Goal: Task Accomplishment & Management: Manage account settings

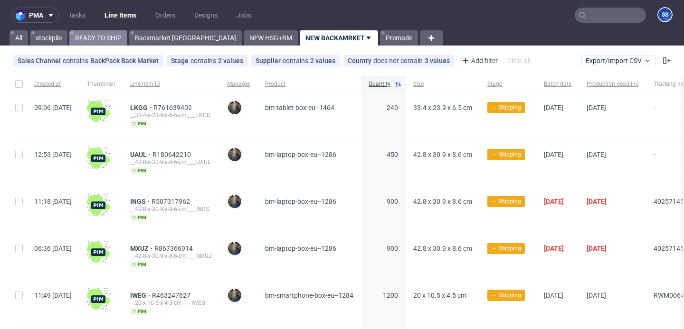
click at [113, 37] on link "READY TO SHIP" at bounding box center [98, 37] width 58 height 15
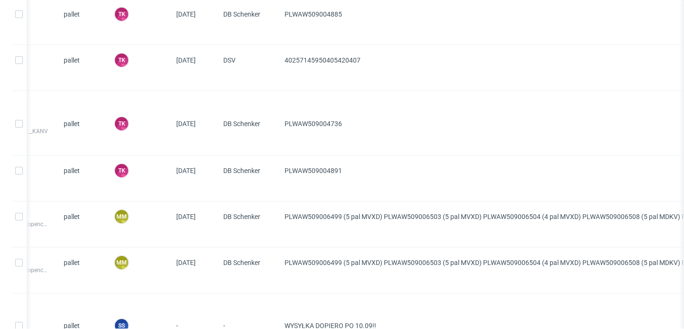
scroll to position [0, 266]
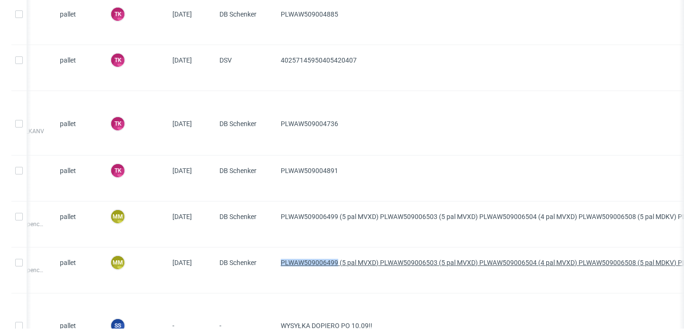
drag, startPoint x: 278, startPoint y: 261, endPoint x: 337, endPoint y: 263, distance: 59.4
click at [337, 263] on div "PLWAW509006499 (5 pal MVXD) PLWAW509006503 (5 pal MVXD) PLWAW509006504 (4 pal M…" at bounding box center [565, 271] width 584 height 46
copy span "PLWAW509006499"
click at [381, 277] on span "PLWAW509006499 (5 pal MVXD) PLWAW509006503 (5 pal MVXD) PLWAW509006504 (4 pal M…" at bounding box center [565, 270] width 569 height 23
drag, startPoint x: 378, startPoint y: 261, endPoint x: 437, endPoint y: 263, distance: 58.9
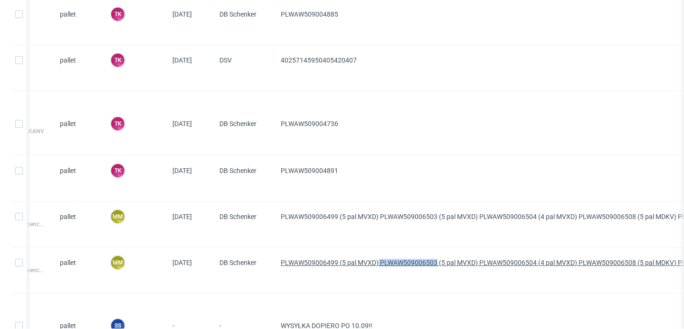
click at [437, 263] on span "PLWAW509006499 (5 pal MVXD) PLWAW509006503 (5 pal MVXD) PLWAW509006504 (4 pal M…" at bounding box center [528, 263] width 495 height 8
copy span "PLWAW509006503"
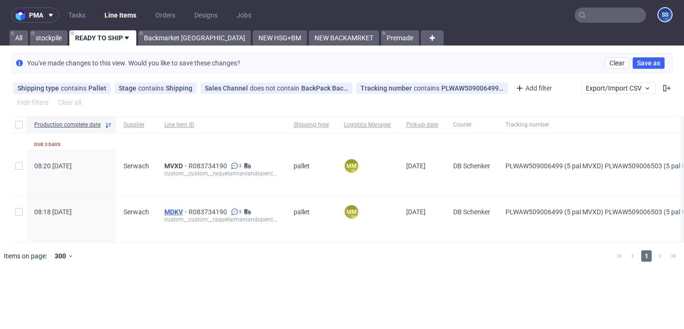
click at [175, 211] on span "MDKV" at bounding box center [176, 212] width 24 height 8
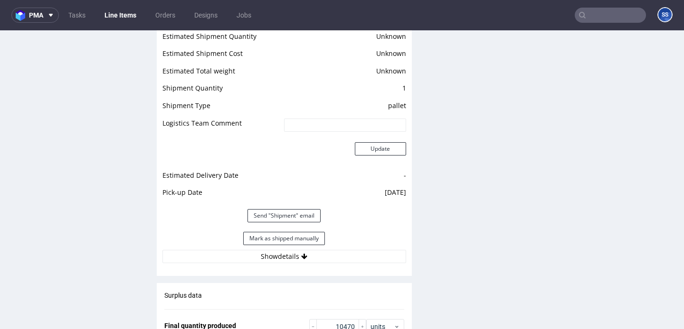
scroll to position [1289, 0]
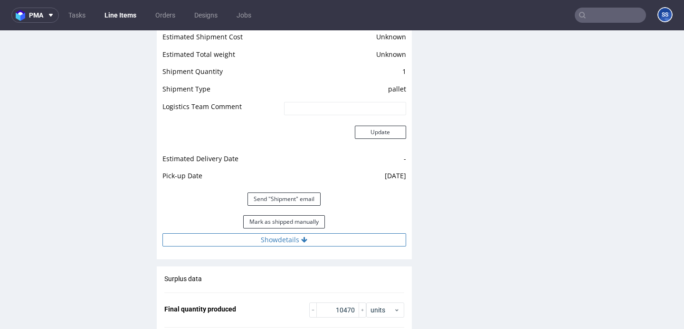
click at [311, 236] on button "Show details" at bounding box center [284, 240] width 244 height 13
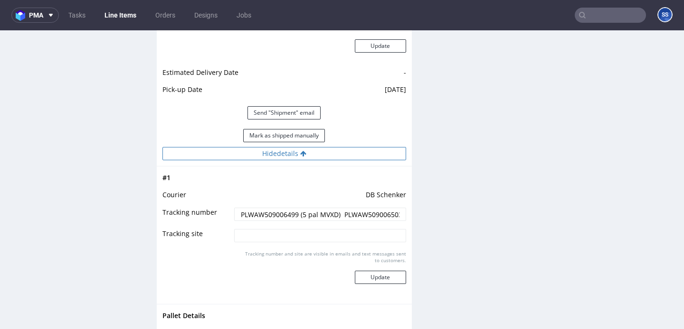
scroll to position [1377, 0]
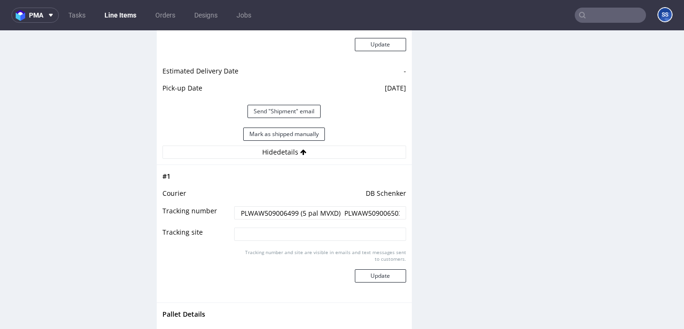
click at [357, 217] on input "PLWAW509006499 (5 pal MVXD) PLWAW509006503 (5 pal MVXD) PLWAW509006504 (4 pal M…" at bounding box center [319, 213] width 171 height 13
click at [364, 214] on input "PLWAW509006499 (5 pal MVXD) PLWAW509006503 (5 pal MVXD) PLWAW509006504 (4 pal M…" at bounding box center [319, 213] width 171 height 13
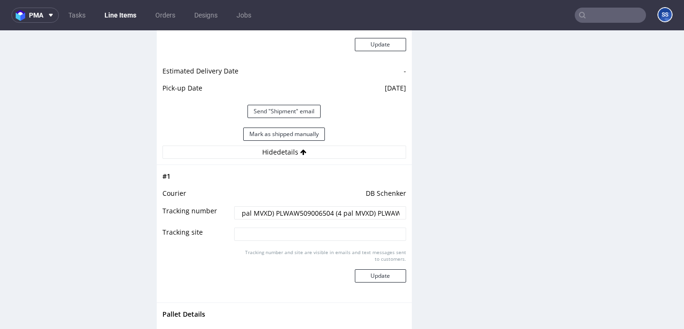
click at [308, 213] on input "PLWAW509006499 (5 pal MVXD) PLWAW509006503 (5 pal MVXD) PLWAW509006504 (4 pal M…" at bounding box center [319, 213] width 171 height 13
click at [370, 214] on input "PLWAW509006499 (5 pal MVXD) PLWAW509006503 (5 pal MVXD) PLWAW509006504 (4 pal M…" at bounding box center [319, 213] width 171 height 13
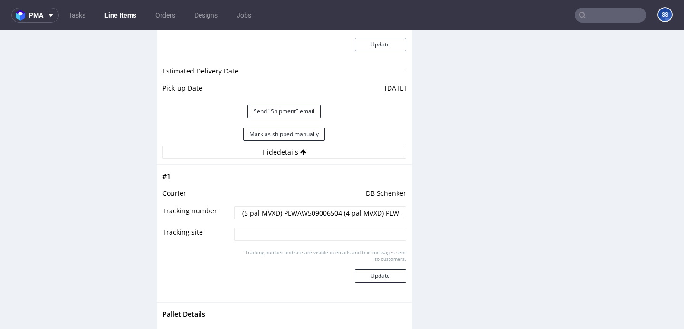
click at [312, 211] on input "PLWAW509006499 (5 pal MVXD) PLWAW509006503 (5 pal MVXD) PLWAW509006504 (4 pal M…" at bounding box center [319, 213] width 171 height 13
click at [371, 213] on input "PLWAW509006499 (5 pal MVXD) PLWAW509006503 (5 pal MVXD) PLWAW509006504 (4 pal M…" at bounding box center [319, 213] width 171 height 13
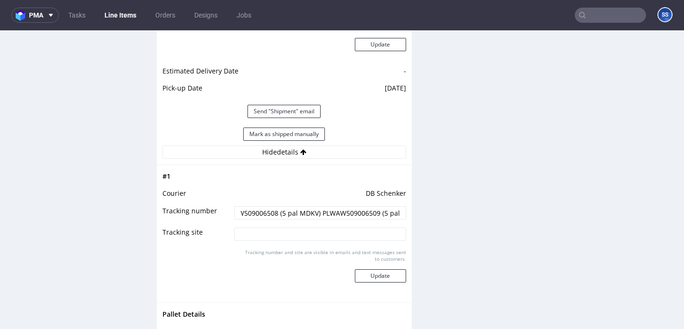
click at [357, 212] on input "PLWAW509006499 (5 pal MVXD) PLWAW509006503 (5 pal MVXD) PLWAW509006504 (4 pal M…" at bounding box center [319, 213] width 171 height 13
click at [330, 214] on input "PLWAW509006499 (5 pal MVXD) PLWAW509006503 (5 pal MVXD) PLWAW509006504 (4 pal M…" at bounding box center [319, 213] width 171 height 13
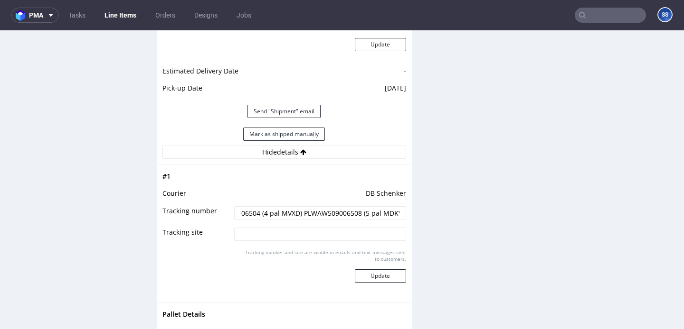
click at [331, 209] on input "PLWAW509006499 (5 pal MVXD) PLWAW509006503 (5 pal MVXD) PLWAW509006504 (4 pal M…" at bounding box center [319, 213] width 171 height 13
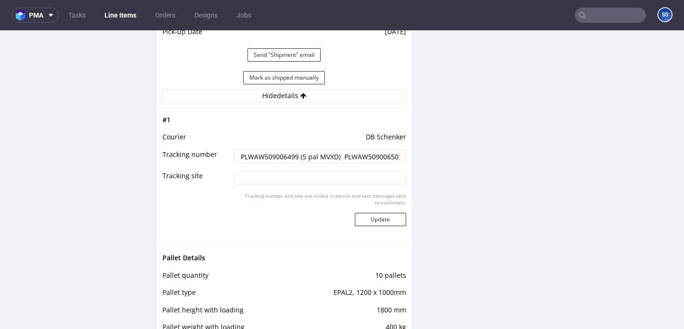
scroll to position [1435, 0]
click at [284, 73] on button "Mark as shipped manually" at bounding box center [284, 76] width 82 height 13
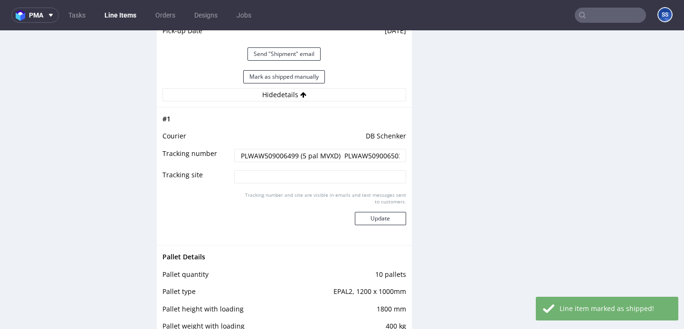
click at [120, 13] on link "Line Items" at bounding box center [120, 15] width 43 height 15
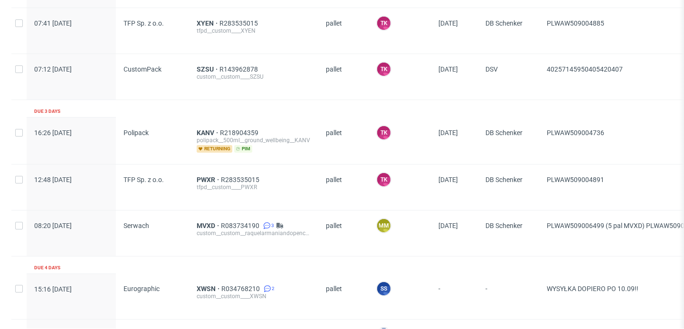
scroll to position [590, 0]
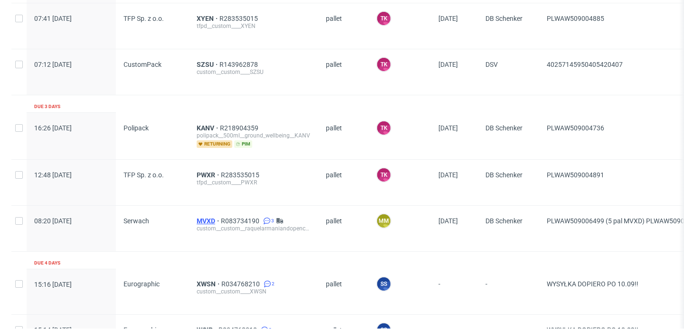
click at [202, 217] on span "MVXD" at bounding box center [209, 221] width 24 height 8
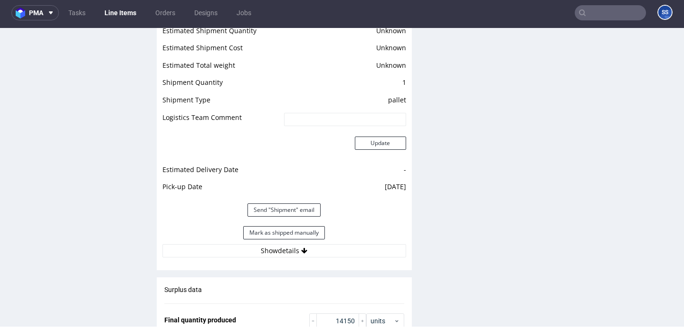
scroll to position [1301, 0]
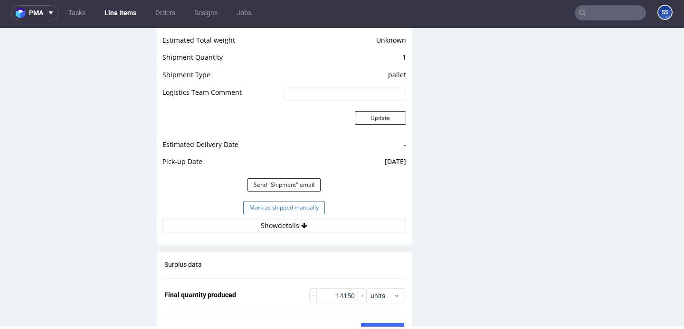
click at [306, 208] on button "Mark as shipped manually" at bounding box center [284, 207] width 82 height 13
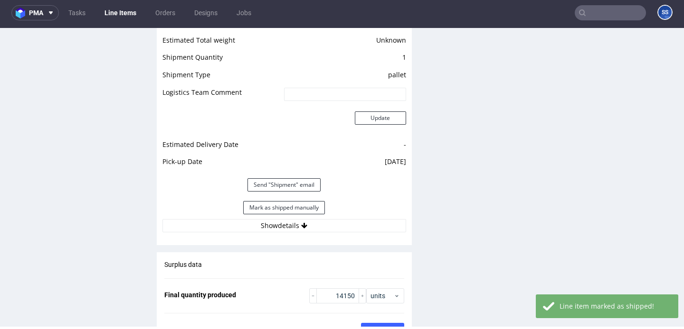
click at [124, 11] on link "Line Items" at bounding box center [120, 12] width 43 height 15
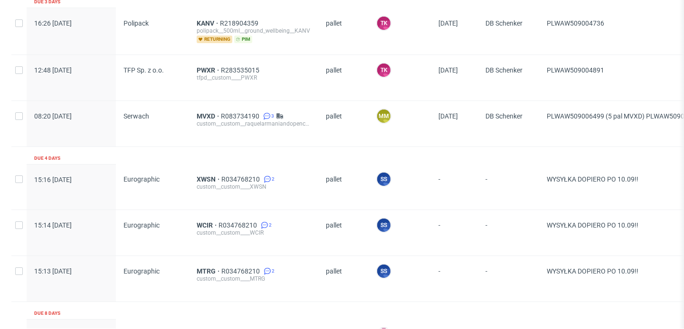
scroll to position [676, 0]
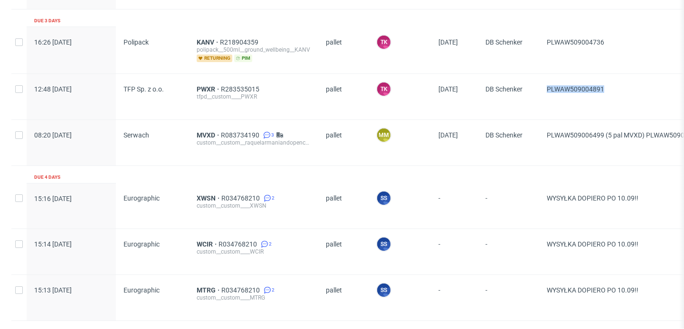
drag, startPoint x: 611, startPoint y: 89, endPoint x: 545, endPoint y: 89, distance: 65.5
copy span "PLWAW509004891"
click at [204, 89] on span "PWXR" at bounding box center [209, 89] width 24 height 8
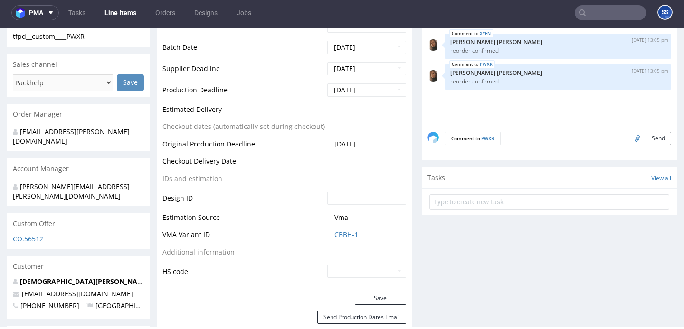
scroll to position [361, 0]
click at [374, 294] on button "Save" at bounding box center [380, 299] width 51 height 13
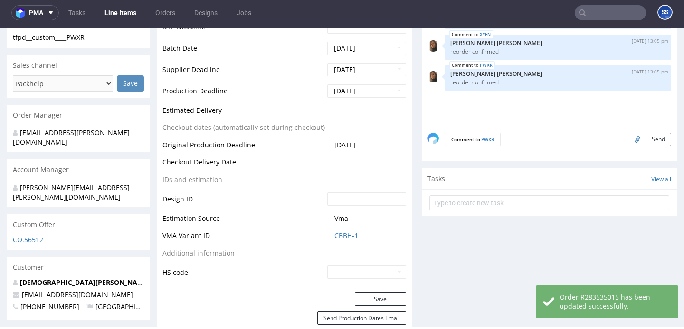
type input "19962"
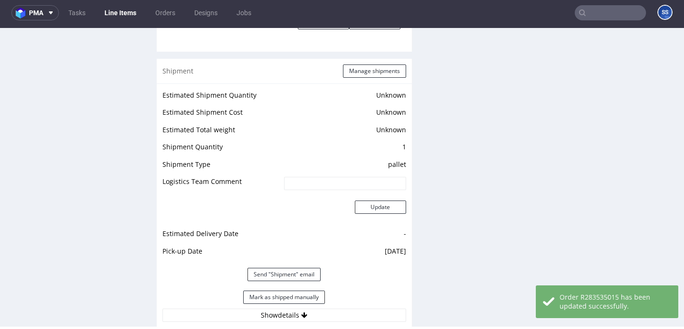
scroll to position [1216, 0]
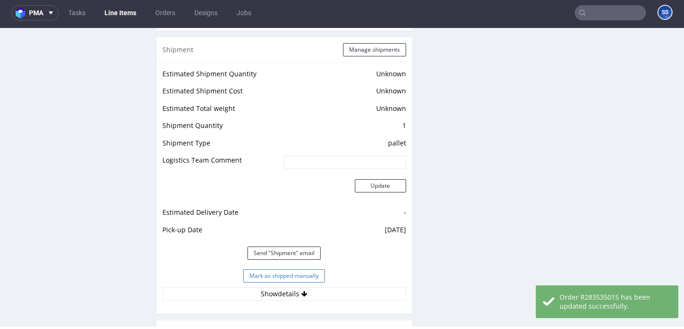
click at [319, 273] on button "Mark as shipped manually" at bounding box center [284, 276] width 82 height 13
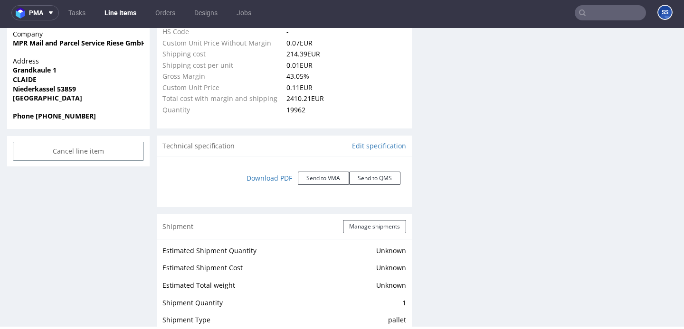
scroll to position [796, 0]
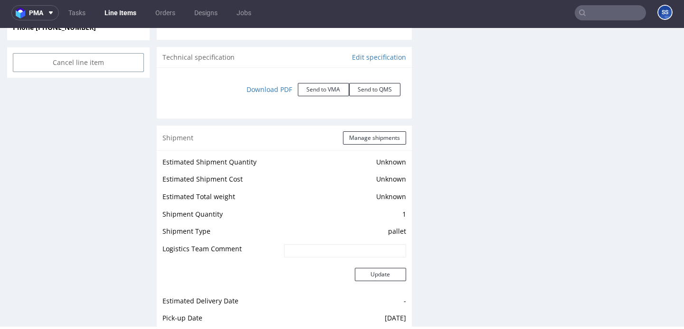
click at [122, 12] on link "Line Items" at bounding box center [120, 12] width 43 height 15
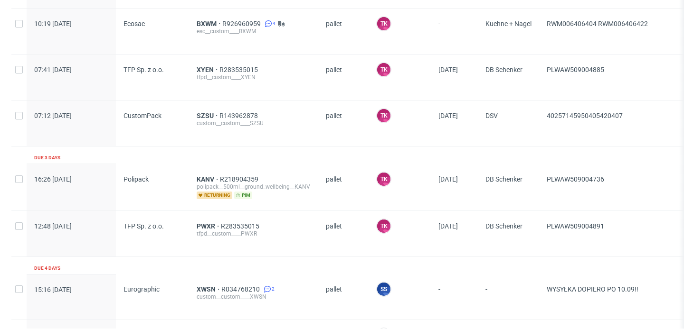
scroll to position [567, 0]
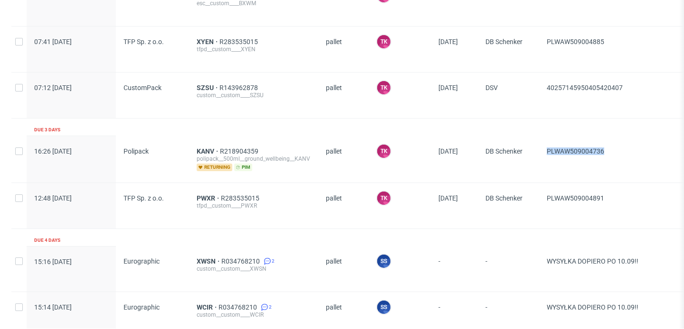
drag, startPoint x: 617, startPoint y: 152, endPoint x: 545, endPoint y: 151, distance: 71.7
click at [545, 151] on div "PLWAW509004736" at bounding box center [648, 159] width 219 height 47
copy span "PLWAW509004736"
click at [206, 148] on span "KANV" at bounding box center [208, 152] width 23 height 8
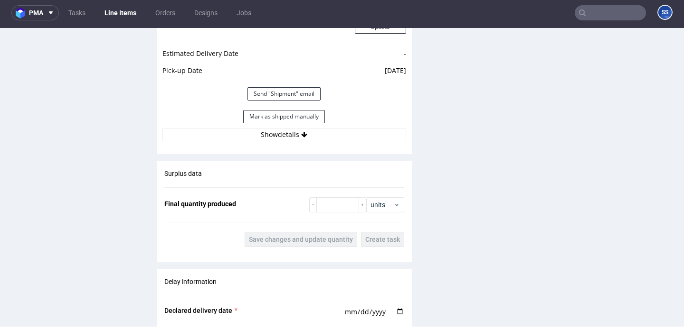
scroll to position [1012, 0]
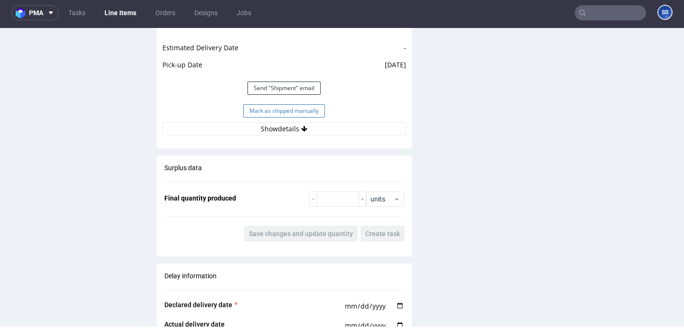
click at [287, 116] on button "Mark as shipped manually" at bounding box center [284, 110] width 82 height 13
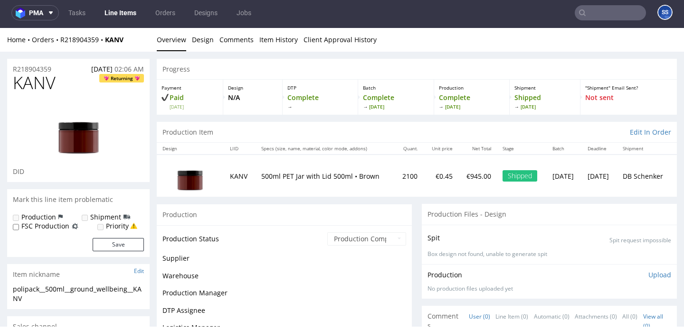
click at [121, 13] on link "Line Items" at bounding box center [120, 12] width 43 height 15
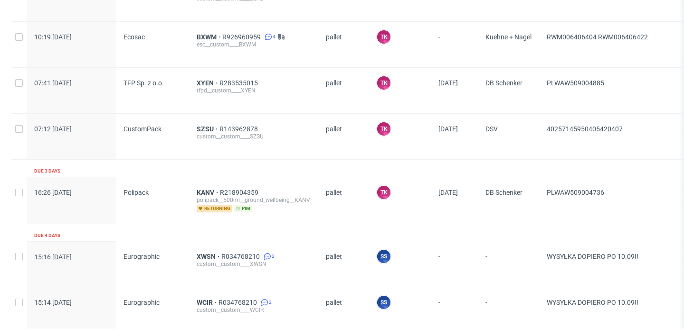
scroll to position [526, 0]
drag, startPoint x: 615, startPoint y: 85, endPoint x: 542, endPoint y: 80, distance: 73.3
click at [542, 80] on div "PLWAW509004885" at bounding box center [648, 90] width 219 height 46
copy span "PLWAW509004885"
click at [201, 79] on span "XYEN" at bounding box center [208, 83] width 23 height 8
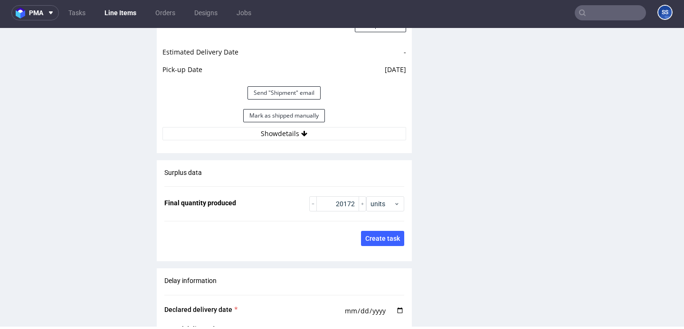
scroll to position [1377, 0]
click at [289, 114] on button "Mark as shipped manually" at bounding box center [284, 115] width 82 height 13
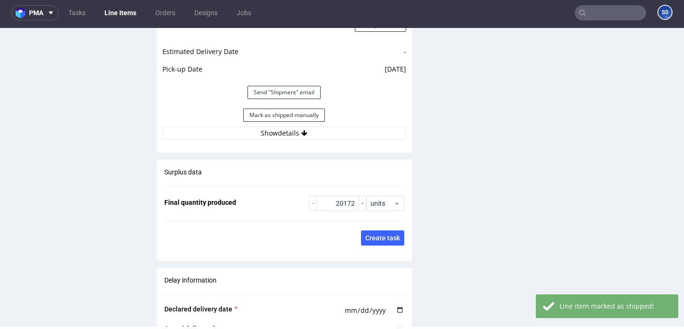
click at [118, 12] on link "Line Items" at bounding box center [120, 12] width 43 height 15
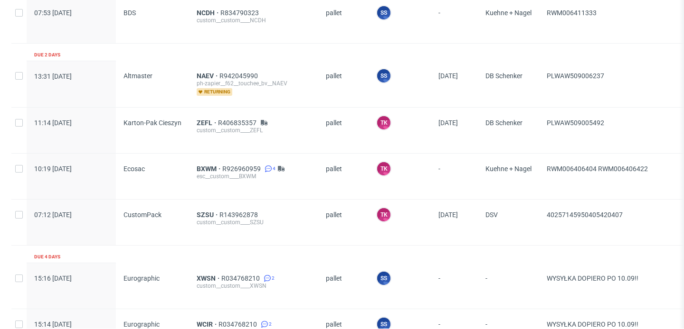
scroll to position [384, 0]
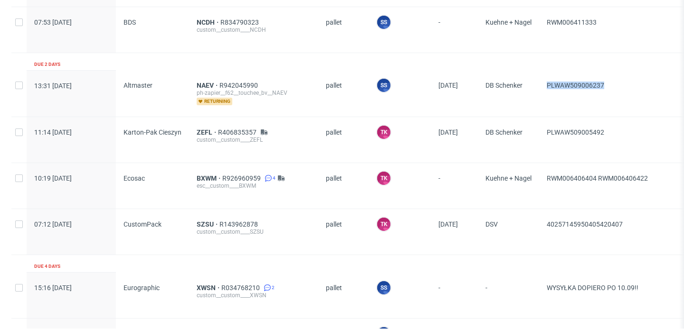
drag, startPoint x: 618, startPoint y: 85, endPoint x: 536, endPoint y: 82, distance: 81.7
copy div "PLWAW509006237"
click at [203, 82] on span "NAEV" at bounding box center [208, 86] width 23 height 8
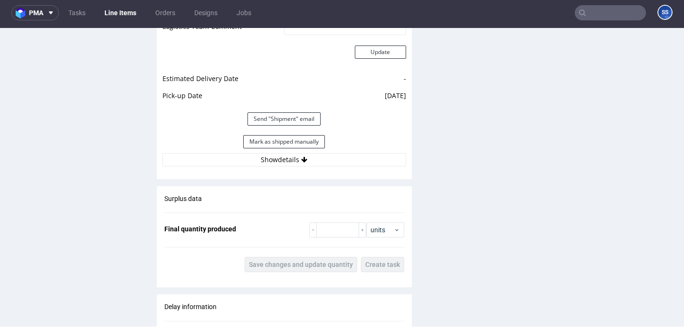
scroll to position [1121, 0]
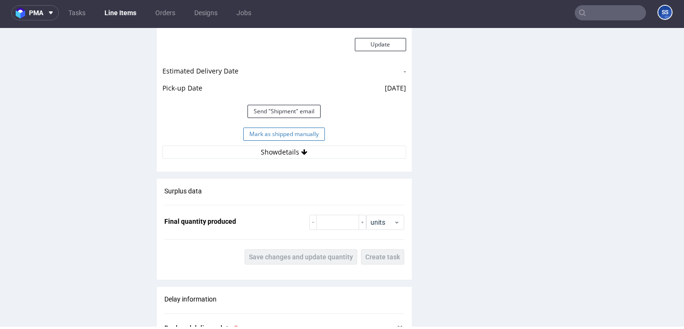
click at [278, 136] on button "Mark as shipped manually" at bounding box center [284, 134] width 82 height 13
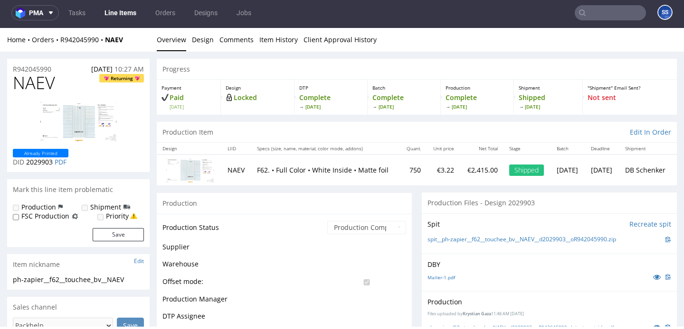
scroll to position [684, 0]
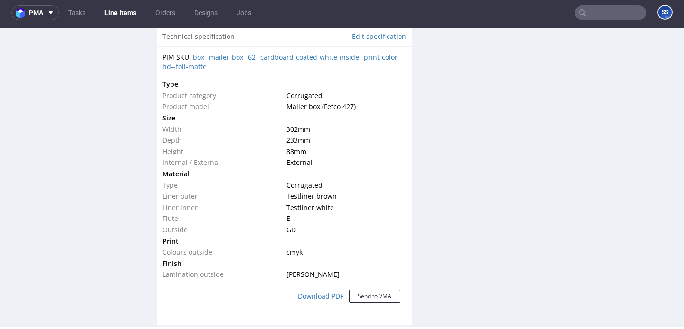
click at [118, 10] on link "Line Items" at bounding box center [120, 12] width 43 height 15
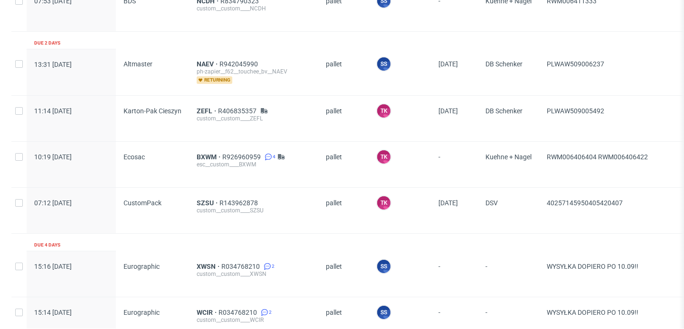
scroll to position [404, 0]
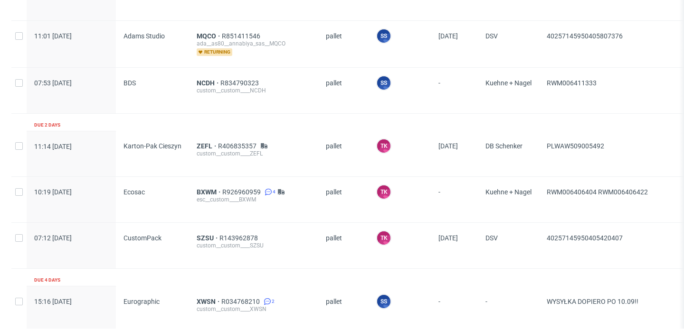
scroll to position [333, 0]
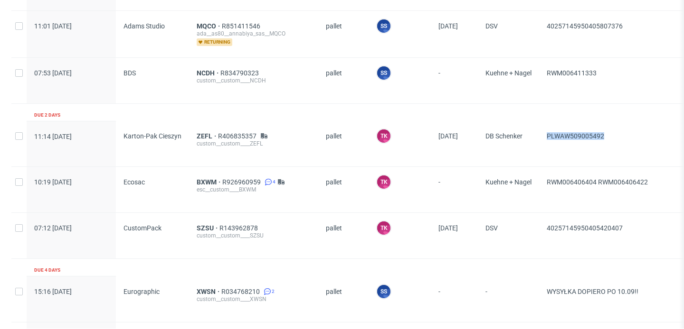
drag, startPoint x: 615, startPoint y: 132, endPoint x: 543, endPoint y: 131, distance: 71.7
click at [543, 131] on div "PLWAW509005492" at bounding box center [648, 144] width 219 height 46
copy span "PLWAW509005492"
click at [209, 135] on span "ZEFL" at bounding box center [207, 136] width 21 height 8
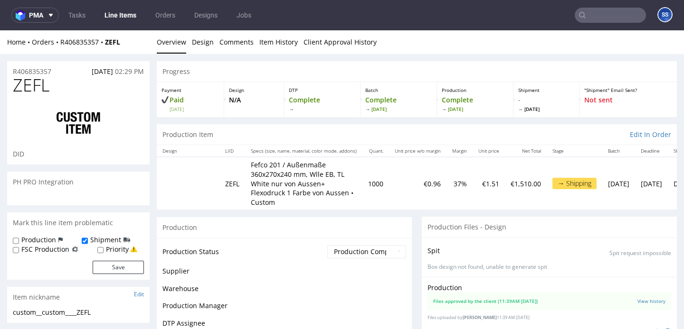
scroll to position [120, 0]
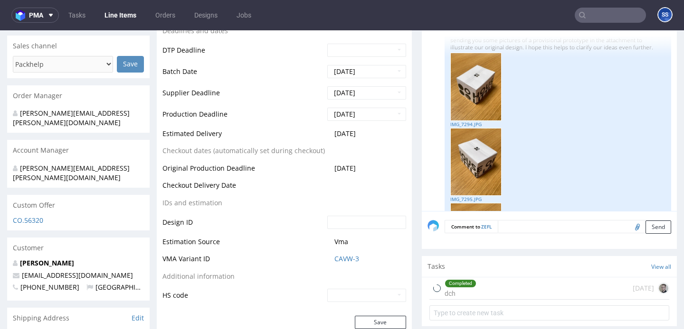
select select "in_progress"
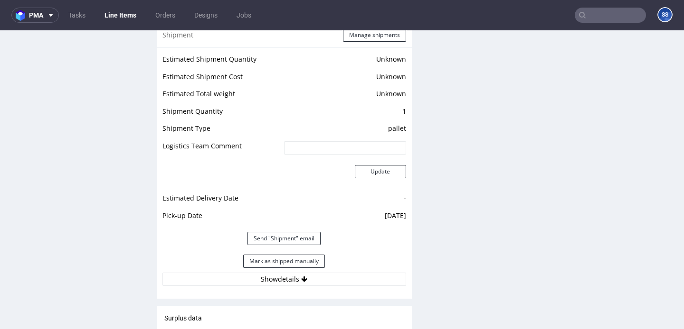
scroll to position [1294, 0]
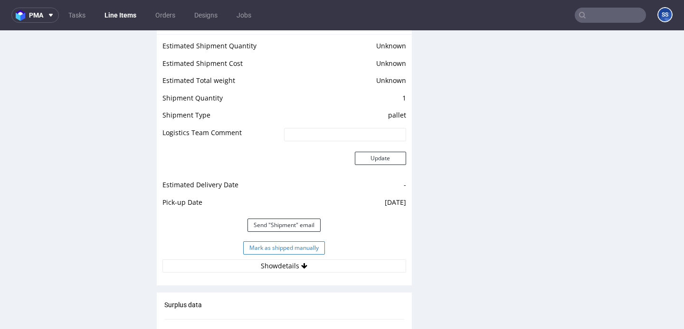
click at [317, 242] on button "Mark as shipped manually" at bounding box center [284, 248] width 82 height 13
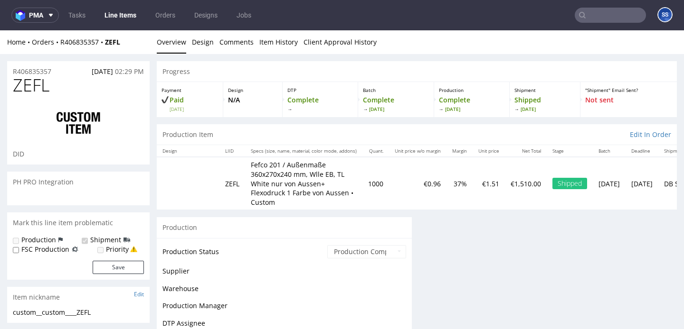
click at [122, 18] on link "Line Items" at bounding box center [120, 15] width 43 height 15
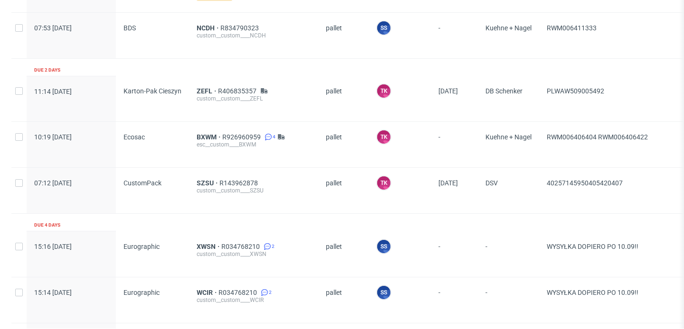
scroll to position [378, 0]
drag, startPoint x: 663, startPoint y: 133, endPoint x: 545, endPoint y: 136, distance: 117.8
click at [545, 136] on div "RWM006406404 RWM006406422" at bounding box center [648, 145] width 219 height 46
copy span "RWM006406404 RWM006406422"
click at [541, 145] on div "RWM006406404 RWM006406422" at bounding box center [648, 145] width 219 height 46
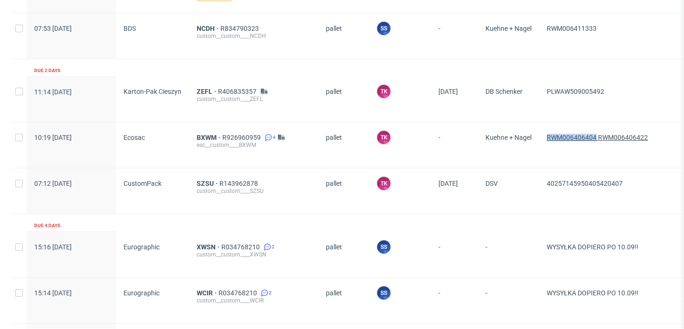
drag, startPoint x: 542, startPoint y: 137, endPoint x: 596, endPoint y: 137, distance: 54.1
click at [596, 137] on div "RWM006406404 RWM006406422" at bounding box center [648, 145] width 219 height 46
copy span "RWM006406404"
click at [205, 136] on span "BXWM" at bounding box center [210, 138] width 26 height 8
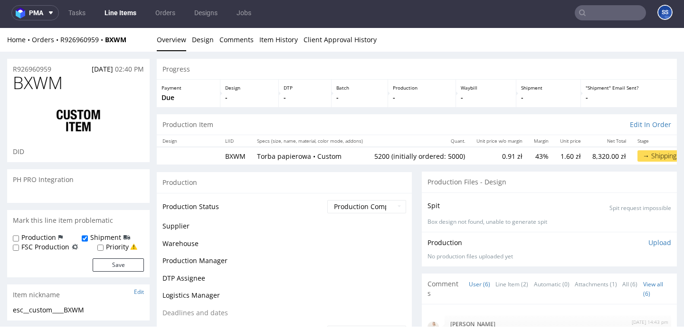
scroll to position [68, 0]
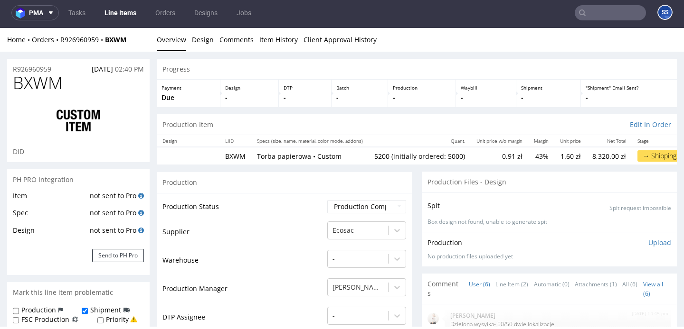
type input "5200"
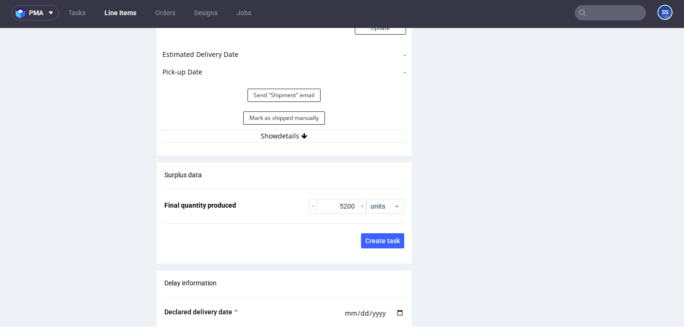
scroll to position [1428, 0]
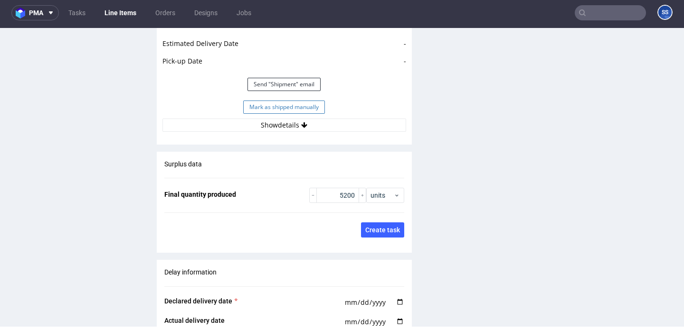
click at [262, 113] on button "Mark as shipped manually" at bounding box center [284, 107] width 82 height 13
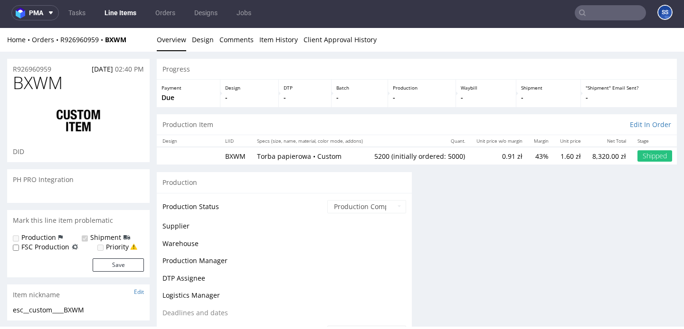
click at [119, 17] on link "Line Items" at bounding box center [120, 12] width 43 height 15
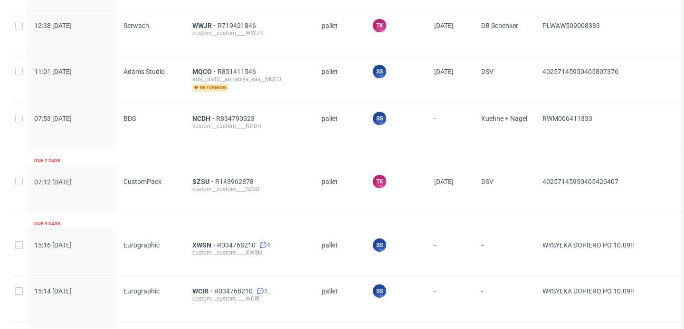
scroll to position [287, 0]
drag, startPoint x: 599, startPoint y: 119, endPoint x: 545, endPoint y: 120, distance: 54.1
click at [545, 120] on span "RWM006411333" at bounding box center [644, 127] width 204 height 23
copy span "RWM006411333"
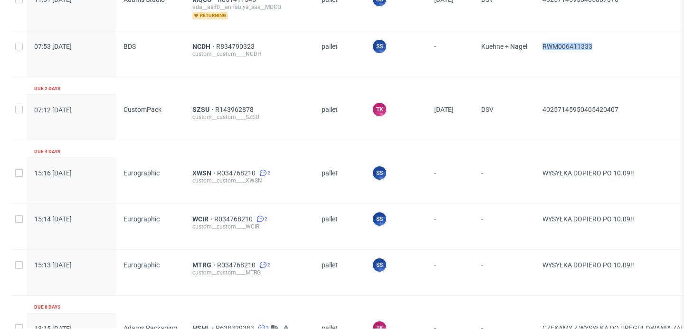
scroll to position [380, 0]
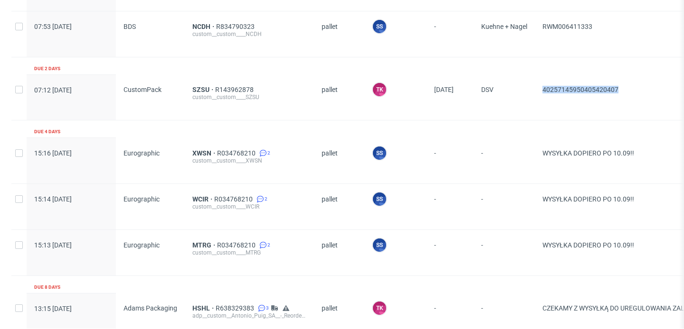
drag, startPoint x: 639, startPoint y: 91, endPoint x: 544, endPoint y: 89, distance: 95.0
click at [544, 89] on div "40257145950405420407" at bounding box center [644, 98] width 219 height 46
copy span "40257145950405420407"
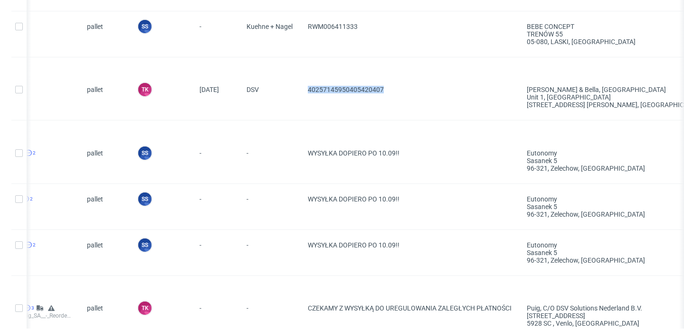
scroll to position [0, 234]
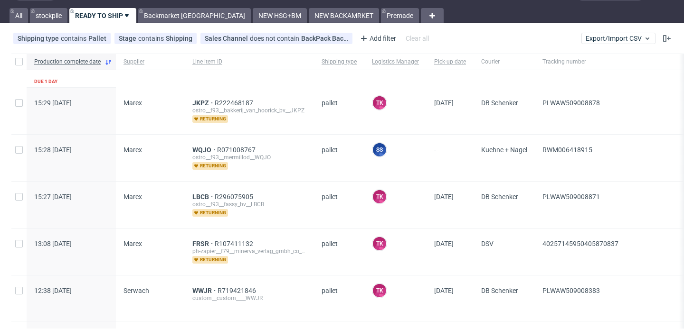
scroll to position [9, 0]
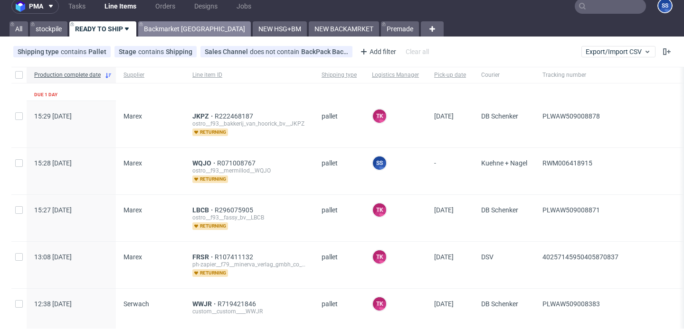
click at [172, 32] on link "Backmarket [GEOGRAPHIC_DATA]" at bounding box center [194, 28] width 113 height 15
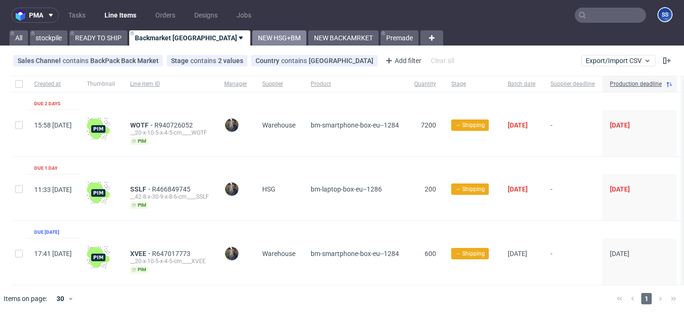
click at [252, 36] on link "NEW HSG+BM" at bounding box center [279, 37] width 54 height 15
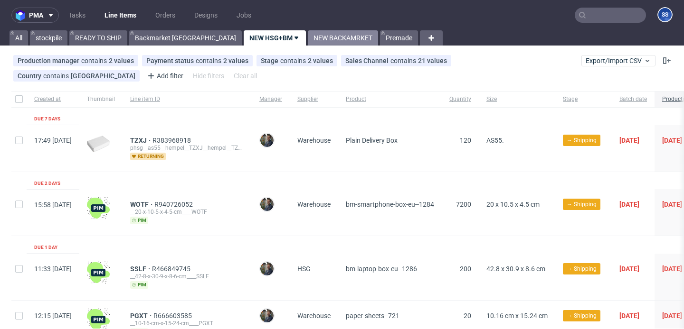
click at [308, 36] on link "NEW BACKAMRKET" at bounding box center [343, 37] width 70 height 15
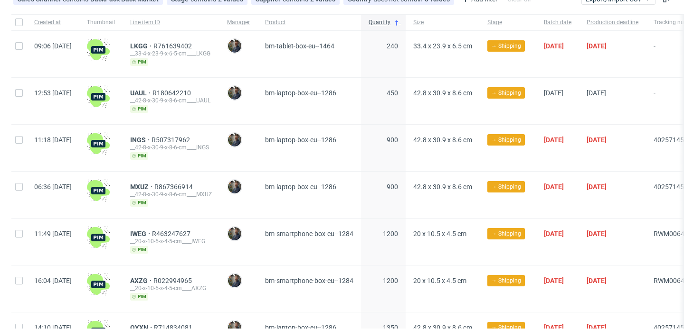
scroll to position [0, 170]
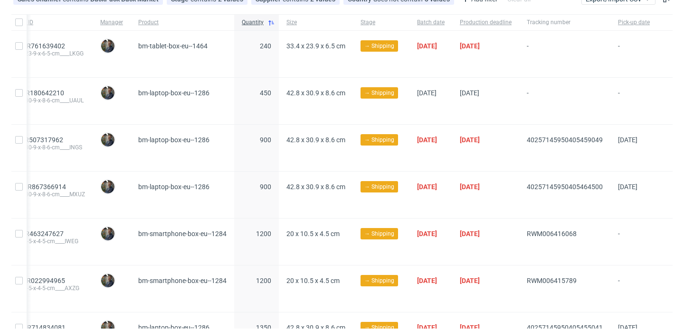
drag, startPoint x: 508, startPoint y: 144, endPoint x: 588, endPoint y: 143, distance: 80.2
click at [588, 143] on div "11:18 Wed 03.09.2025 INGS R507317962 __42-8-x-30-9-x-8-6-cm____INGS pim Maciej …" at bounding box center [279, 148] width 788 height 47
copy div "40257145950405459049"
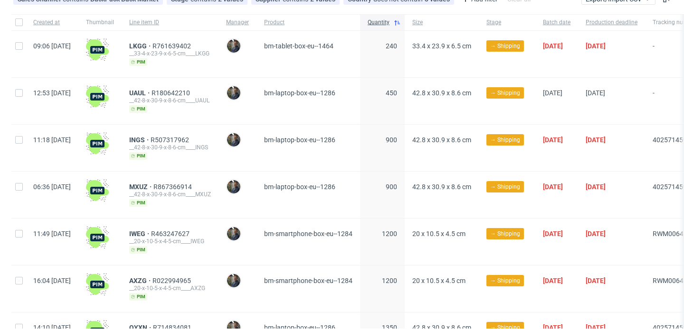
scroll to position [0, 0]
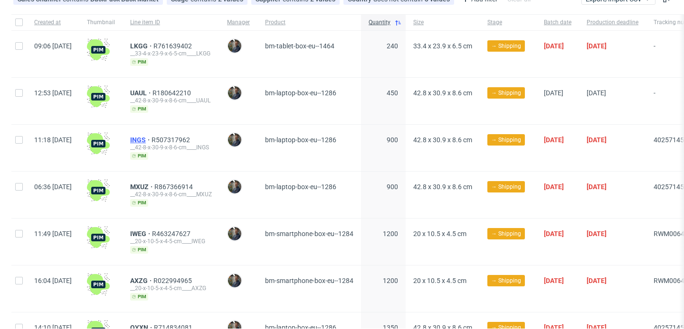
click at [151, 138] on span "INGS" at bounding box center [140, 140] width 21 height 8
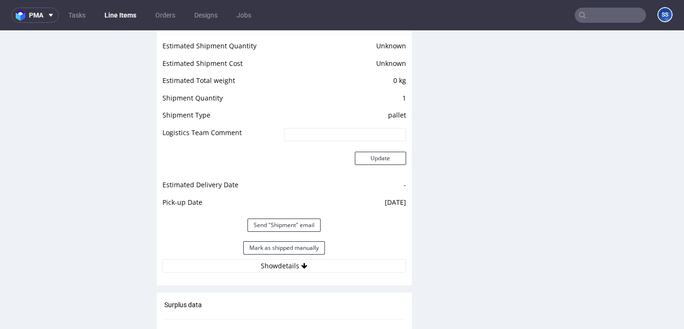
scroll to position [783, 0]
click at [276, 246] on button "Mark as shipped manually" at bounding box center [284, 247] width 82 height 13
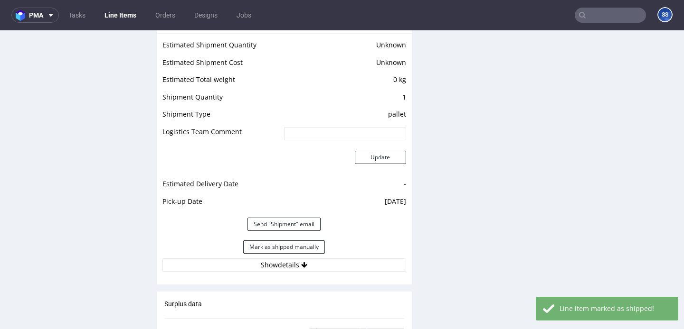
click at [125, 19] on link "Line Items" at bounding box center [120, 15] width 43 height 15
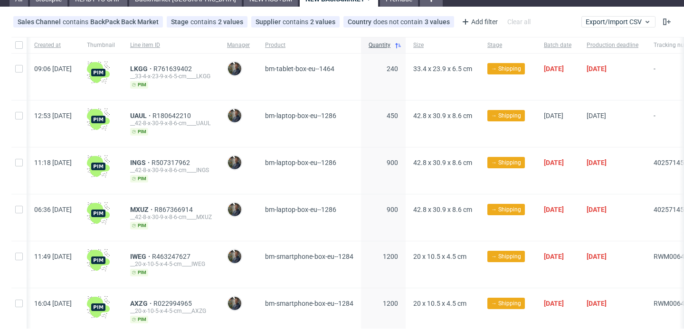
scroll to position [0, 170]
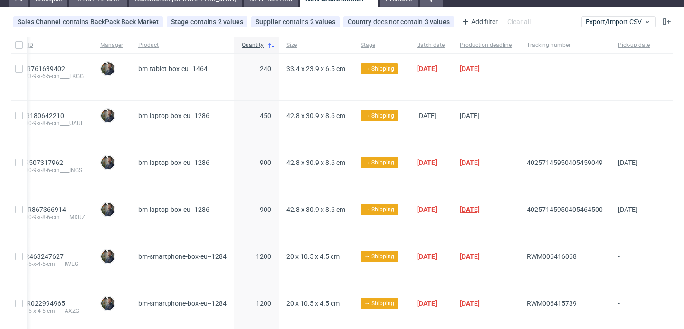
drag, startPoint x: 510, startPoint y: 214, endPoint x: 500, endPoint y: 209, distance: 11.0
click at [500, 209] on div "06:36 Wed 03.09.2025 MXUZ R867366914 __42-8-x-30-9-x-8-6-cm____MXUZ pim Maciej …" at bounding box center [279, 218] width 788 height 47
copy div "40257145950405464500"
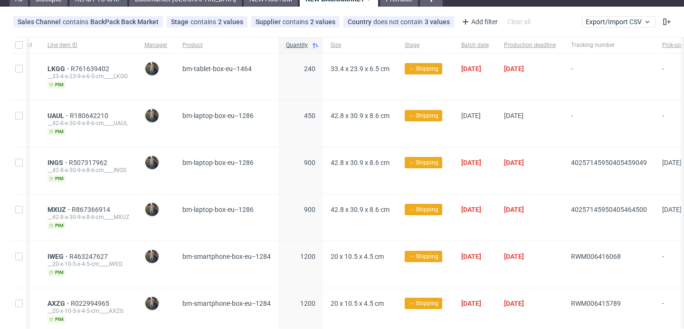
scroll to position [0, 0]
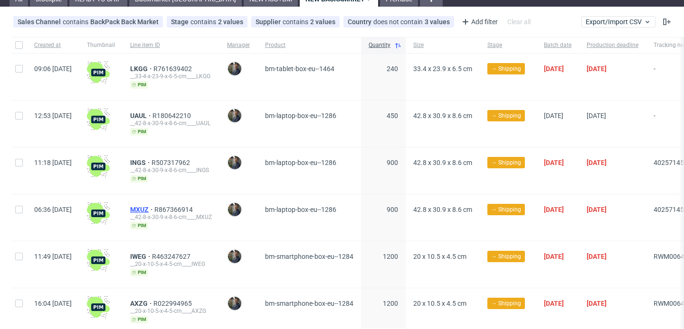
click at [154, 208] on span "MXUZ" at bounding box center [142, 210] width 24 height 8
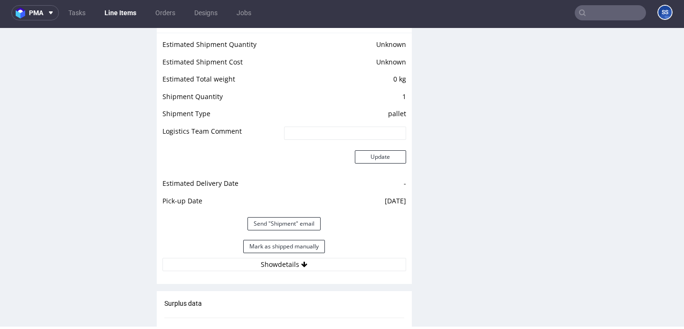
scroll to position [781, 0]
click at [307, 254] on button "Mark as shipped manually" at bounding box center [284, 247] width 82 height 13
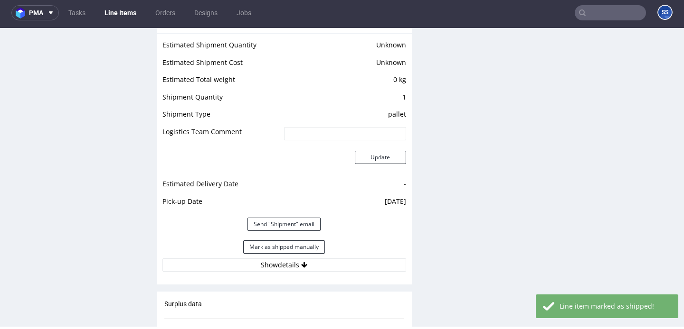
click at [116, 14] on link "Line Items" at bounding box center [120, 12] width 43 height 15
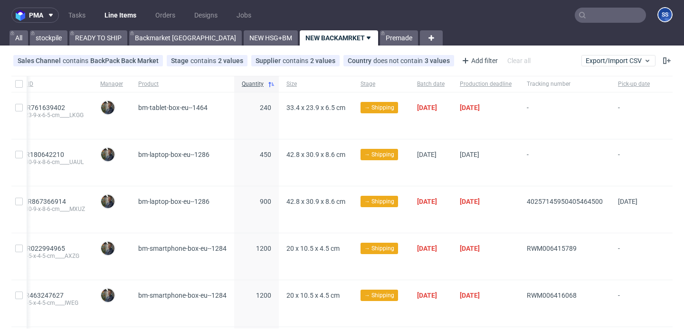
scroll to position [0, 169]
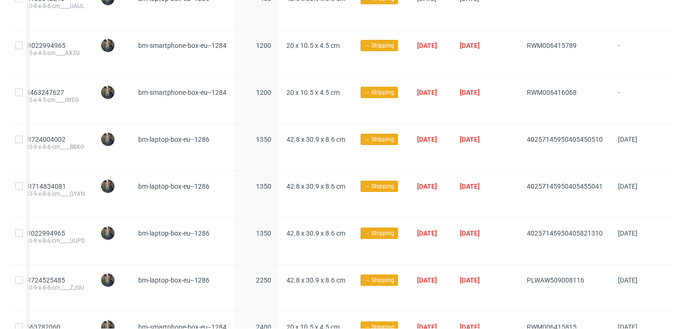
scroll to position [234, 0]
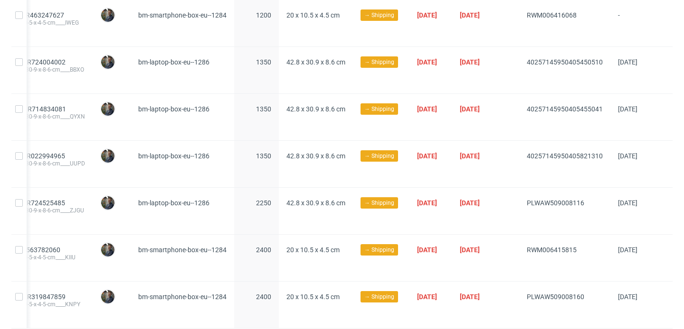
drag, startPoint x: 497, startPoint y: 61, endPoint x: 592, endPoint y: 60, distance: 95.0
click at [592, 60] on div "13:35 Tue 02.09.2025 BBXO R724004002 __42-8-x-30-9-x-8-6-cm____BBXO pim Maciej …" at bounding box center [278, 70] width 787 height 47
copy div "40257145950405450510"
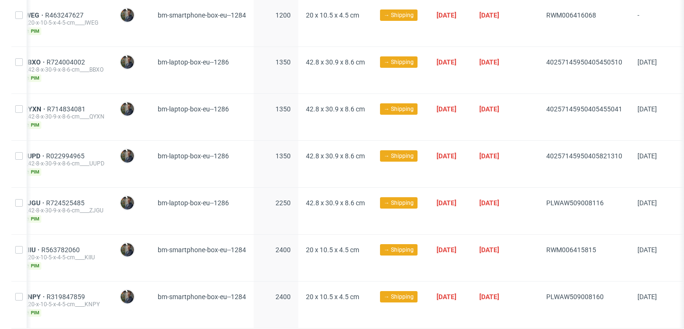
scroll to position [0, 0]
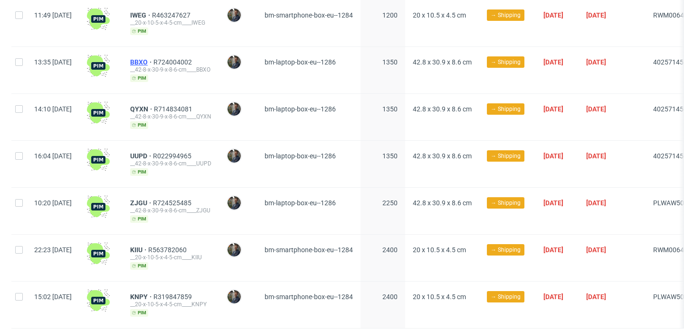
click at [153, 62] on span "BBXO" at bounding box center [141, 62] width 23 height 8
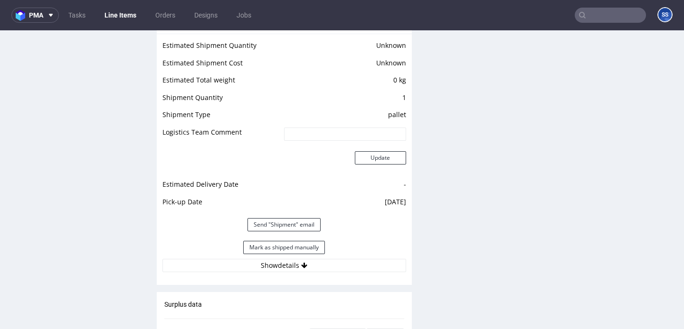
scroll to position [795, 0]
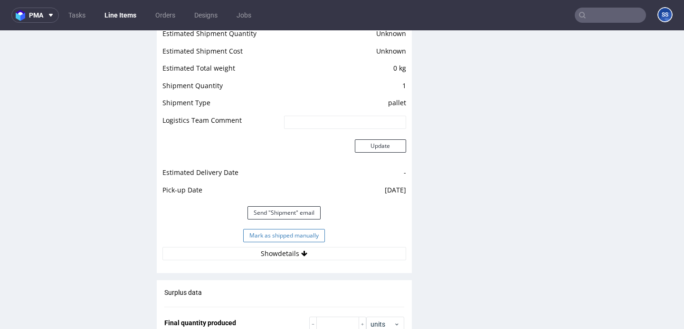
click at [289, 237] on button "Mark as shipped manually" at bounding box center [284, 235] width 82 height 13
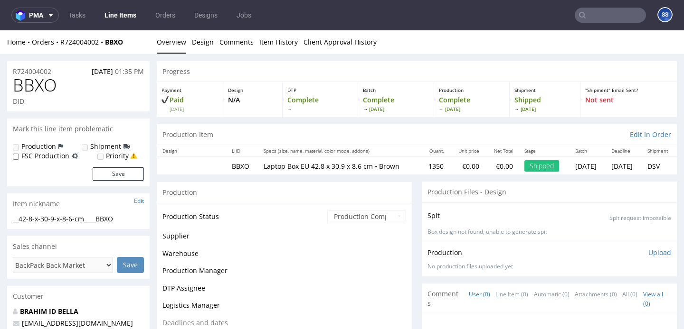
scroll to position [718, 0]
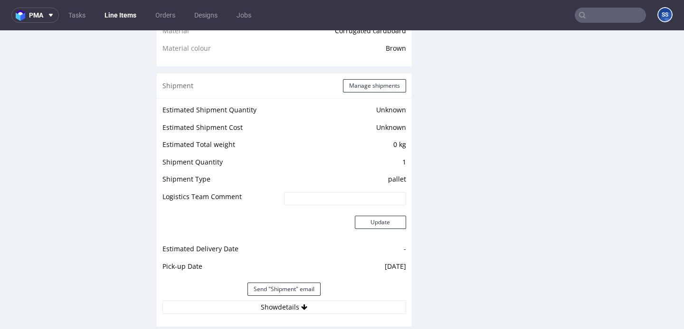
click at [102, 12] on link "Line Items" at bounding box center [120, 15] width 43 height 15
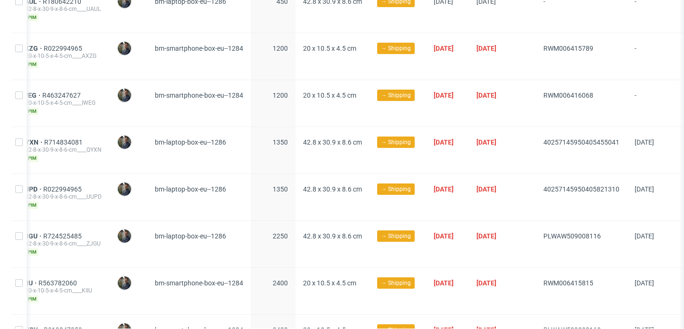
scroll to position [0, 105]
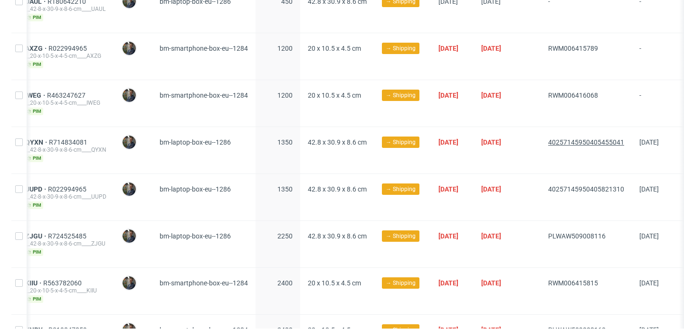
drag, startPoint x: 573, startPoint y: 141, endPoint x: 655, endPoint y: 141, distance: 82.1
click at [655, 141] on div "14:10 Tue 02.09.2025 QYXN R714834081 __42-8-x-30-9-x-8-6-cm____QYXN pim Maciej …" at bounding box center [299, 150] width 787 height 47
copy div "40257145950405455041"
click at [49, 141] on span "QYXN" at bounding box center [37, 143] width 24 height 8
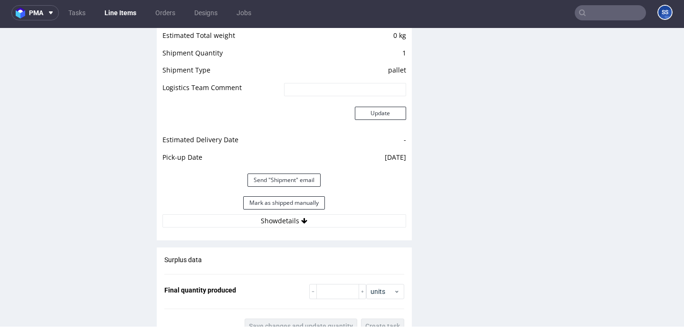
scroll to position [836, 0]
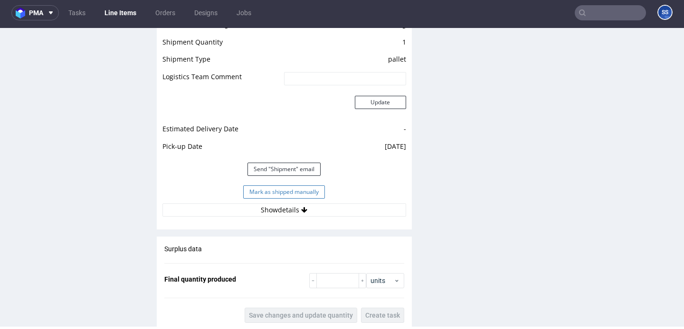
click at [267, 197] on button "Mark as shipped manually" at bounding box center [284, 192] width 82 height 13
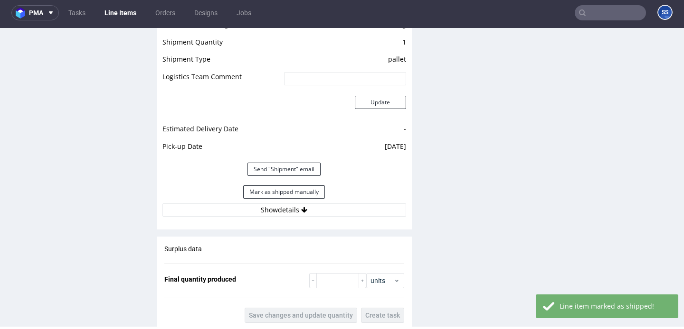
click at [122, 13] on link "Line Items" at bounding box center [120, 12] width 43 height 15
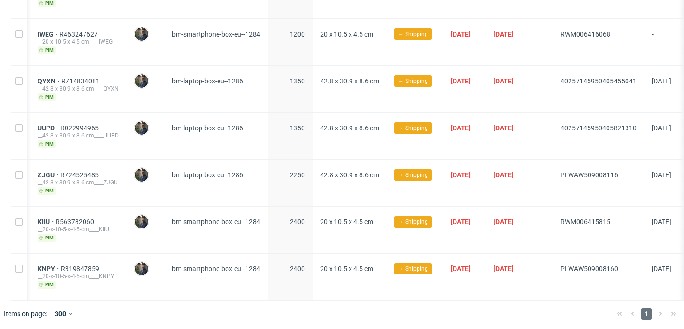
scroll to position [0, 93]
drag, startPoint x: 590, startPoint y: 128, endPoint x: 668, endPoint y: 129, distance: 78.8
click at [643, 129] on div "40257145950405821310" at bounding box center [597, 136] width 91 height 47
copy span "40257145950405821310"
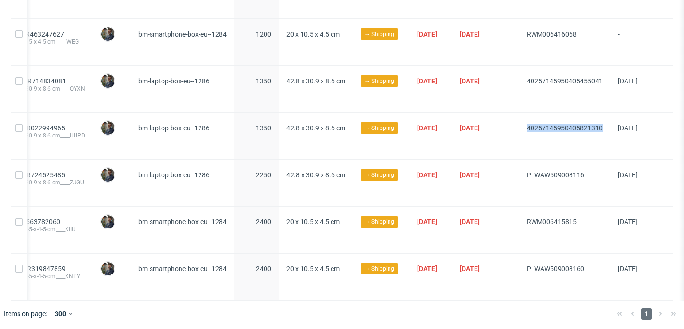
scroll to position [0, 169]
click at [545, 109] on div "40257145950405455041" at bounding box center [564, 89] width 91 height 47
drag, startPoint x: 507, startPoint y: 86, endPoint x: 590, endPoint y: 84, distance: 82.6
click at [590, 84] on div "14:10 Tue 02.09.2025 QYXN R714834081 __42-8-x-30-9-x-8-6-cm____QYXN pim Maciej …" at bounding box center [278, 89] width 787 height 47
copy div "40257145950405455041"
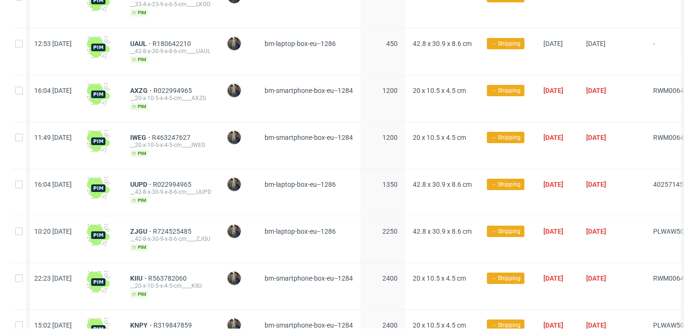
scroll to position [0, 169]
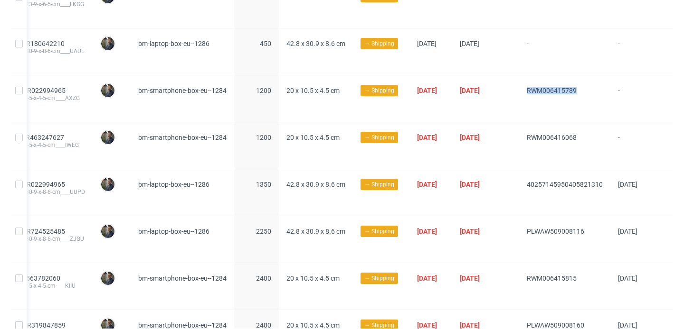
drag, startPoint x: 579, startPoint y: 94, endPoint x: 515, endPoint y: 92, distance: 64.1
click at [519, 92] on div "RWM006415789" at bounding box center [564, 98] width 91 height 47
copy span "RWM006415789"
drag, startPoint x: 574, startPoint y: 135, endPoint x: 513, endPoint y: 138, distance: 61.3
click at [519, 138] on div "RWM006416068" at bounding box center [564, 145] width 91 height 47
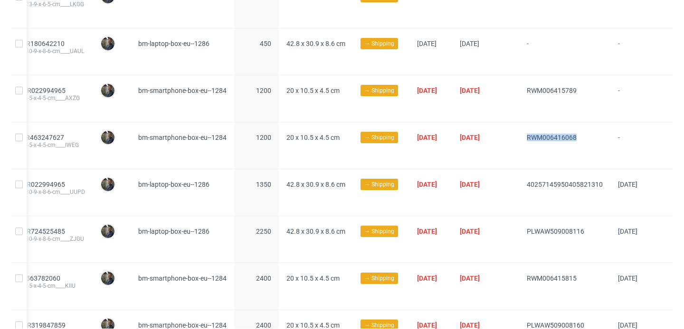
copy span "RWM006416068"
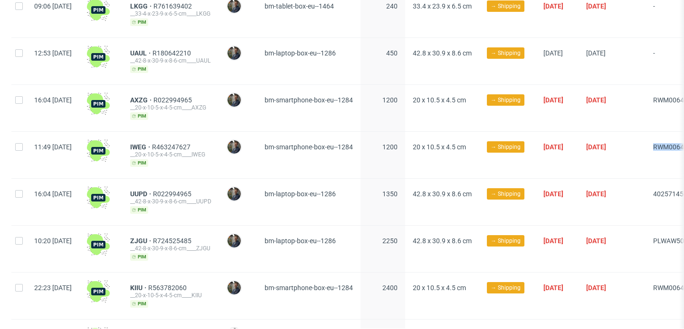
scroll to position [0, 0]
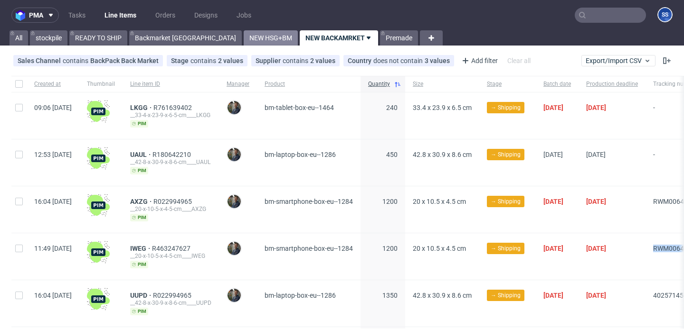
click at [244, 37] on link "NEW HSG+BM" at bounding box center [271, 37] width 54 height 15
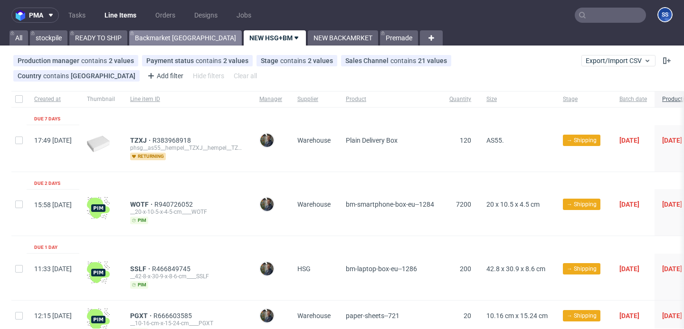
click at [172, 41] on link "Backmarket [GEOGRAPHIC_DATA]" at bounding box center [185, 37] width 113 height 15
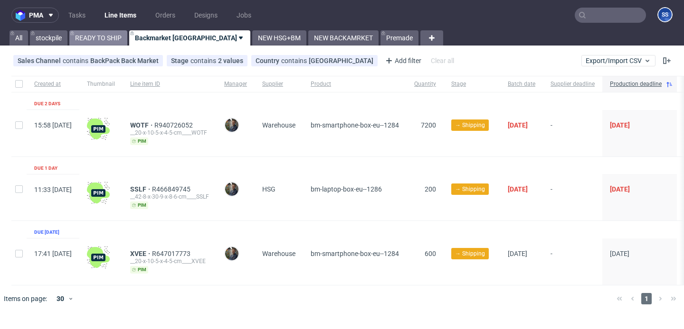
click at [103, 45] on link "READY TO SHIP" at bounding box center [98, 37] width 58 height 15
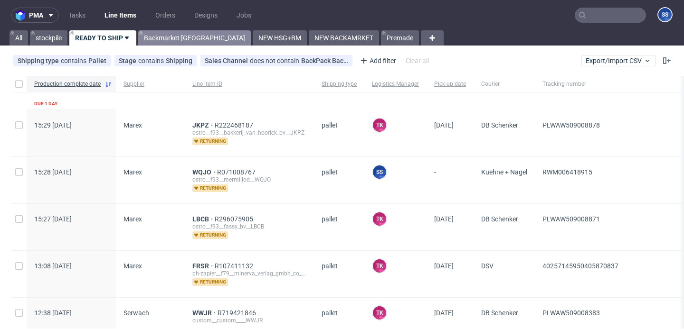
click at [153, 35] on link "Backmarket [GEOGRAPHIC_DATA]" at bounding box center [194, 37] width 113 height 15
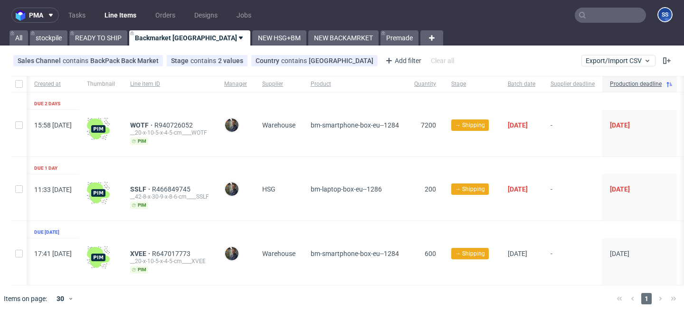
scroll to position [0, 52]
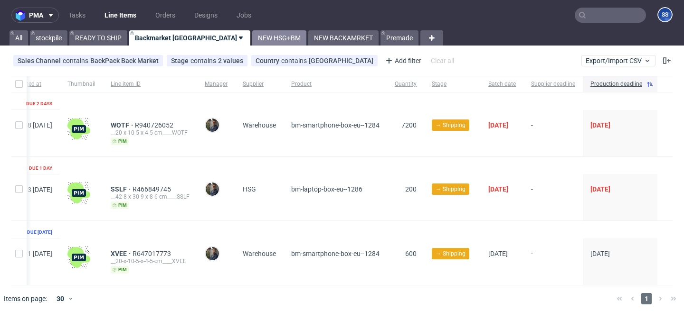
click at [252, 35] on link "NEW HSG+BM" at bounding box center [279, 37] width 54 height 15
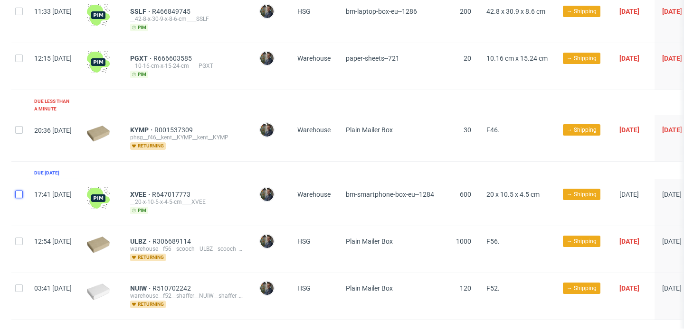
click at [22, 191] on input "checkbox" at bounding box center [19, 195] width 8 height 8
checkbox input "true"
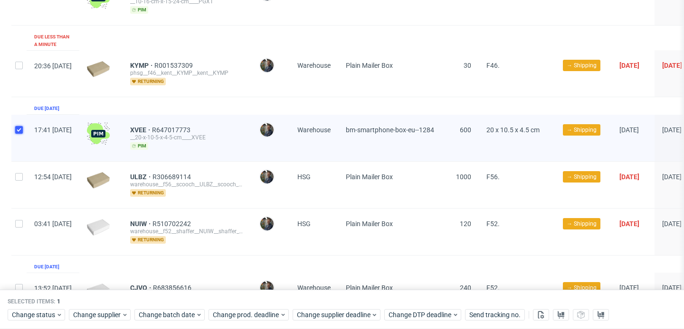
scroll to position [344, 0]
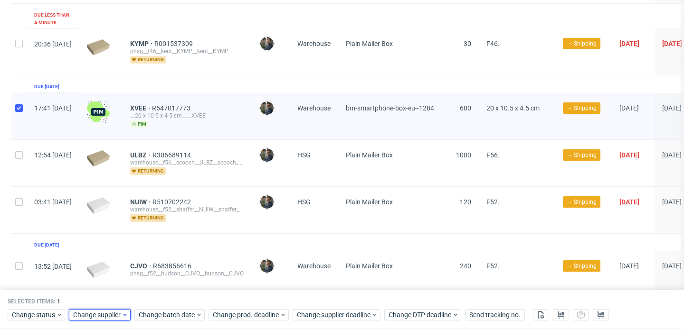
click at [115, 315] on span "Change supplier" at bounding box center [97, 315] width 48 height 9
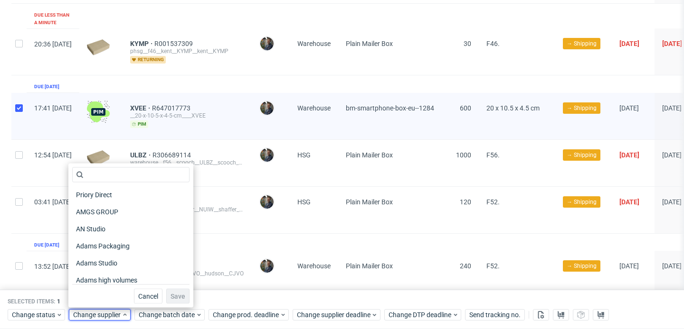
click at [234, 293] on div "Selected items: 1 Change status Change supplier Change batch date Change prod. …" at bounding box center [342, 310] width 684 height 39
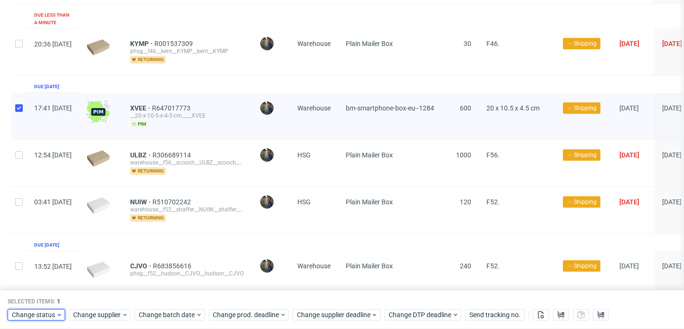
click at [56, 314] on icon at bounding box center [59, 315] width 7 height 8
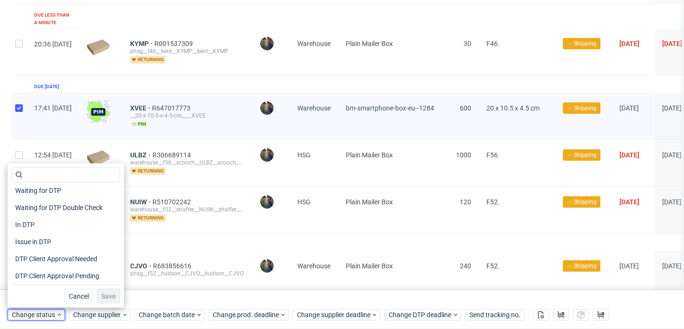
scroll to position [8, 0]
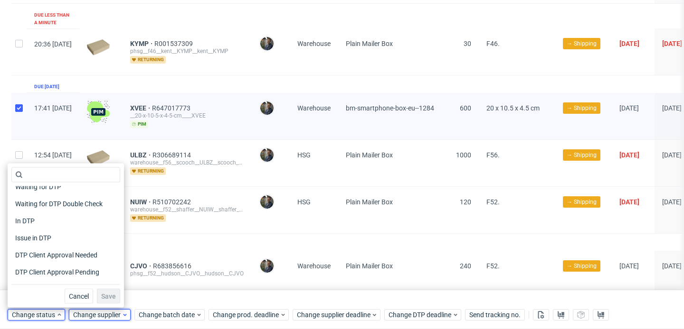
click at [109, 312] on span "Change supplier" at bounding box center [97, 315] width 48 height 9
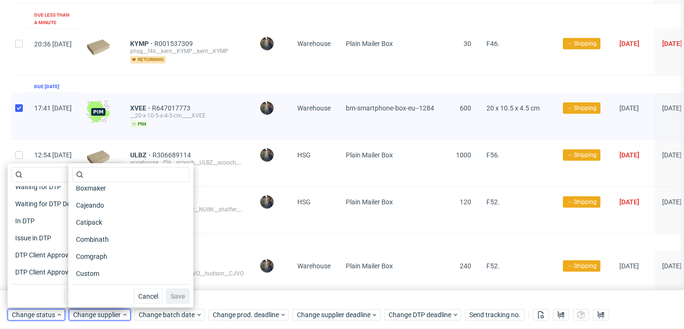
scroll to position [348, 0]
click at [120, 176] on input "text" at bounding box center [130, 175] width 117 height 15
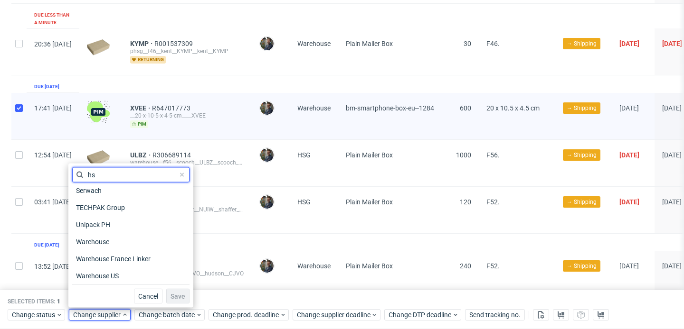
scroll to position [0, 0]
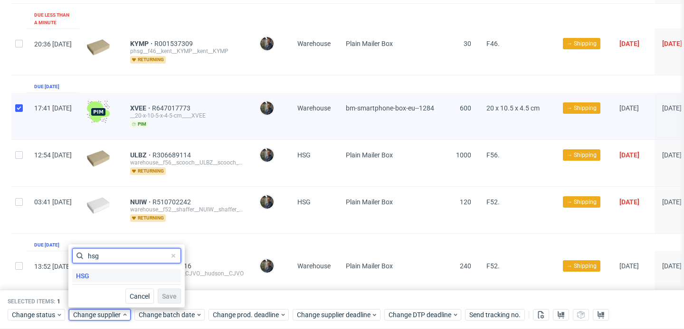
type input "hsg"
click at [98, 275] on div "HSG" at bounding box center [126, 276] width 109 height 13
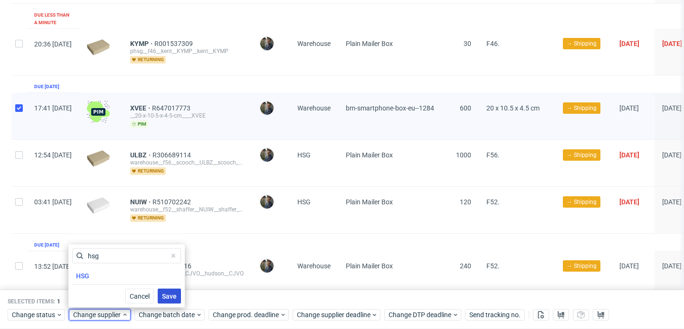
click at [172, 301] on button "Save" at bounding box center [169, 296] width 23 height 15
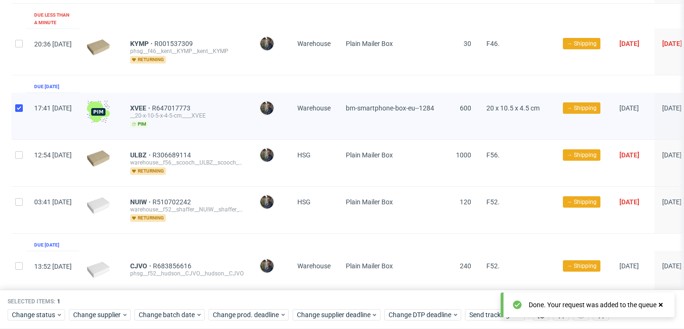
click at [199, 295] on div "Selected items: 1 Change status Change supplier Change batch date Change prod. …" at bounding box center [342, 310] width 684 height 39
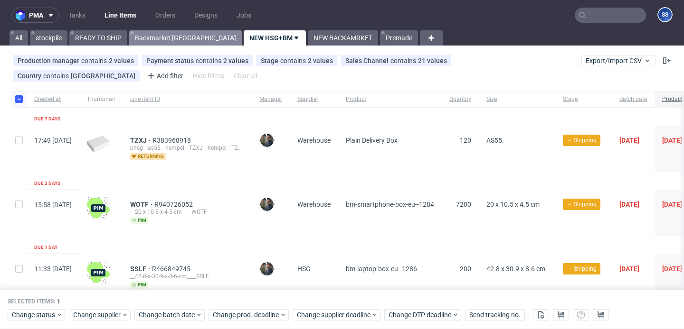
click at [157, 43] on link "Backmarket [GEOGRAPHIC_DATA]" at bounding box center [185, 37] width 113 height 15
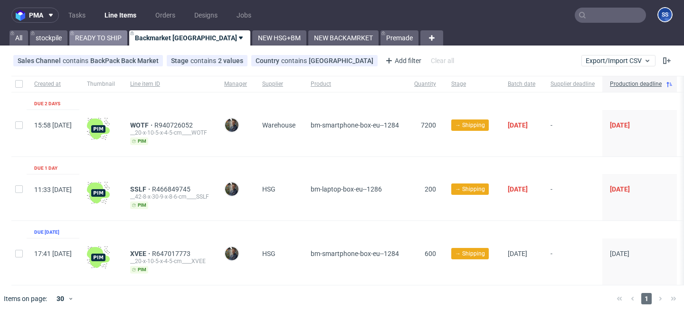
click at [113, 42] on link "READY TO SHIP" at bounding box center [98, 37] width 58 height 15
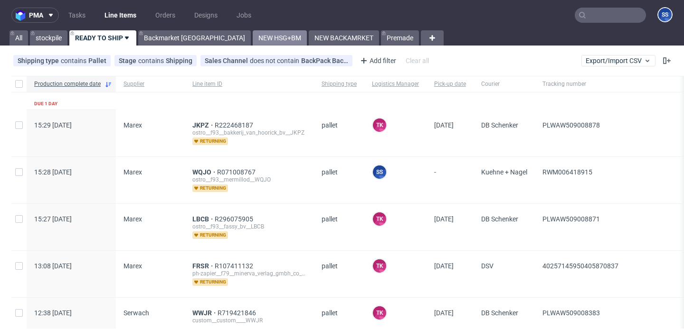
click at [253, 37] on link "NEW HSG+BM" at bounding box center [280, 37] width 54 height 15
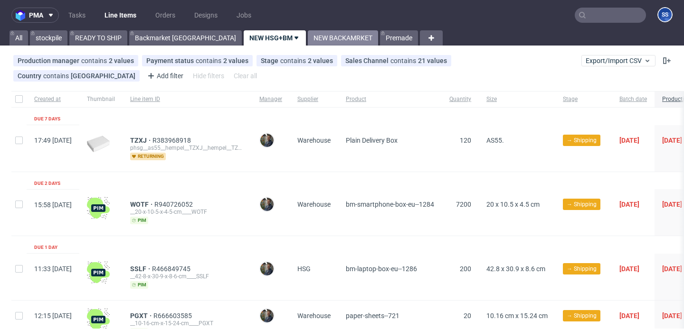
click at [308, 42] on link "NEW BACKAMRKET" at bounding box center [343, 37] width 70 height 15
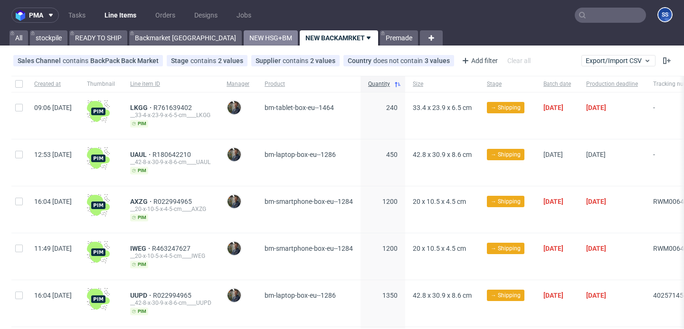
click at [244, 35] on link "NEW HSG+BM" at bounding box center [271, 37] width 54 height 15
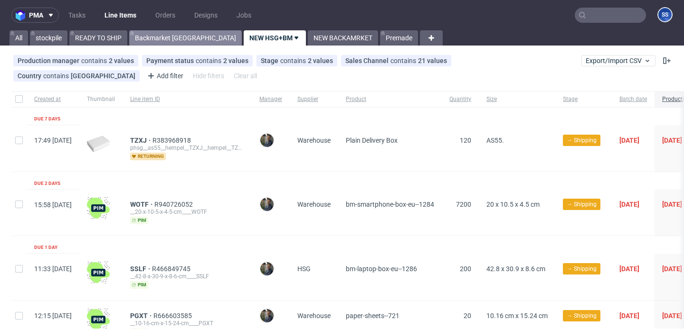
click at [170, 42] on link "Backmarket [GEOGRAPHIC_DATA]" at bounding box center [185, 37] width 113 height 15
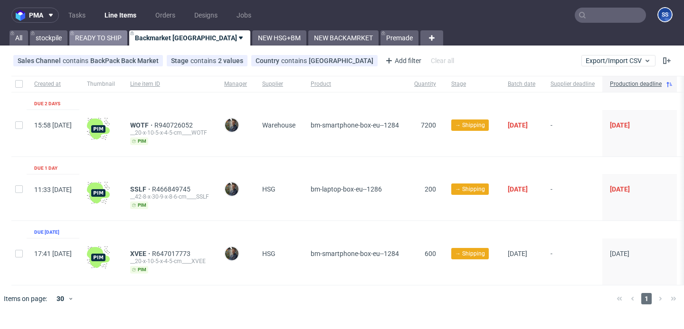
click at [103, 37] on link "READY TO SHIP" at bounding box center [98, 37] width 58 height 15
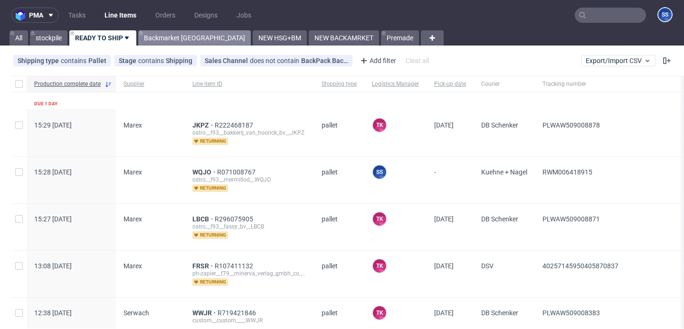
click at [188, 36] on link "Backmarket [GEOGRAPHIC_DATA]" at bounding box center [194, 37] width 113 height 15
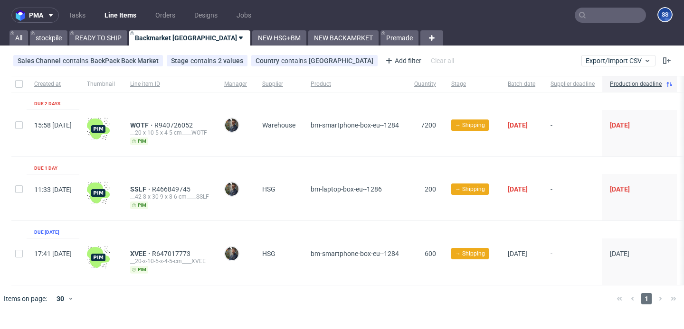
click at [229, 50] on div "Sales Channel contains BackPack Back Market Stage contains 2 values Shipping, P…" at bounding box center [342, 60] width 684 height 23
click at [65, 37] on link "stockpile" at bounding box center [49, 37] width 38 height 15
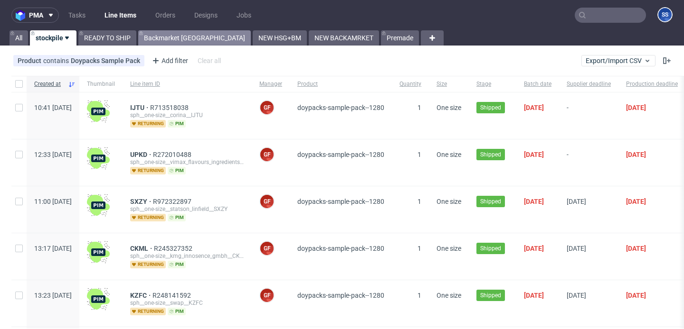
click at [153, 36] on link "Backmarket [GEOGRAPHIC_DATA]" at bounding box center [194, 37] width 113 height 15
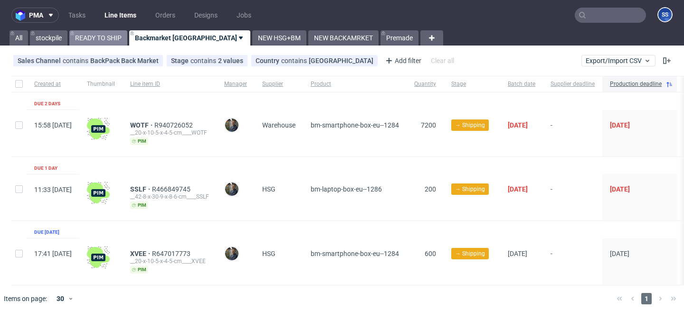
click at [91, 34] on link "READY TO SHIP" at bounding box center [98, 37] width 58 height 15
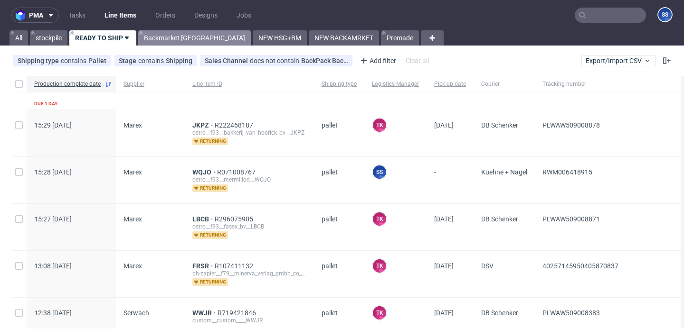
click at [171, 36] on link "Backmarket [GEOGRAPHIC_DATA]" at bounding box center [194, 37] width 113 height 15
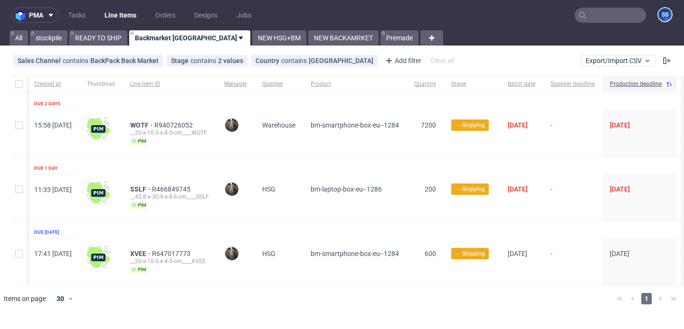
scroll to position [0, 52]
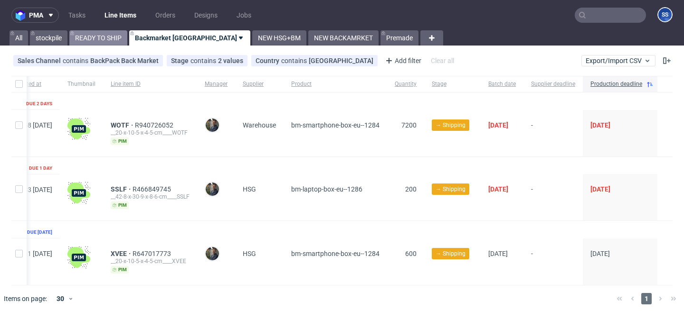
click at [94, 41] on link "READY TO SHIP" at bounding box center [98, 37] width 58 height 15
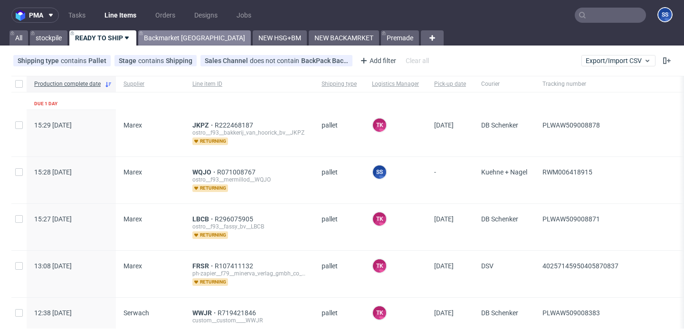
click at [169, 35] on link "Backmarket GB" at bounding box center [194, 37] width 113 height 15
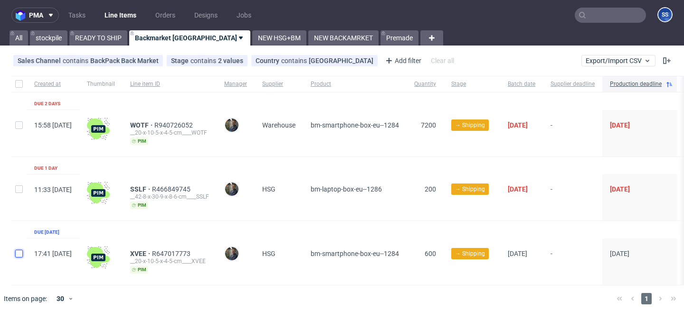
click at [19, 253] on input "checkbox" at bounding box center [19, 254] width 8 height 8
checkbox input "true"
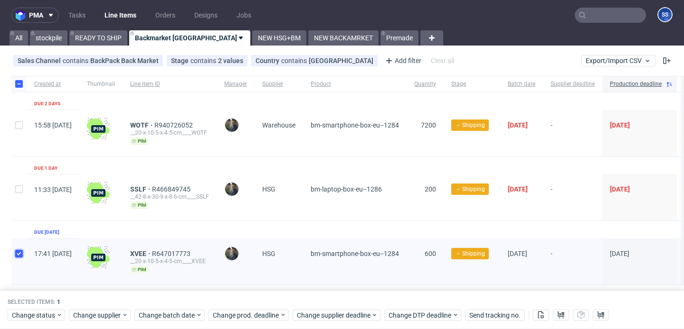
scroll to position [25, 0]
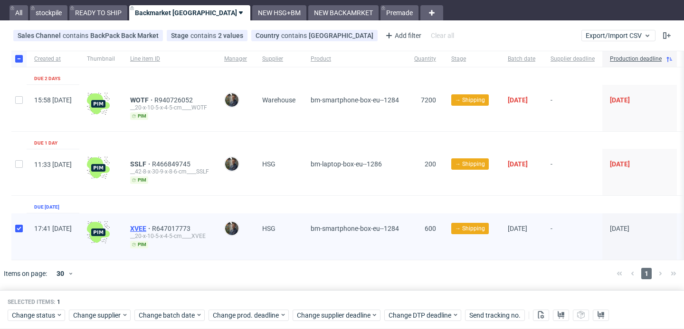
click at [152, 226] on span "XVEE" at bounding box center [141, 229] width 22 height 8
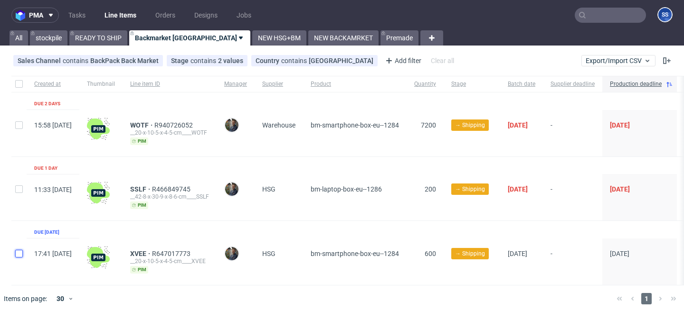
click at [17, 251] on input "checkbox" at bounding box center [19, 254] width 8 height 8
checkbox input "true"
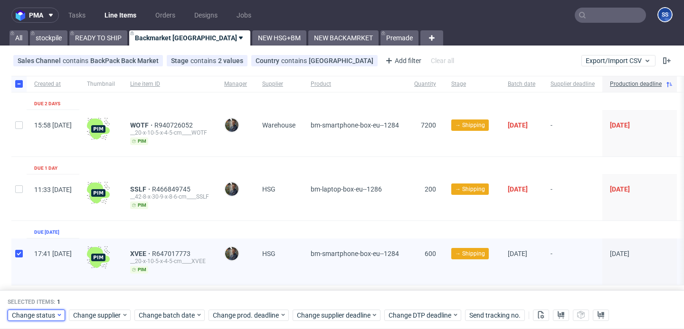
click at [25, 315] on span "Change status" at bounding box center [34, 315] width 44 height 9
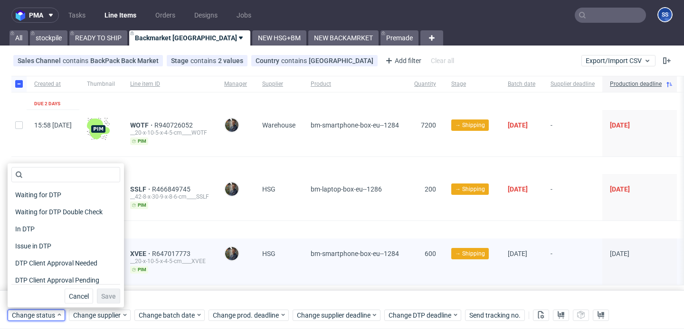
click at [173, 282] on div "XVEE R647017773 __20-x-10-5-x-4-5-cm____XVEE pim" at bounding box center [169, 262] width 94 height 47
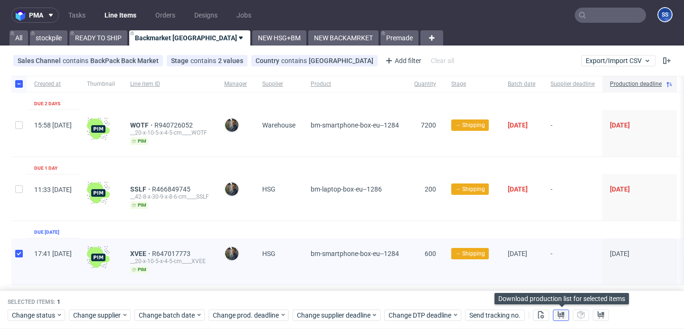
click at [561, 312] on icon at bounding box center [561, 315] width 8 height 8
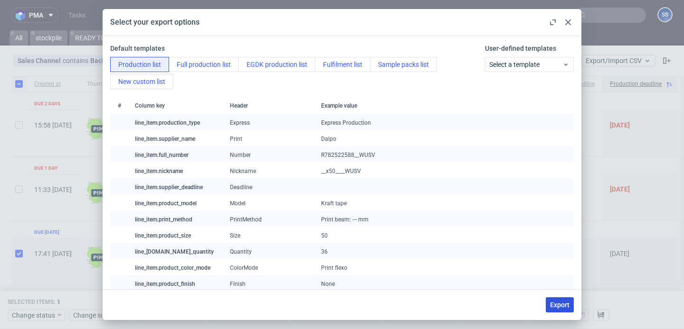
click at [554, 299] on button "Export" at bounding box center [559, 305] width 28 height 15
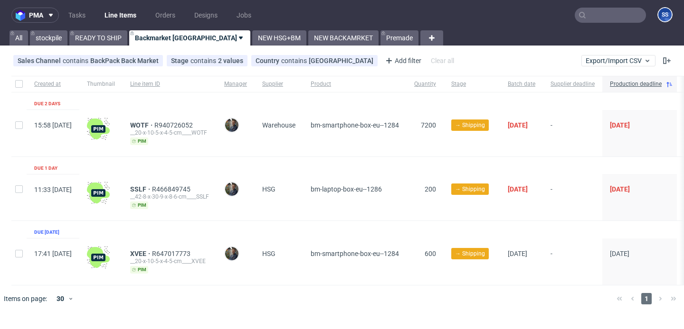
checkbox input "false"
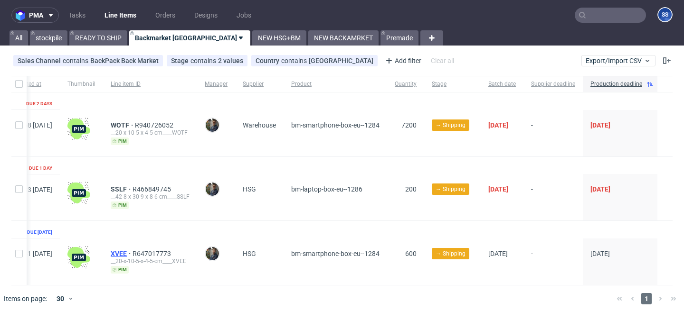
click at [112, 253] on span "XVEE" at bounding box center [122, 254] width 22 height 8
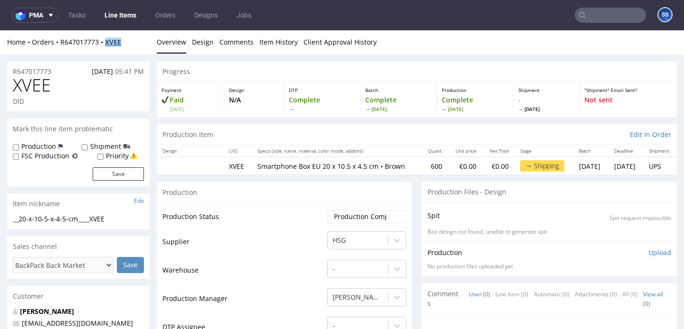
drag, startPoint x: 130, startPoint y: 45, endPoint x: 105, endPoint y: 45, distance: 24.2
click at [105, 45] on div "Home Orders R647017773 XVEE" at bounding box center [78, 42] width 142 height 9
copy strong "XVEE"
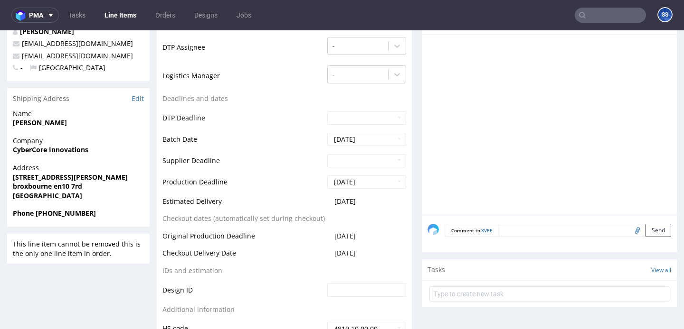
scroll to position [280, 0]
drag, startPoint x: 54, startPoint y: 187, endPoint x: 84, endPoint y: 189, distance: 30.0
click at [84, 189] on span "broxbourne en10 7rd" at bounding box center [78, 186] width 131 height 9
copy strong "en10 7rd"
click at [29, 122] on strong "Andreja Butrimaite" at bounding box center [40, 123] width 54 height 9
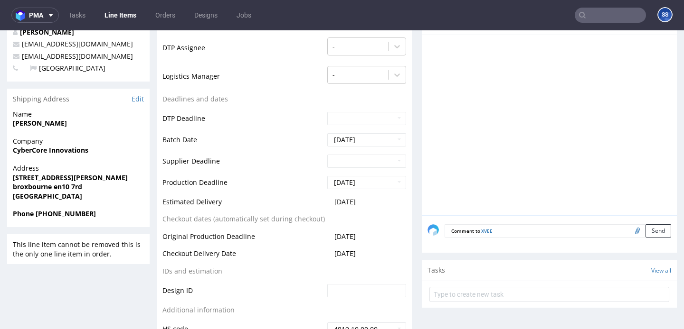
click at [29, 122] on strong "Andreja Butrimaite" at bounding box center [40, 123] width 54 height 9
copy strong "Andreja Butrimaite"
click at [71, 148] on strong "CyberCore Innovations" at bounding box center [50, 150] width 75 height 9
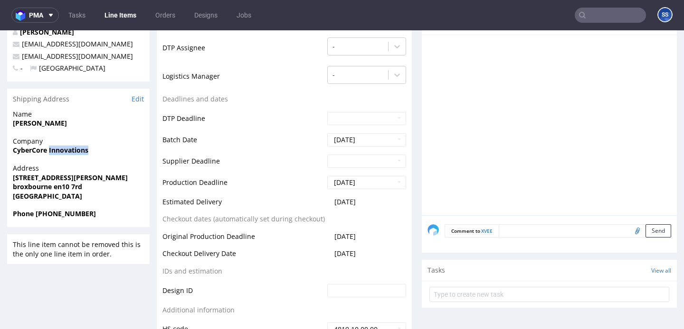
click at [71, 148] on strong "CyberCore Innovations" at bounding box center [50, 150] width 75 height 9
copy strong "CyberCore Innovations"
click at [47, 176] on strong "8 Borrell Close" at bounding box center [70, 177] width 115 height 9
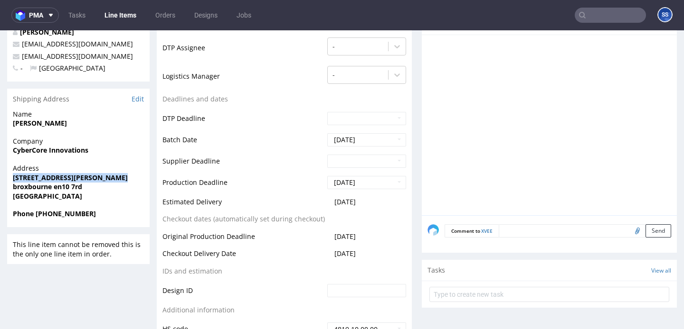
copy strong "8 Borrell Close"
click at [25, 186] on strong "broxbourne en10 7rd" at bounding box center [47, 186] width 69 height 9
copy strong "broxbourne"
drag, startPoint x: 39, startPoint y: 214, endPoint x: 103, endPoint y: 220, distance: 64.0
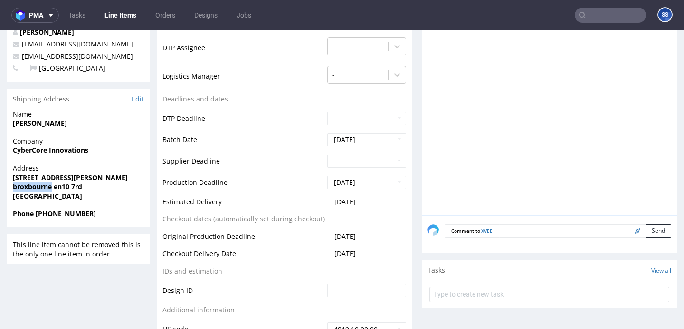
click at [103, 220] on div "Phone +44 7944 171203" at bounding box center [78, 218] width 142 height 18
copy strong "44 7944 171203"
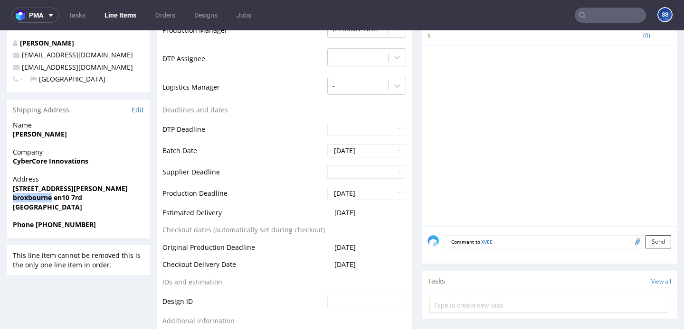
scroll to position [260, 0]
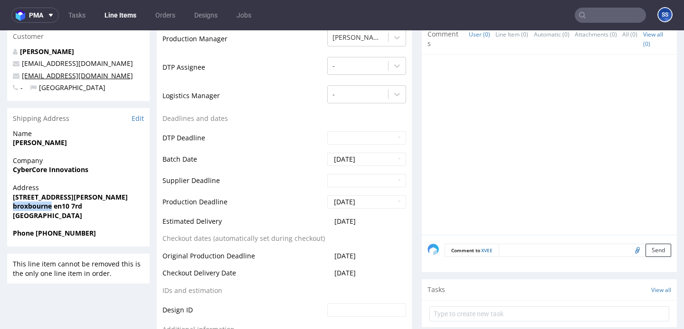
drag, startPoint x: 137, startPoint y: 80, endPoint x: 22, endPoint y: 79, distance: 114.9
click at [22, 79] on p "cybercoreinnovationsltd@gmail.com" at bounding box center [78, 75] width 131 height 9
copy link "cybercoreinnovationsltd@gmail.com"
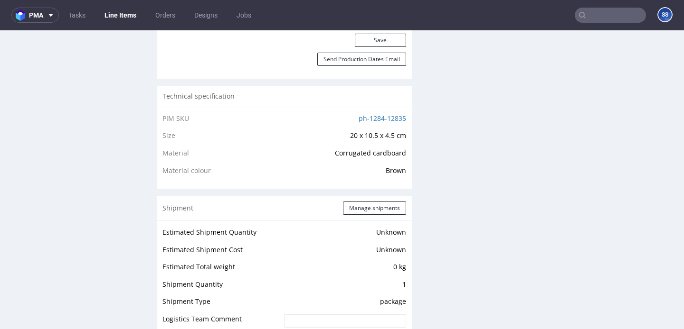
scroll to position [613, 0]
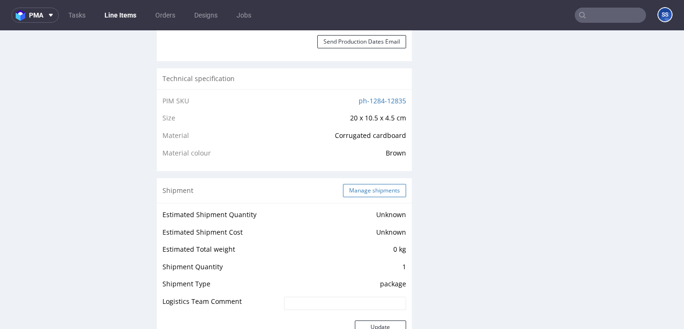
click at [349, 197] on button "Manage shipments" at bounding box center [374, 190] width 63 height 13
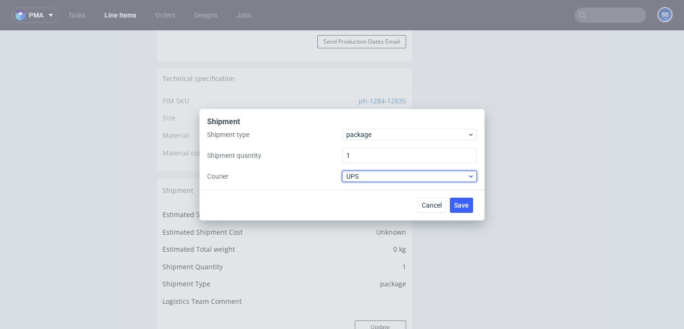
click at [362, 179] on span "UPS" at bounding box center [406, 176] width 121 height 9
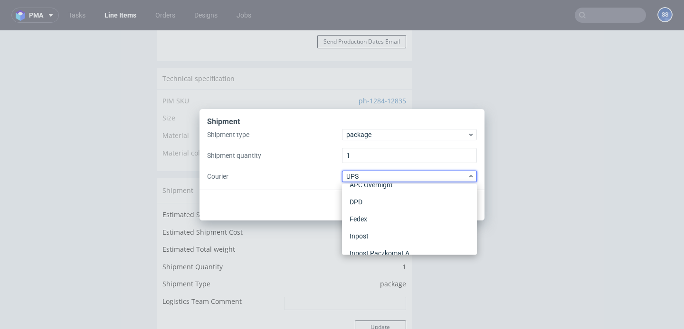
scroll to position [0, 0]
click at [373, 191] on div "APC Overnight" at bounding box center [409, 196] width 127 height 17
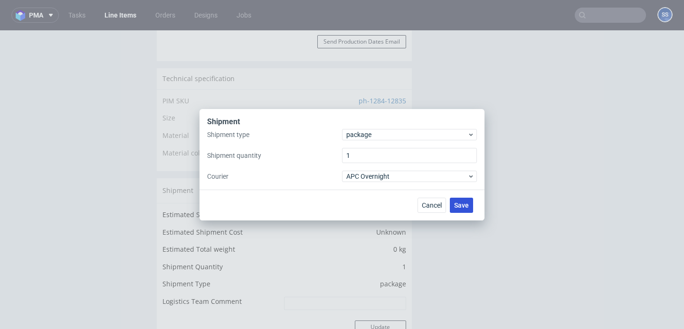
click at [454, 205] on span "Save" at bounding box center [461, 205] width 15 height 7
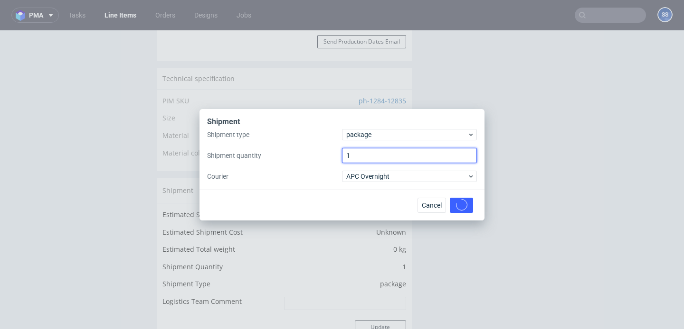
click at [373, 161] on input "1" at bounding box center [409, 155] width 135 height 15
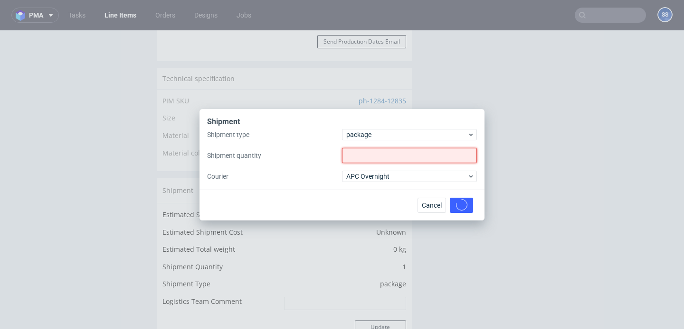
type input "4"
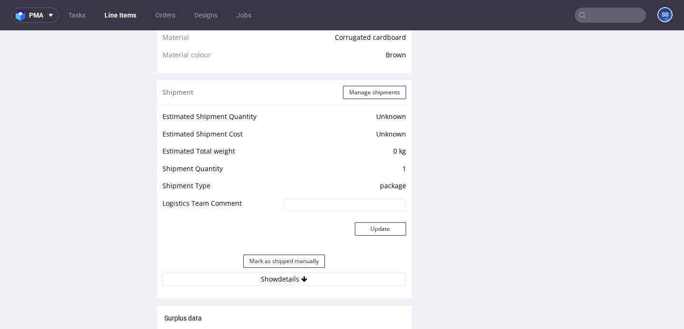
scroll to position [710, 0]
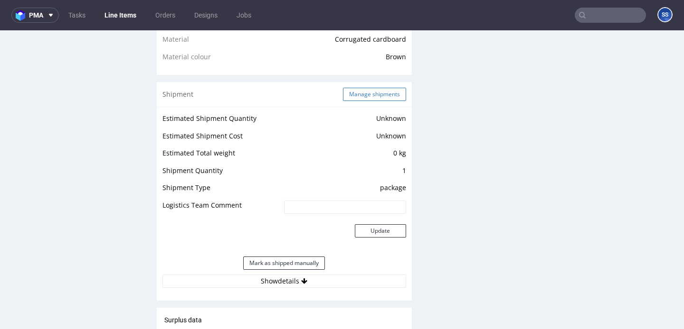
click at [383, 100] on button "Manage shipments" at bounding box center [374, 94] width 63 height 13
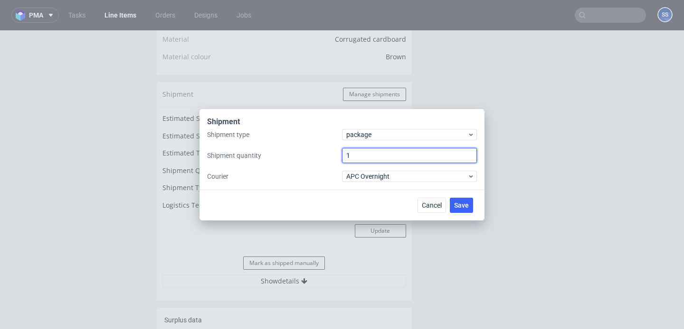
click at [380, 150] on input "1" at bounding box center [409, 155] width 135 height 15
type input "4"
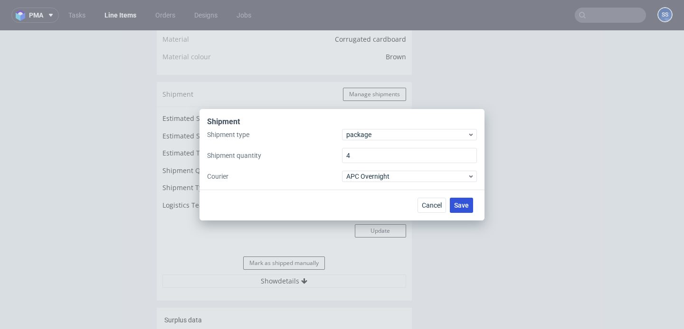
click at [459, 205] on span "Save" at bounding box center [461, 205] width 15 height 7
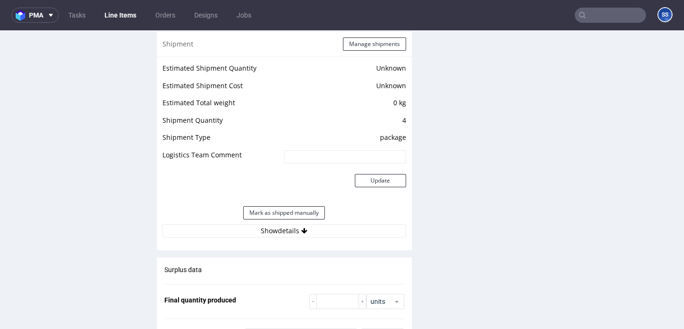
scroll to position [782, 0]
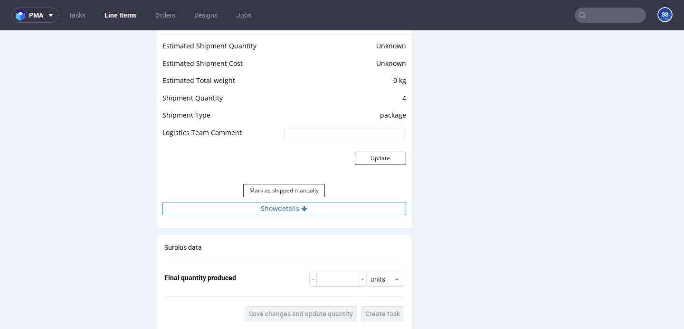
click at [312, 216] on button "Show details" at bounding box center [284, 208] width 244 height 13
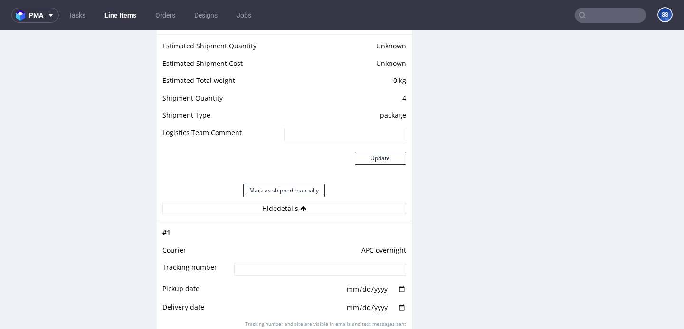
click at [293, 276] on input at bounding box center [319, 269] width 171 height 13
paste input "2025090805708090001154"
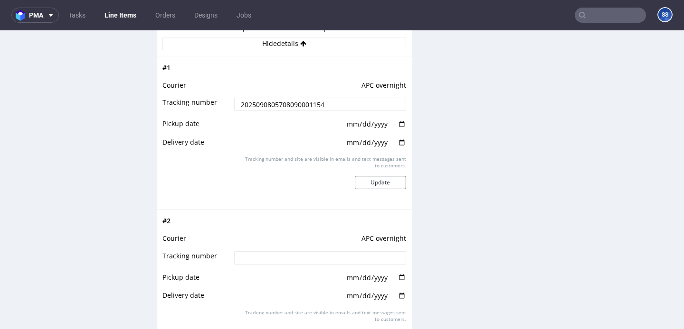
scroll to position [961, 0]
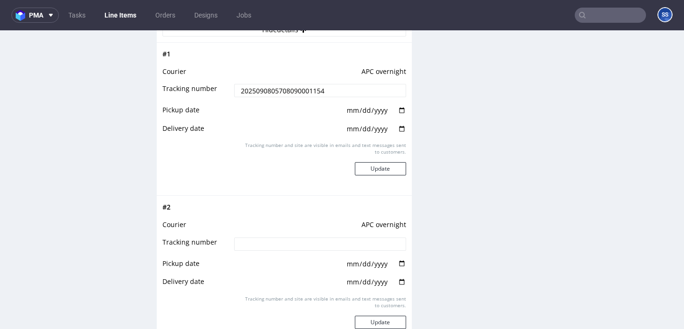
type input "2025090805708090001154"
click at [283, 250] on input at bounding box center [319, 244] width 171 height 13
paste input "2025090805708090001154"
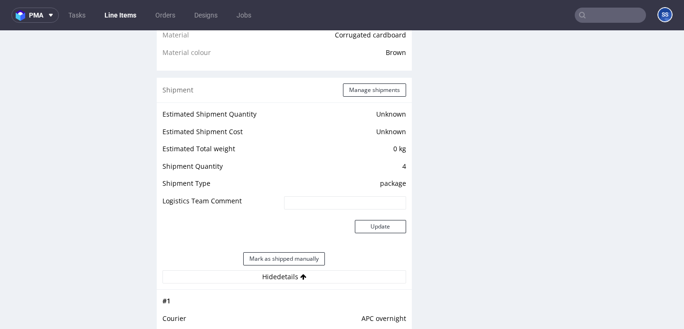
scroll to position [714, 0]
type input "2025090805708090001154"
click at [366, 97] on button "Manage shipments" at bounding box center [374, 90] width 63 height 13
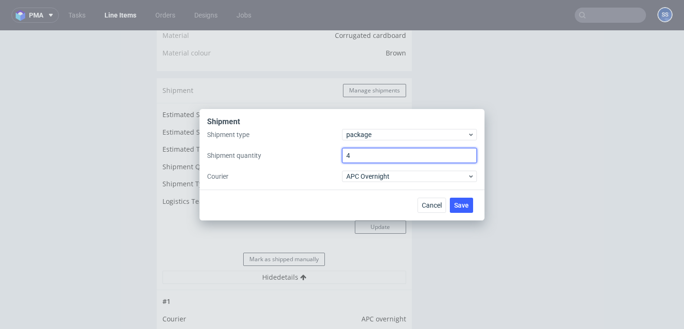
click at [367, 153] on input "4" at bounding box center [409, 155] width 135 height 15
type input "1"
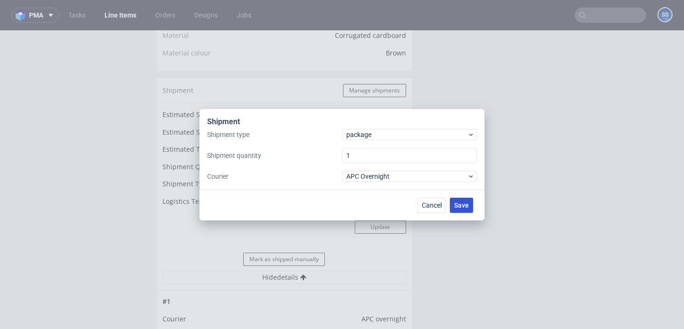
click at [460, 209] on button "Save" at bounding box center [461, 205] width 23 height 15
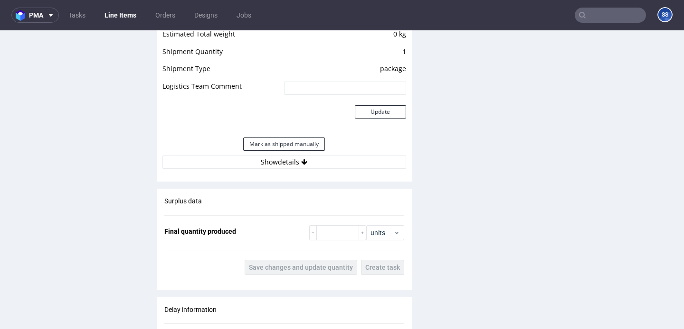
scroll to position [833, 0]
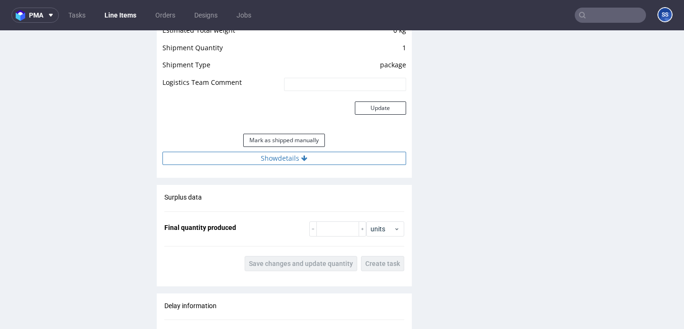
click at [304, 165] on button "Show details" at bounding box center [284, 158] width 244 height 13
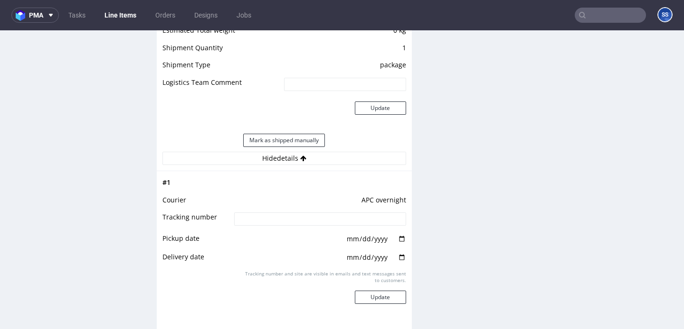
click at [300, 226] on input at bounding box center [319, 219] width 171 height 13
paste input "2025090805708090001154"
type input "2025090805708090001154"
click at [380, 304] on button "Update" at bounding box center [380, 297] width 51 height 13
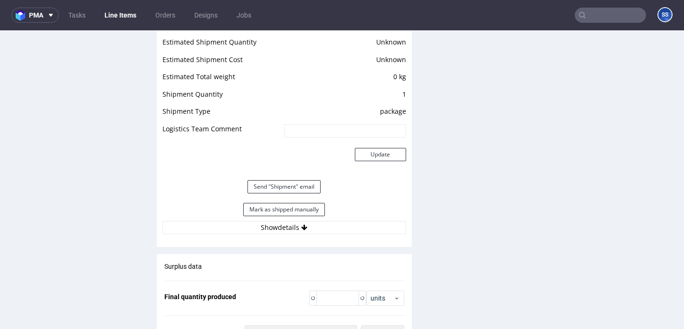
scroll to position [804, 0]
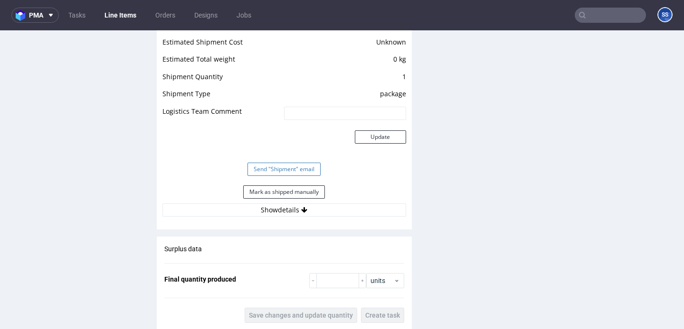
click at [301, 176] on button "Send "Shipment" email" at bounding box center [283, 169] width 73 height 13
click at [297, 195] on button "Mark as shipped manually" at bounding box center [284, 192] width 82 height 13
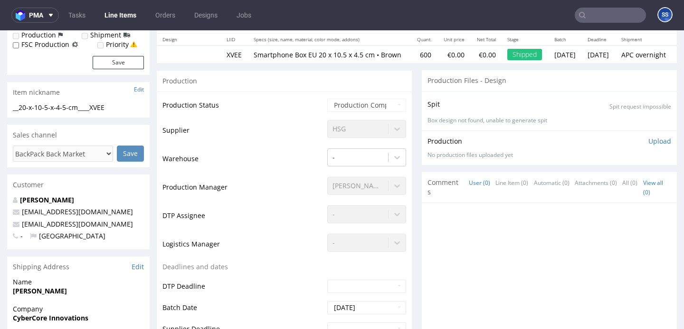
scroll to position [0, 0]
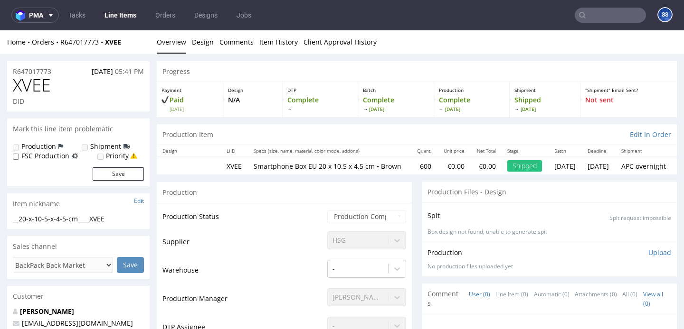
click at [121, 15] on link "Line Items" at bounding box center [120, 15] width 43 height 15
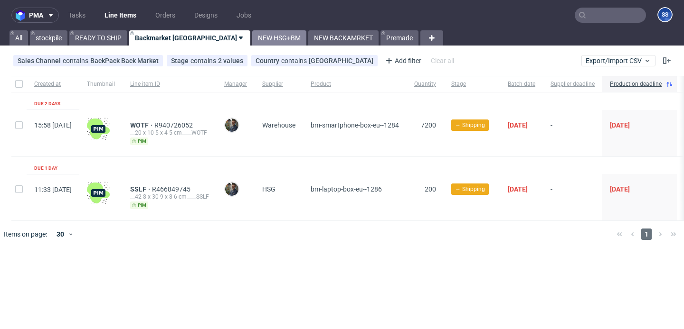
click at [252, 40] on link "NEW HSG+BM" at bounding box center [279, 37] width 54 height 15
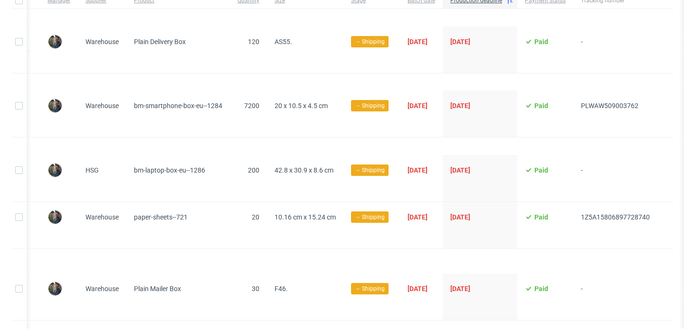
scroll to position [0, 250]
drag, startPoint x: 649, startPoint y: 219, endPoint x: 564, endPoint y: 216, distance: 84.6
click at [564, 216] on div "12:15 [DATE] PGXT R666603585 __10-16-cm-x-15-24-cm____PGXT pim [PERSON_NAME] Wa…" at bounding box center [236, 225] width 873 height 47
copy div "1Z5A15806897728740"
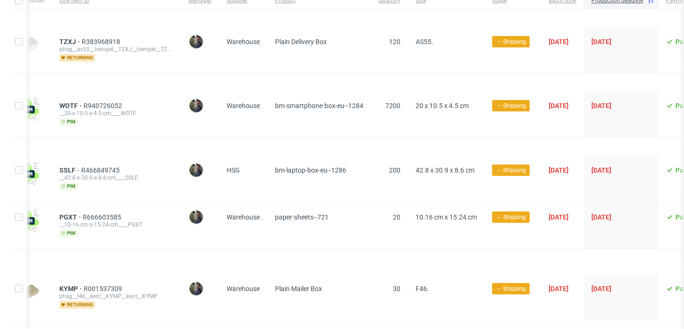
scroll to position [0, 0]
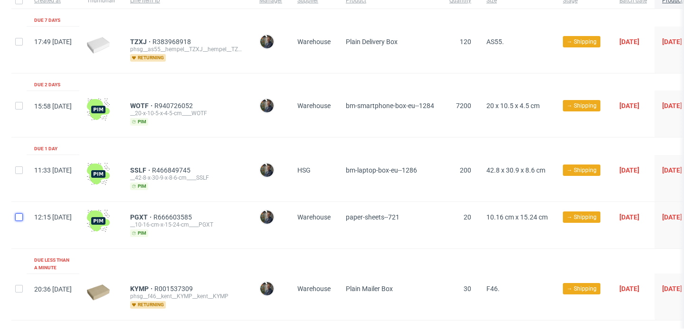
click at [19, 217] on input "checkbox" at bounding box center [19, 218] width 8 height 8
checkbox input "true"
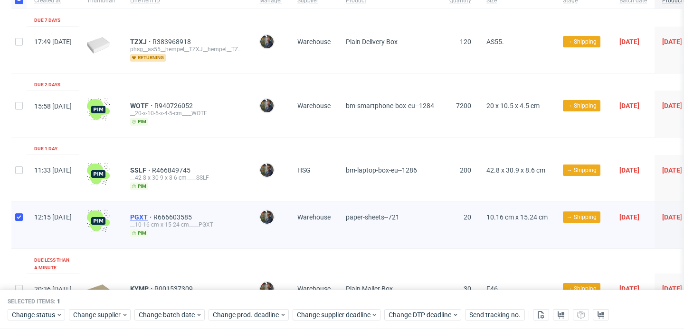
click at [153, 215] on span "PGXT" at bounding box center [141, 218] width 23 height 8
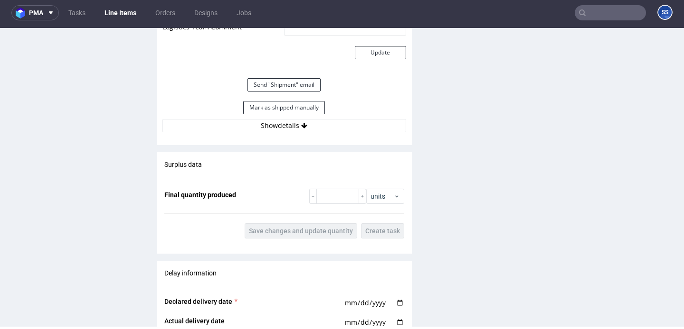
scroll to position [864, 0]
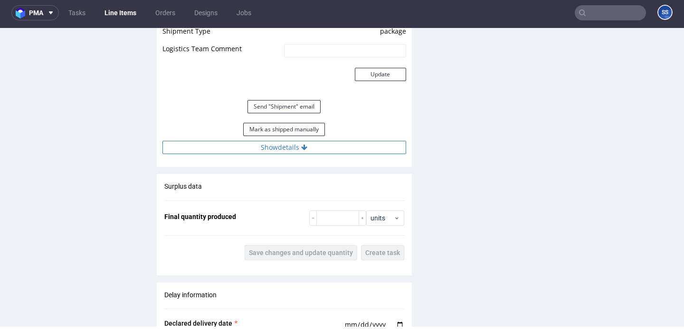
click at [345, 154] on button "Show details" at bounding box center [284, 147] width 244 height 13
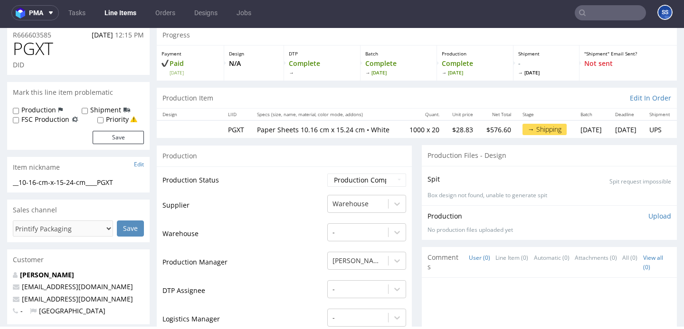
scroll to position [0, 0]
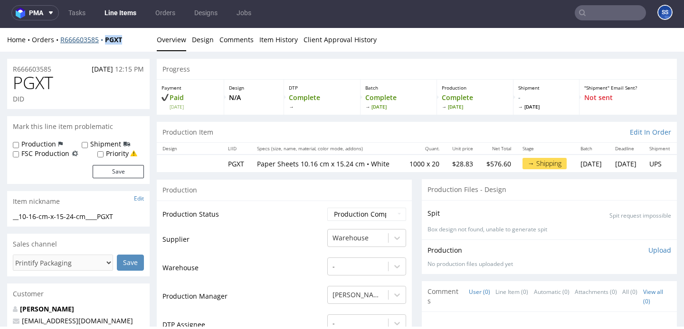
drag, startPoint x: 128, startPoint y: 38, endPoint x: 105, endPoint y: 39, distance: 22.8
click at [105, 39] on div "Home Orders R666603585 PGXT" at bounding box center [78, 39] width 142 height 9
copy strong "PGXT"
click at [596, 18] on input "text" at bounding box center [609, 12] width 71 height 15
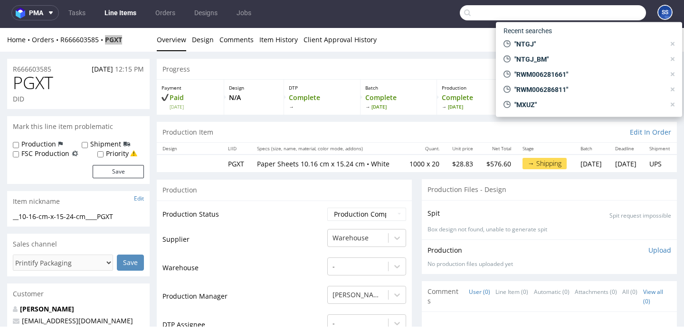
paste input "QNRI"
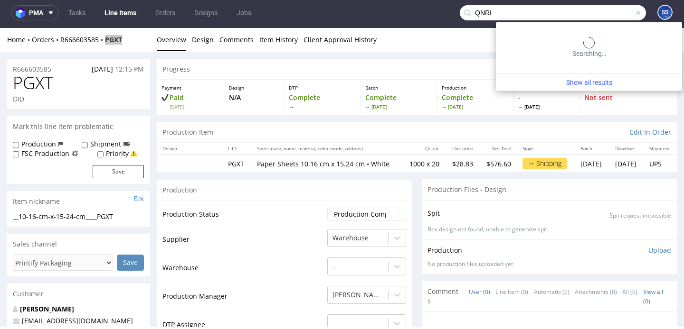
type input "QNRI"
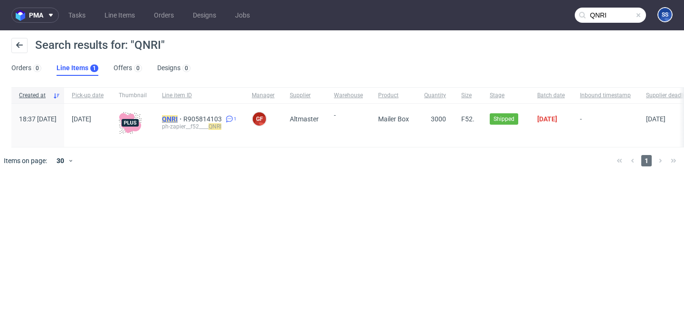
click at [178, 117] on mark "QNRI" at bounding box center [170, 119] width 16 height 8
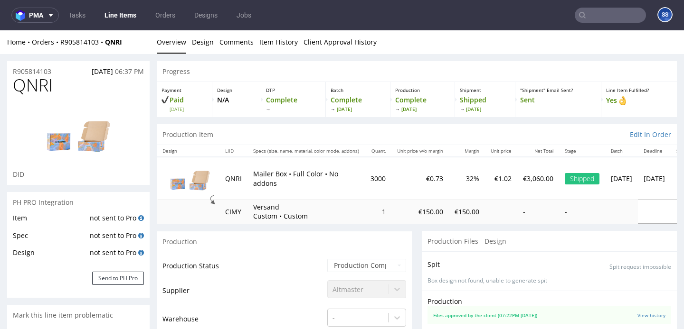
click at [135, 19] on link "Line Items" at bounding box center [120, 15] width 43 height 15
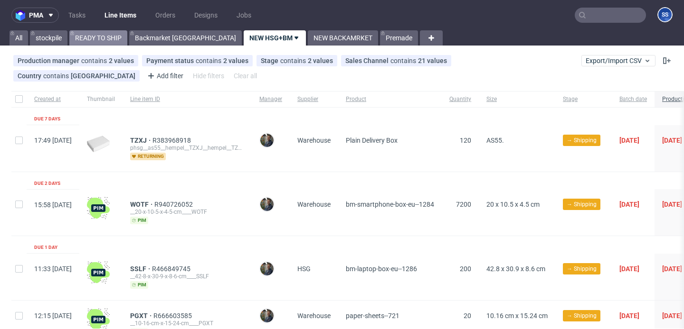
click at [115, 43] on link "READY TO SHIP" at bounding box center [98, 37] width 58 height 15
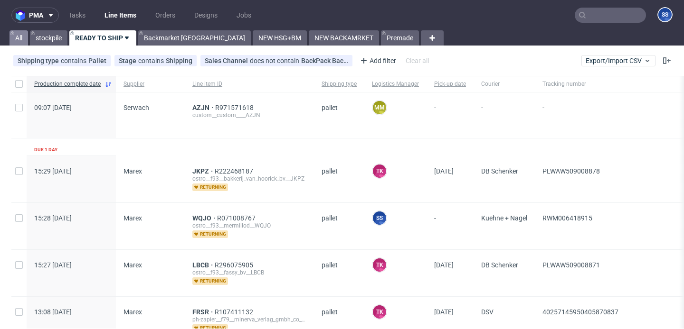
click at [19, 37] on link "All" at bounding box center [18, 37] width 19 height 15
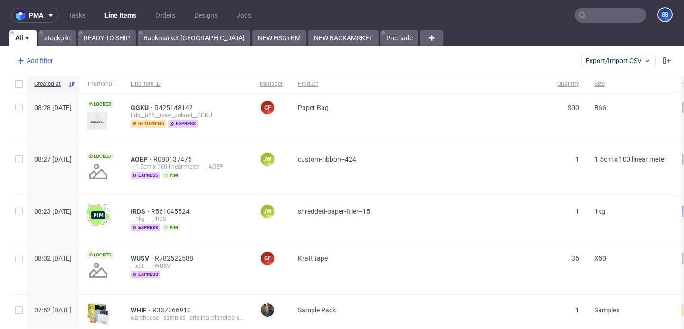
click at [46, 62] on div "Add filter" at bounding box center [34, 60] width 42 height 15
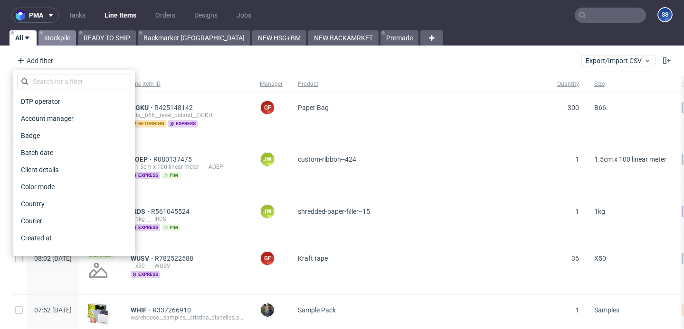
click at [63, 38] on link "stockpile" at bounding box center [57, 37] width 38 height 15
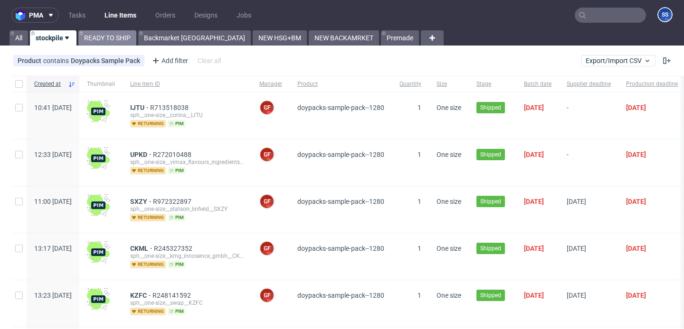
click at [121, 36] on link "READY TO SHIP" at bounding box center [107, 37] width 58 height 15
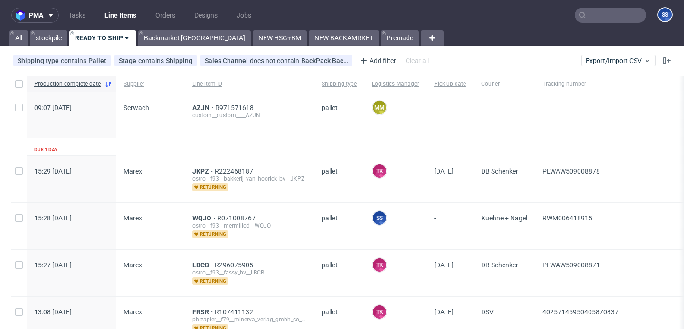
click at [29, 40] on div "stockpile" at bounding box center [47, 37] width 39 height 15
click at [24, 39] on link "All" at bounding box center [18, 37] width 19 height 15
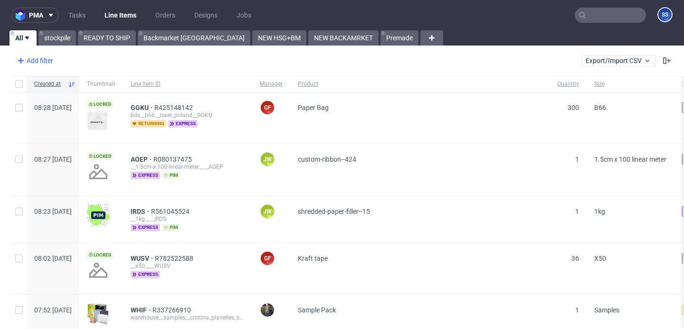
click at [46, 61] on div "Add filter" at bounding box center [34, 60] width 42 height 15
click at [40, 57] on div "Add filter" at bounding box center [34, 60] width 42 height 15
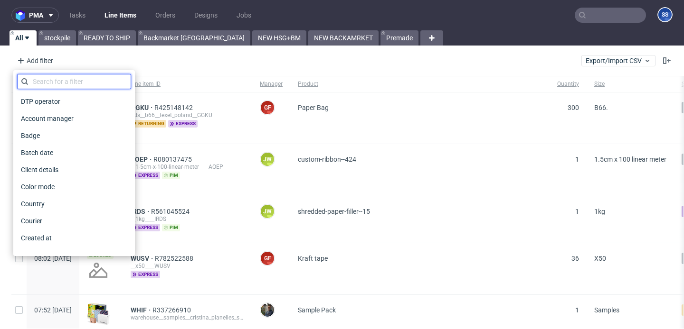
click at [55, 84] on input "text" at bounding box center [74, 81] width 114 height 15
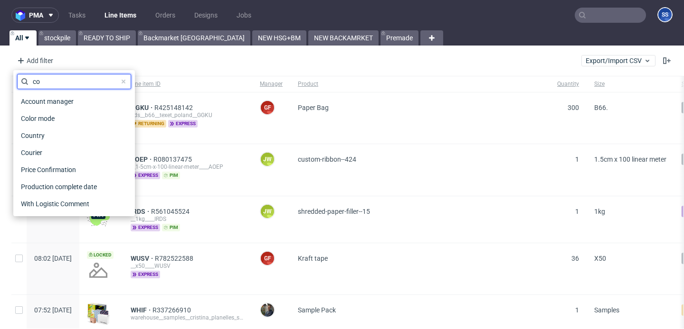
type input "cou"
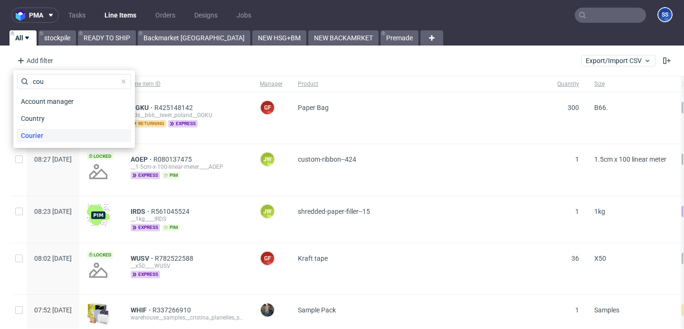
click at [46, 129] on span "Courier" at bounding box center [32, 135] width 30 height 13
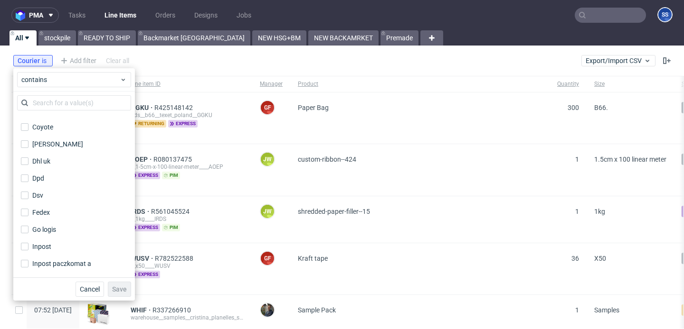
scroll to position [34, 0]
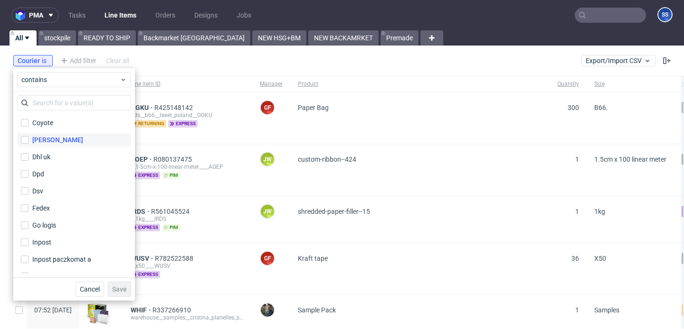
click at [56, 141] on div "Db schenker" at bounding box center [57, 139] width 51 height 9
click at [28, 141] on input "Db schenker" at bounding box center [25, 140] width 8 height 8
checkbox input "true"
click at [122, 287] on span "Save" at bounding box center [119, 289] width 15 height 7
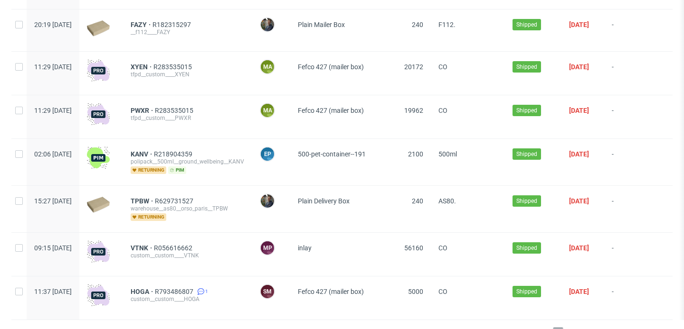
scroll to position [0, 39]
click at [131, 150] on span "KANV" at bounding box center [142, 154] width 23 height 8
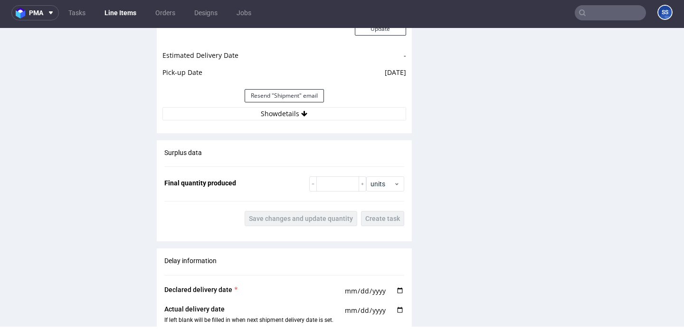
scroll to position [980, 0]
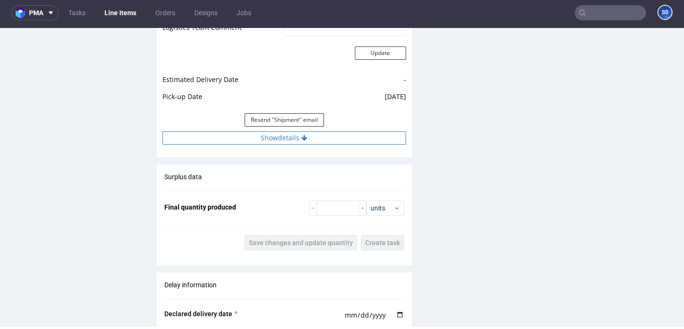
click at [275, 134] on button "Show details" at bounding box center [284, 138] width 244 height 13
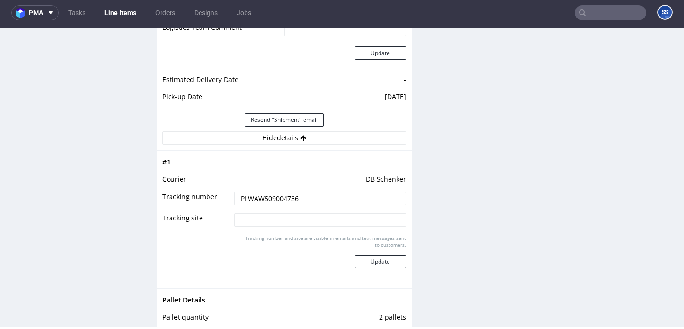
click at [278, 202] on input "PLWAW509004736" at bounding box center [319, 198] width 171 height 13
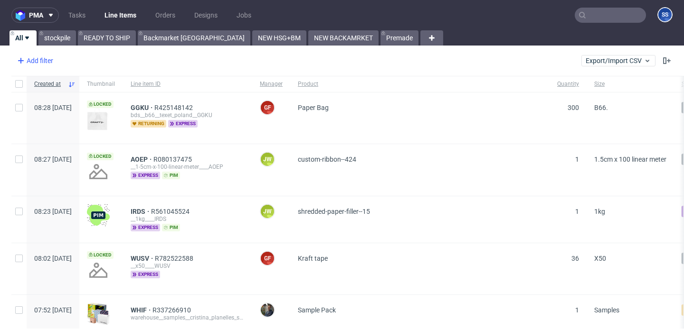
click at [29, 65] on div "Add filter" at bounding box center [34, 60] width 42 height 15
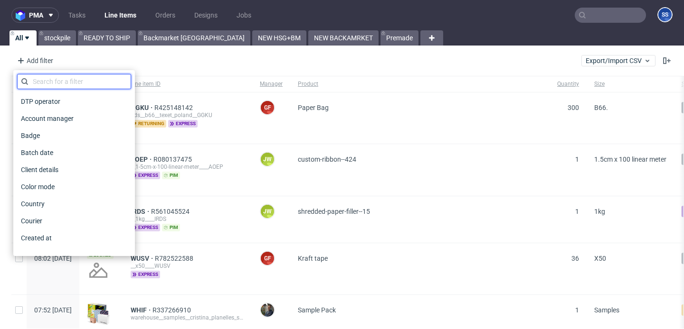
click at [75, 86] on input "text" at bounding box center [74, 81] width 114 height 15
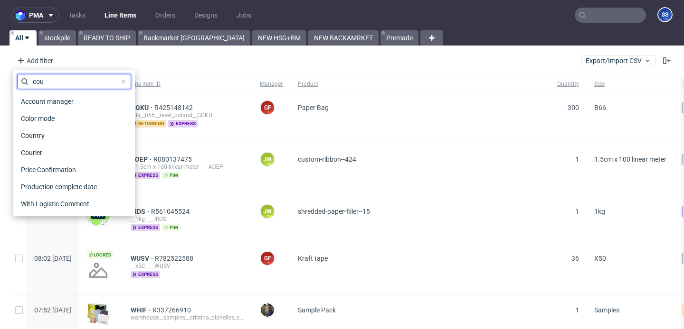
type input "cour"
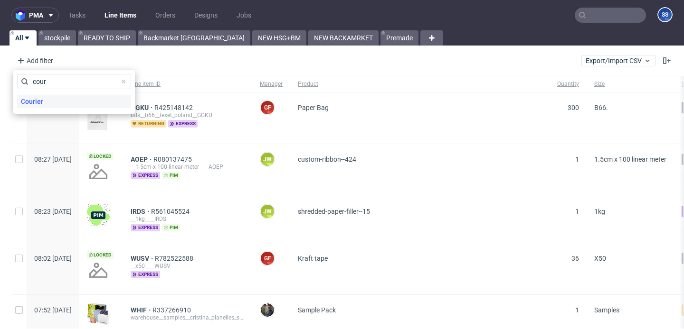
click at [71, 103] on div "Courier" at bounding box center [74, 101] width 114 height 13
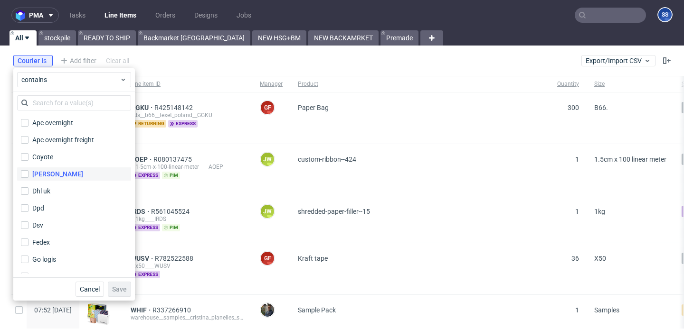
click at [60, 178] on div "Db schenker" at bounding box center [57, 173] width 51 height 9
click at [28, 178] on input "Db schenker" at bounding box center [25, 174] width 8 height 8
checkbox input "true"
click at [117, 286] on span "Save" at bounding box center [119, 289] width 15 height 7
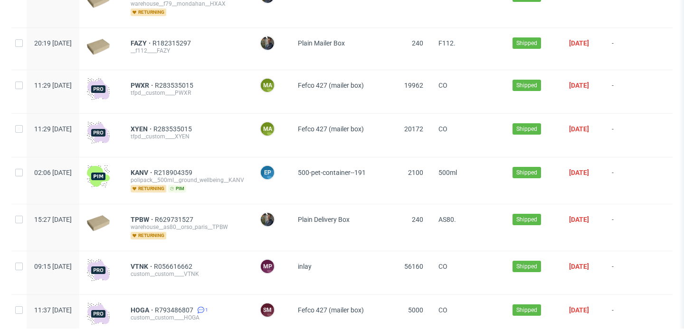
scroll to position [1219, 0]
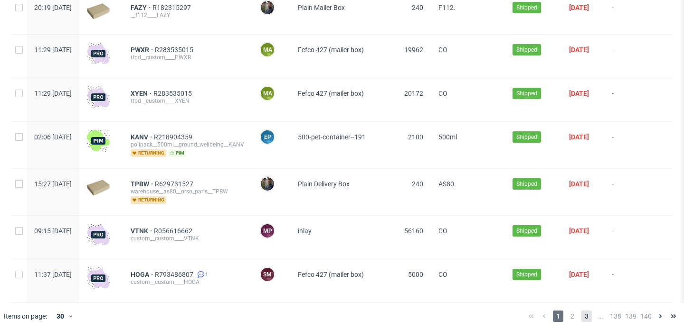
click at [582, 311] on span "3" at bounding box center [586, 316] width 10 height 11
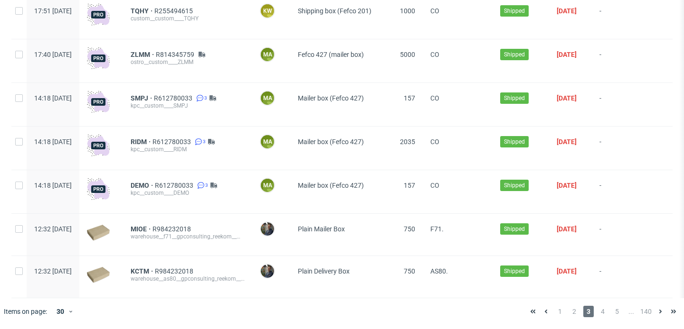
scroll to position [0, 27]
click at [147, 226] on span "MIOE" at bounding box center [142, 230] width 22 height 8
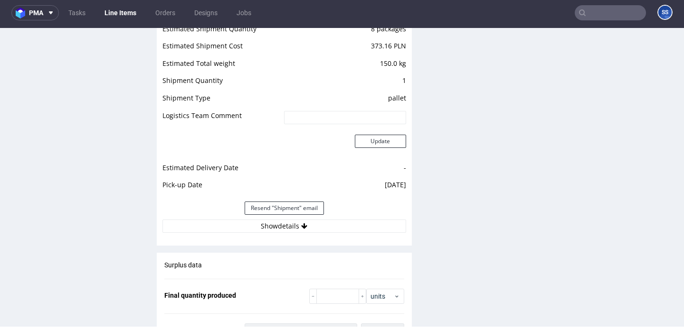
scroll to position [966, 0]
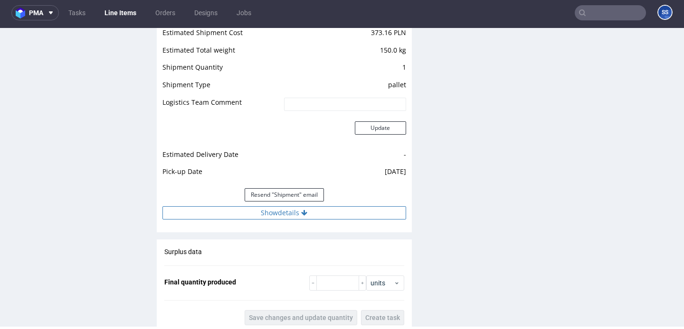
click at [282, 218] on button "Show details" at bounding box center [284, 213] width 244 height 13
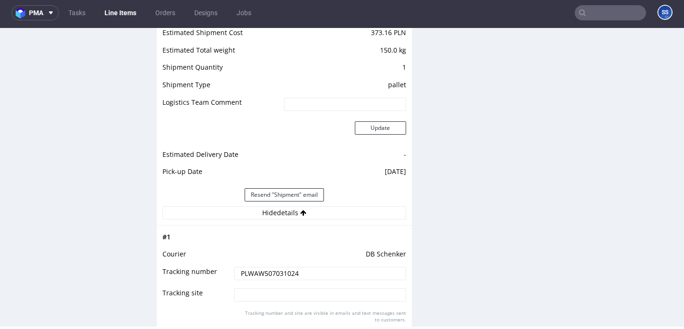
click at [269, 271] on input "PLWAW507031024" at bounding box center [319, 273] width 171 height 13
click at [123, 13] on link "Line Items" at bounding box center [120, 12] width 43 height 15
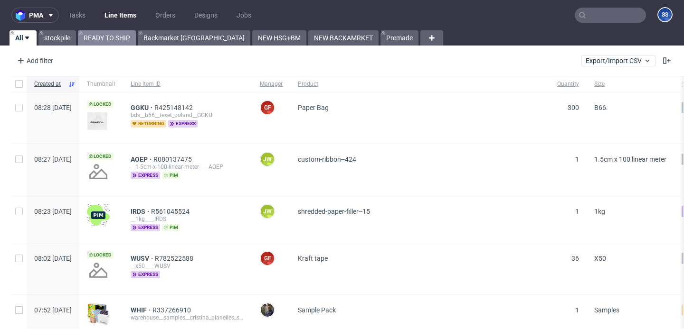
click at [110, 36] on link "READY TO SHIP" at bounding box center [107, 37] width 58 height 15
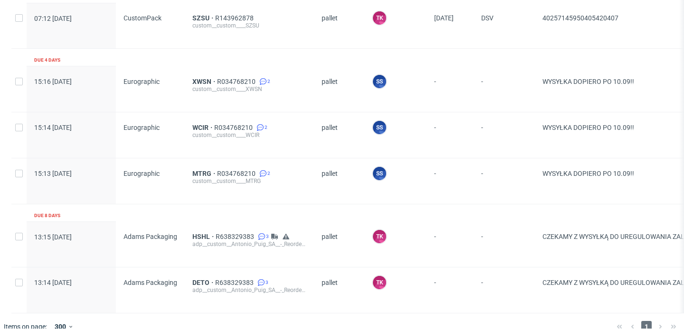
scroll to position [511, 0]
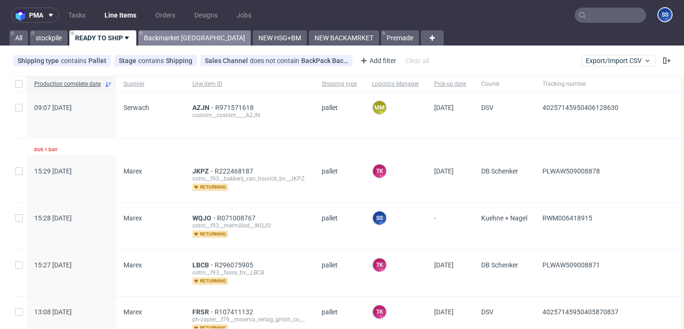
click at [176, 33] on link "Backmarket [GEOGRAPHIC_DATA]" at bounding box center [194, 37] width 113 height 15
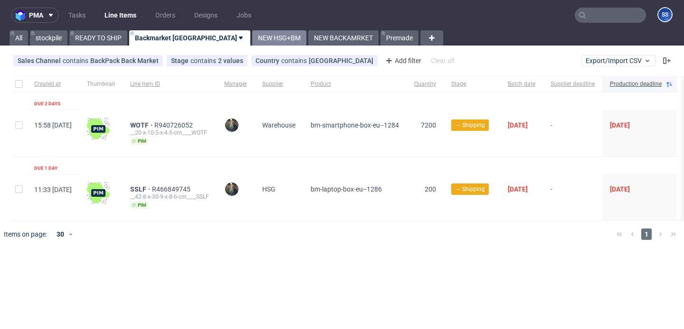
click at [252, 42] on link "NEW HSG+BM" at bounding box center [279, 37] width 54 height 15
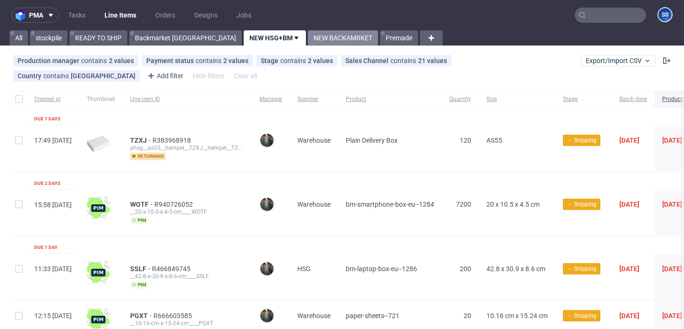
click at [308, 40] on link "NEW BACKAMRKET" at bounding box center [343, 37] width 70 height 15
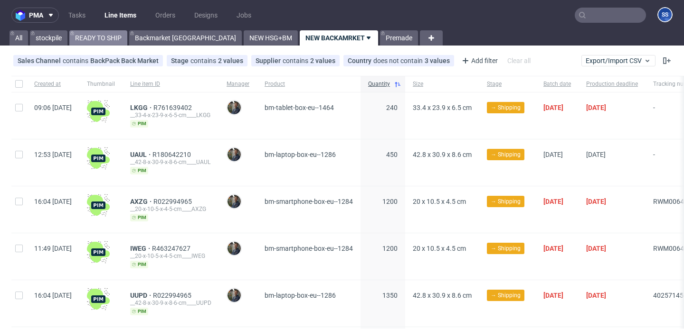
click at [117, 36] on link "READY TO SHIP" at bounding box center [98, 37] width 58 height 15
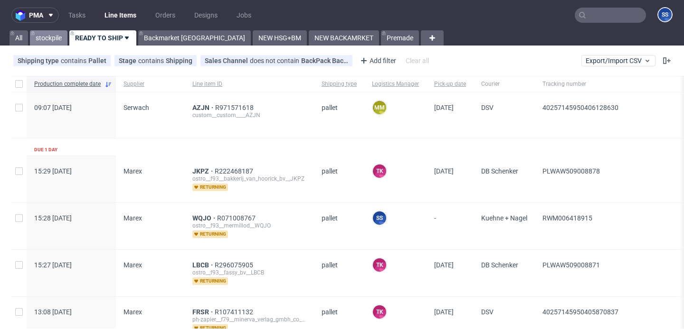
click at [55, 41] on link "stockpile" at bounding box center [49, 37] width 38 height 15
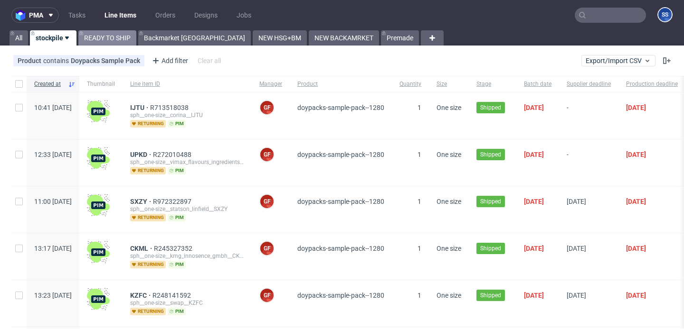
click at [104, 44] on link "READY TO SHIP" at bounding box center [107, 37] width 58 height 15
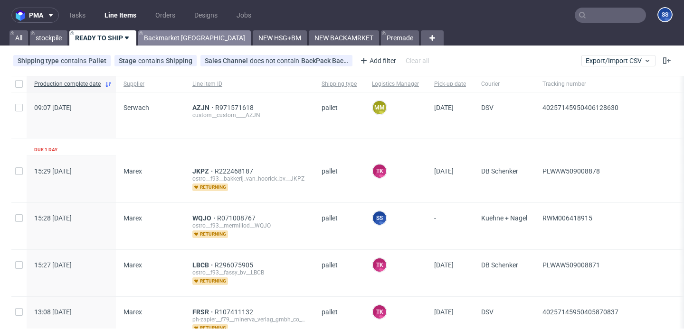
click at [164, 43] on link "Backmarket [GEOGRAPHIC_DATA]" at bounding box center [194, 37] width 113 height 15
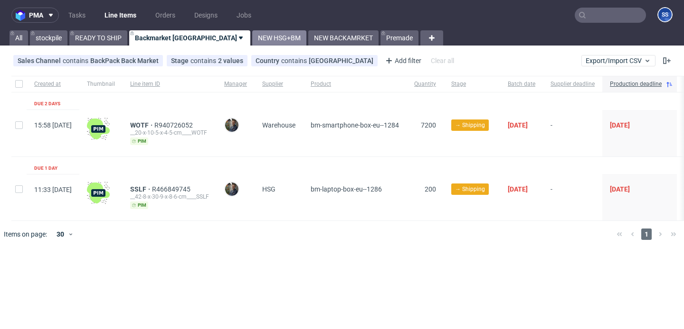
click at [252, 38] on link "NEW HSG+BM" at bounding box center [279, 37] width 54 height 15
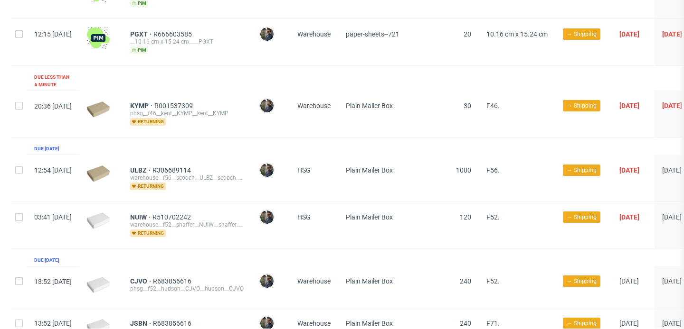
scroll to position [325, 0]
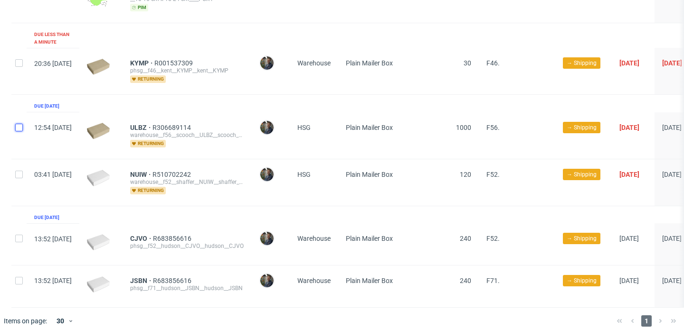
click at [22, 124] on input "checkbox" at bounding box center [19, 128] width 8 height 8
checkbox input "true"
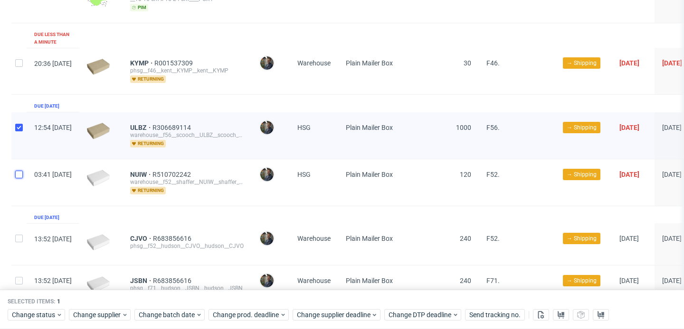
click at [19, 171] on input "checkbox" at bounding box center [19, 175] width 8 height 8
checkbox input "true"
click at [51, 315] on span "Change status" at bounding box center [34, 315] width 44 height 9
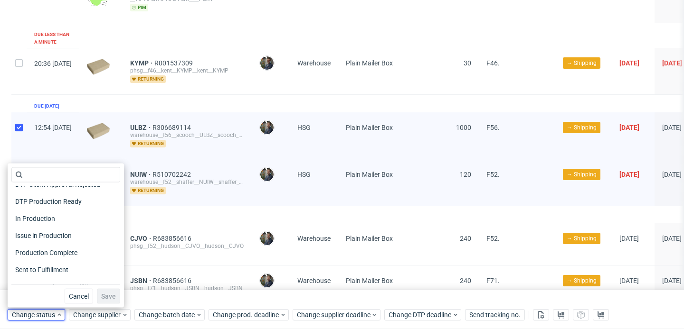
scroll to position [120, 0]
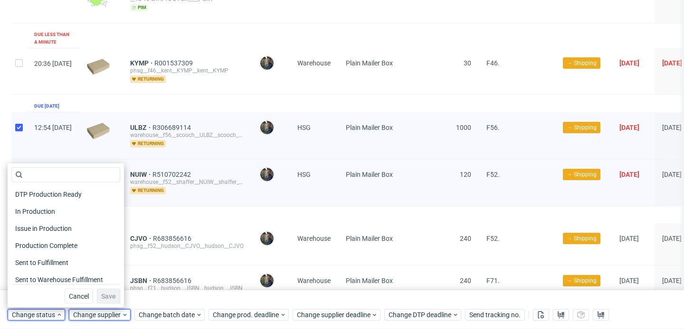
click at [90, 314] on span "Change supplier" at bounding box center [97, 315] width 48 height 9
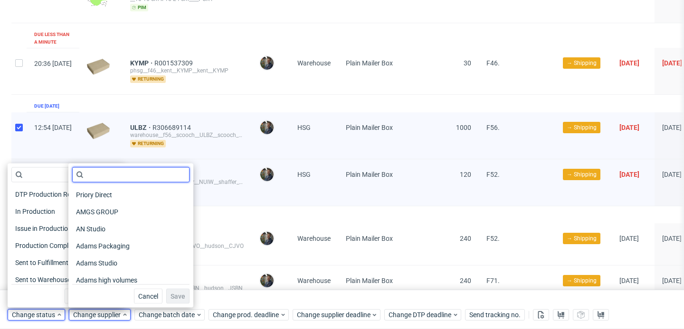
click at [110, 175] on input "text" at bounding box center [130, 175] width 117 height 15
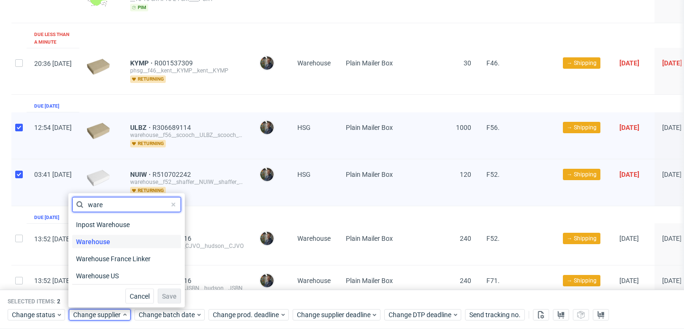
type input "ware"
click at [105, 240] on span "Warehouse" at bounding box center [93, 241] width 42 height 13
click at [163, 296] on span "Save" at bounding box center [169, 296] width 15 height 7
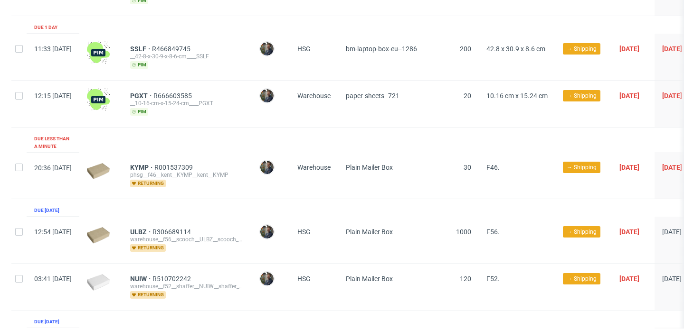
scroll to position [325, 0]
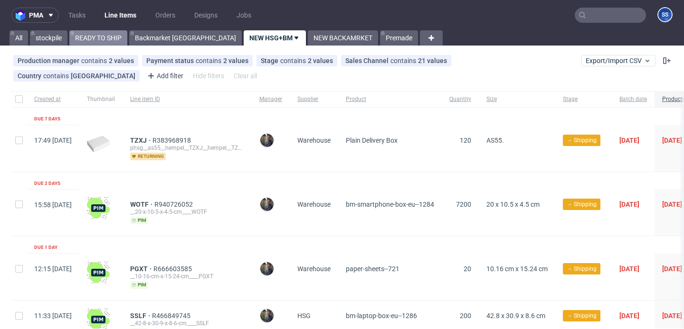
click at [109, 39] on link "READY TO SHIP" at bounding box center [98, 37] width 58 height 15
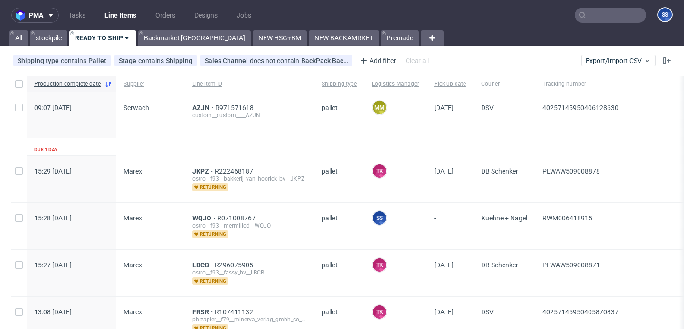
click at [587, 21] on input "text" at bounding box center [609, 15] width 71 height 15
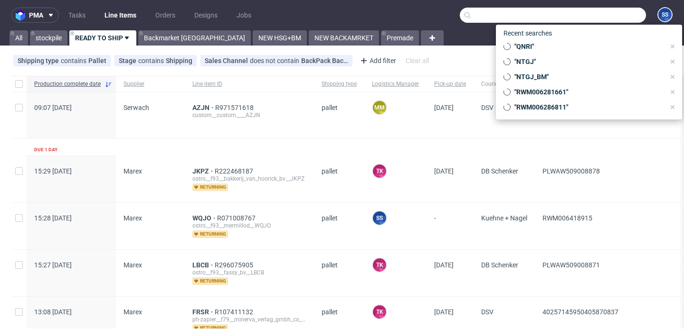
paste input "INGS"
type input "INGS"
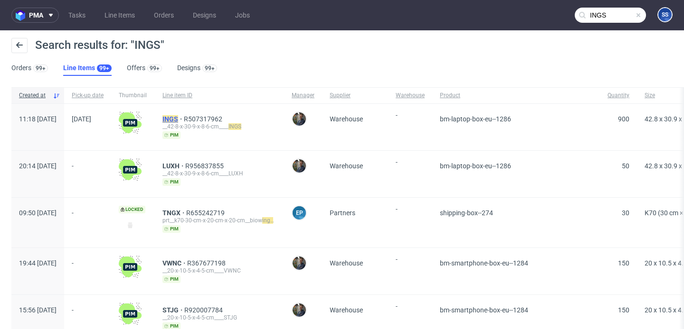
click at [178, 117] on mark "INGS" at bounding box center [170, 119] width 16 height 8
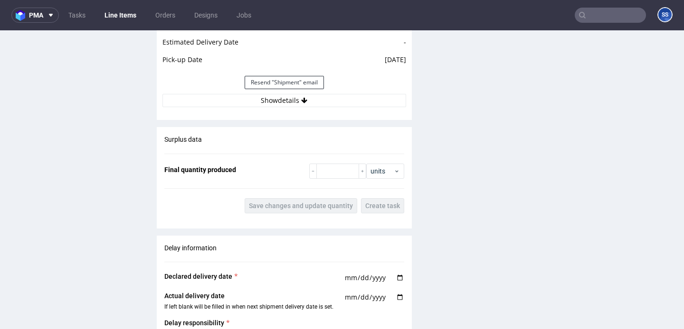
scroll to position [931, 0]
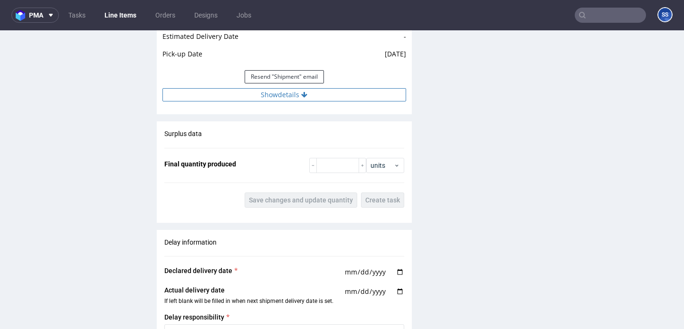
click at [329, 93] on button "Show details" at bounding box center [284, 94] width 244 height 13
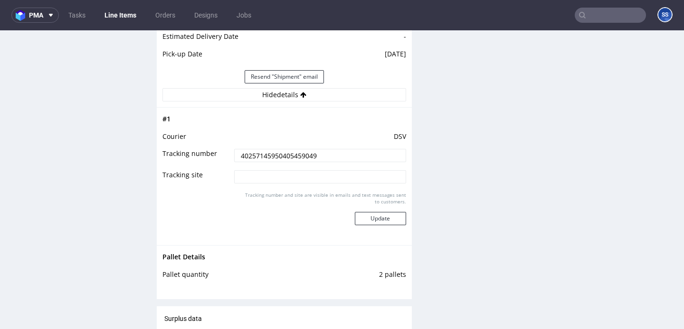
click at [301, 156] on input "40257145950405459049" at bounding box center [319, 155] width 171 height 13
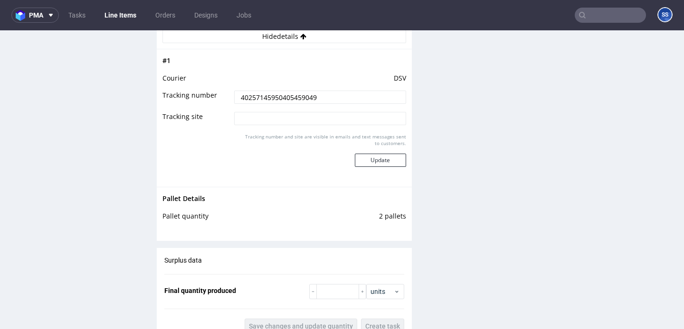
scroll to position [733, 0]
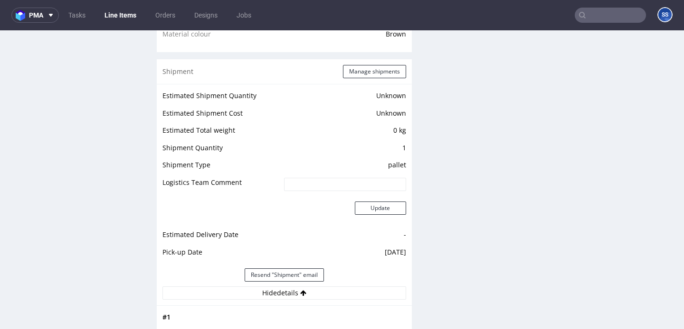
click at [111, 16] on link "Line Items" at bounding box center [120, 15] width 43 height 15
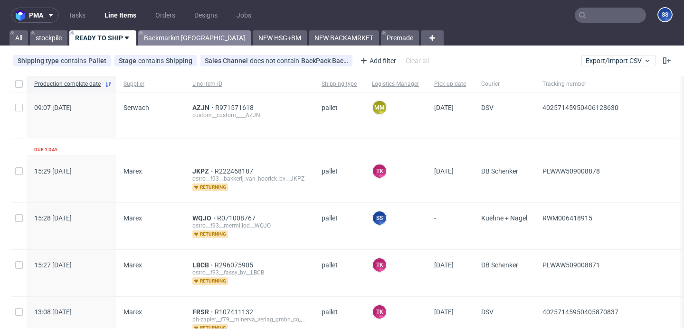
click at [150, 41] on link "Backmarket [GEOGRAPHIC_DATA]" at bounding box center [194, 37] width 113 height 15
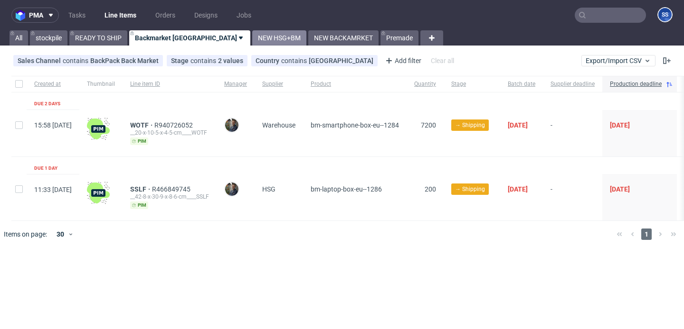
click at [252, 42] on link "NEW HSG+BM" at bounding box center [279, 37] width 54 height 15
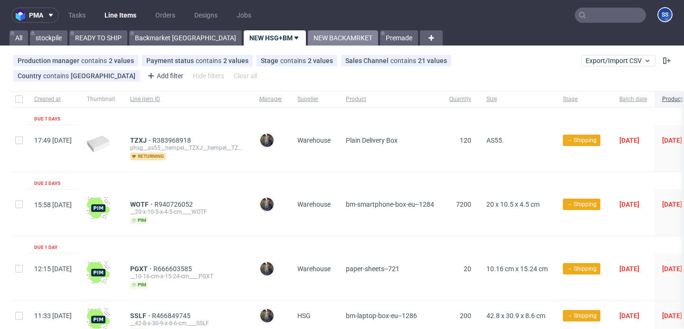
click at [308, 31] on link "NEW BACKAMRKET" at bounding box center [343, 37] width 70 height 15
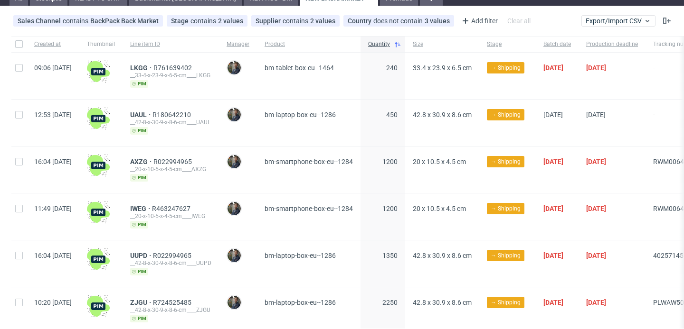
scroll to position [25, 0]
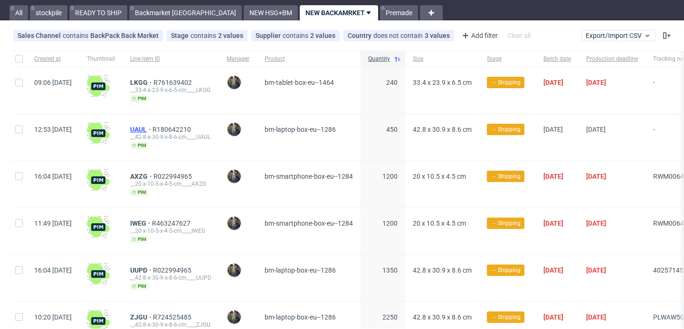
click at [152, 127] on span "UAUL" at bounding box center [141, 130] width 22 height 8
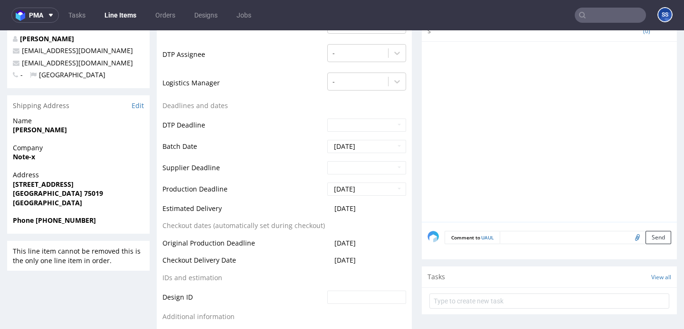
scroll to position [281, 0]
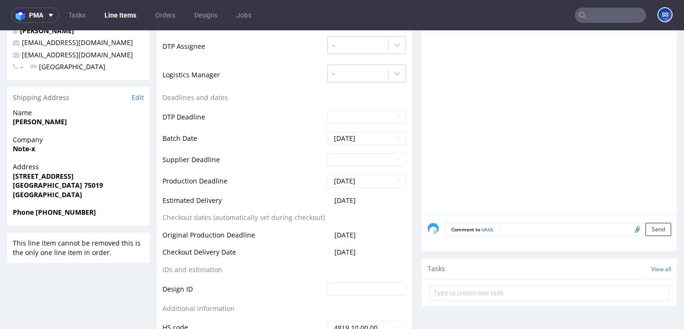
click at [26, 150] on strong "Note-x" at bounding box center [24, 148] width 22 height 9
copy strong "Note-x"
click at [53, 174] on strong "[STREET_ADDRESS]" at bounding box center [43, 176] width 61 height 9
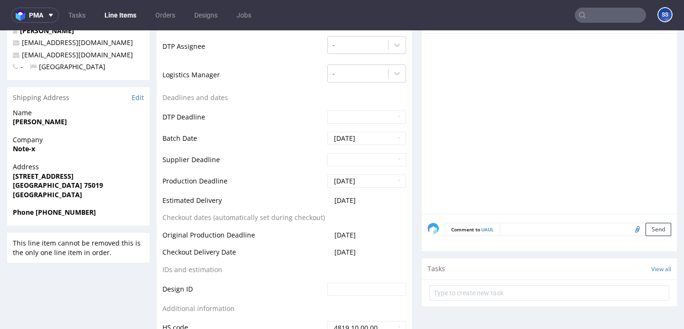
click at [53, 174] on strong "[STREET_ADDRESS]" at bounding box center [43, 176] width 61 height 9
copy strong "[STREET_ADDRESS]"
click at [20, 186] on strong "[GEOGRAPHIC_DATA] 75019" at bounding box center [58, 185] width 90 height 9
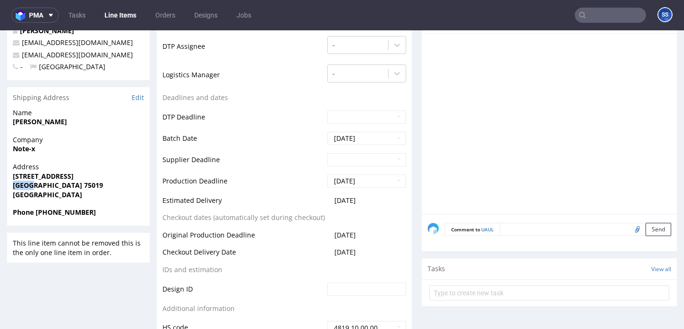
copy strong "Paris"
click at [39, 187] on strong "[GEOGRAPHIC_DATA] 75019" at bounding box center [58, 185] width 90 height 9
copy strong "75019"
click at [36, 125] on strong "[PERSON_NAME]" at bounding box center [40, 121] width 54 height 9
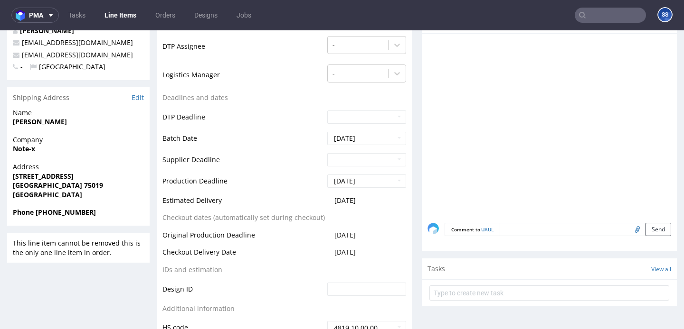
click at [36, 125] on strong "[PERSON_NAME]" at bounding box center [40, 121] width 54 height 9
click at [36, 125] on strong "Hu Alexandre" at bounding box center [40, 121] width 54 height 9
copy strong "Hu Alexandre"
drag, startPoint x: 102, startPoint y: 55, endPoint x: 22, endPoint y: 57, distance: 79.3
click at [22, 57] on p "nx.alexandre@gmail.com" at bounding box center [78, 54] width 131 height 9
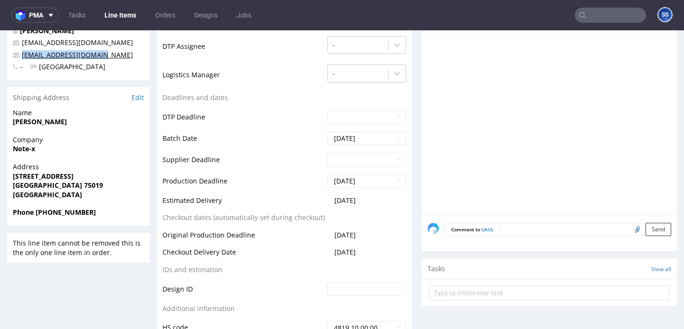
copy link "nx.alexandre@gmail.com"
drag, startPoint x: 99, startPoint y: 216, endPoint x: 47, endPoint y: 217, distance: 51.8
click at [47, 217] on span "Phone +33 6 95 22 85 56" at bounding box center [78, 212] width 131 height 9
copy strong "6 95 22 85 56"
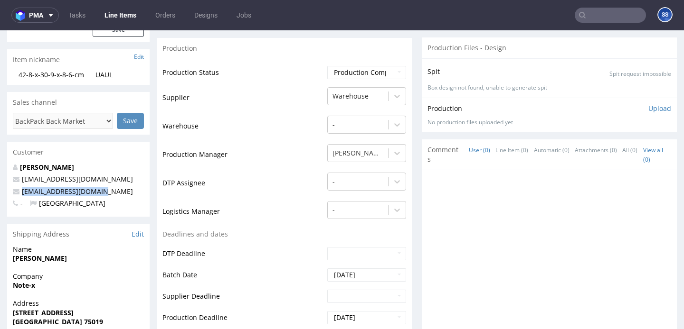
scroll to position [0, 0]
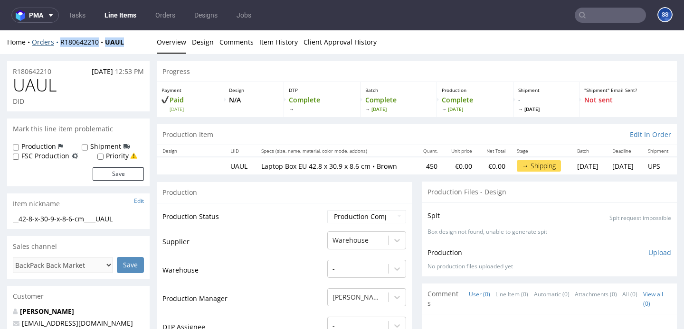
drag, startPoint x: 132, startPoint y: 44, endPoint x: 59, endPoint y: 45, distance: 72.6
click at [59, 45] on div "Home Orders R180642210 UAUL" at bounding box center [78, 42] width 142 height 9
copy div "R180642210 UAUL"
click at [141, 36] on div "Home Orders R180642210 UAUL Overview Design Comments Item History Client Approv…" at bounding box center [342, 42] width 684 height 24
drag, startPoint x: 128, startPoint y: 46, endPoint x: 157, endPoint y: 53, distance: 29.4
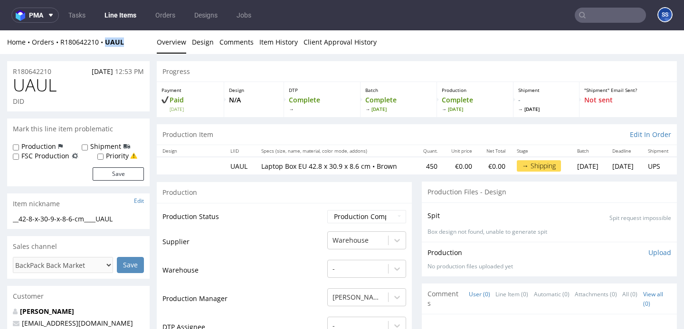
click at [107, 46] on div "Home Orders R180642210 UAUL" at bounding box center [78, 42] width 142 height 9
copy strong "UAUL"
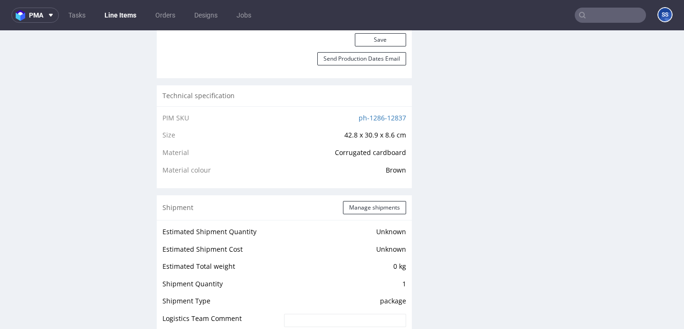
scroll to position [598, 0]
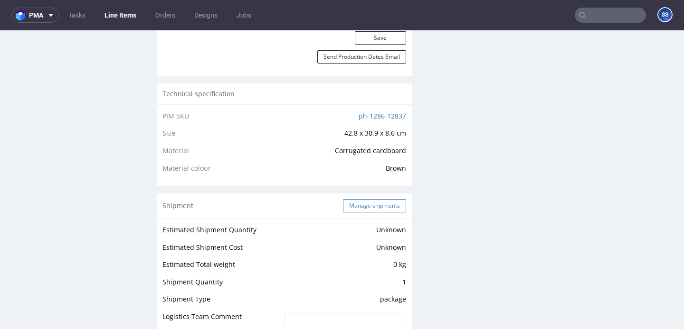
click at [354, 213] on button "Manage shipments" at bounding box center [374, 205] width 63 height 13
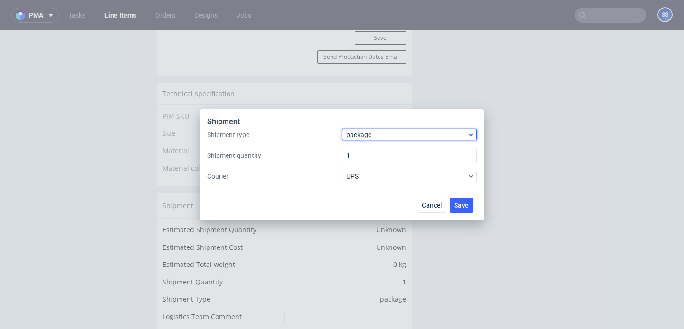
click at [367, 135] on span "package" at bounding box center [406, 134] width 121 height 9
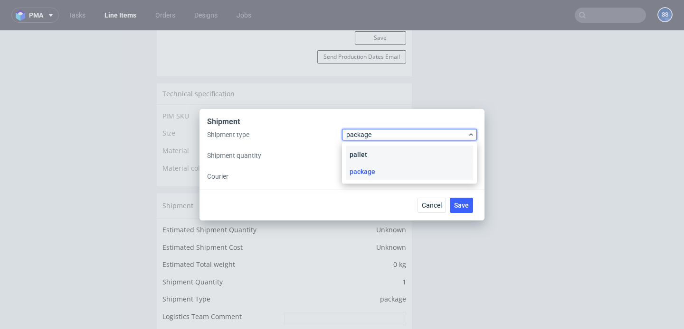
click at [369, 154] on div "pallet" at bounding box center [409, 154] width 127 height 17
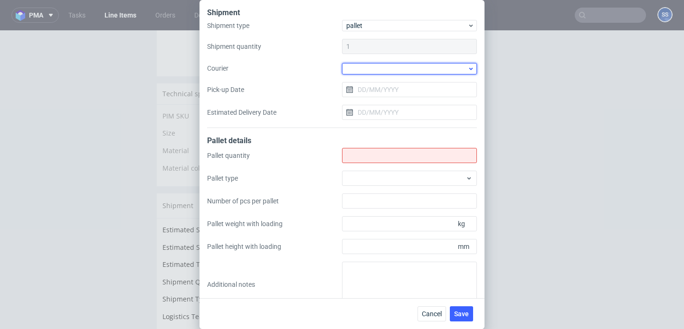
click at [367, 64] on div at bounding box center [409, 68] width 135 height 11
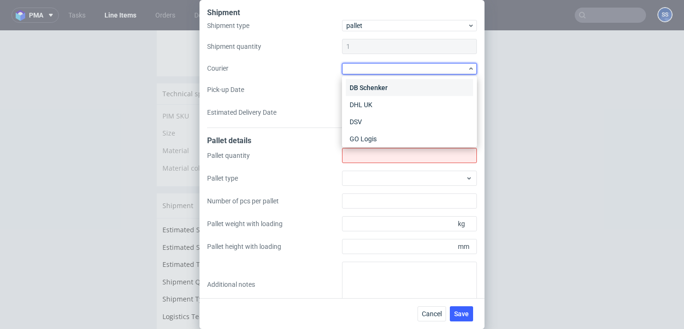
scroll to position [42, 0]
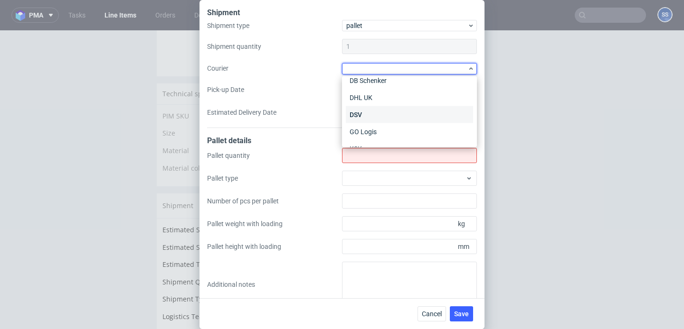
click at [378, 116] on div "DSV" at bounding box center [409, 114] width 127 height 17
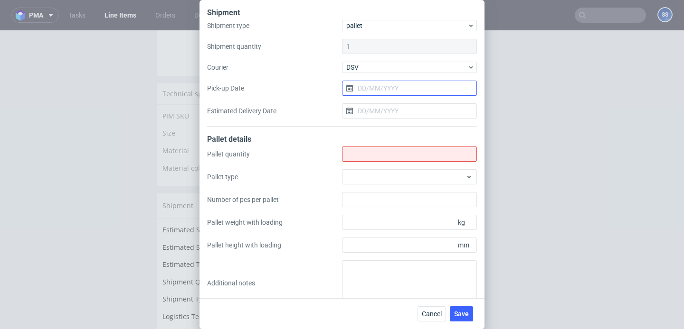
click at [379, 84] on input "Pick-up Date" at bounding box center [409, 88] width 135 height 15
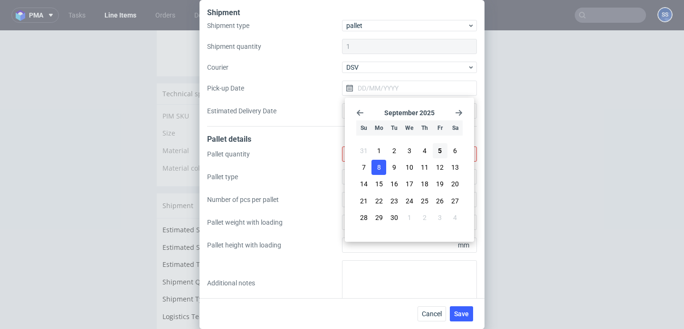
click at [382, 169] on button "8" at bounding box center [378, 167] width 15 height 15
type input "[DATE]"
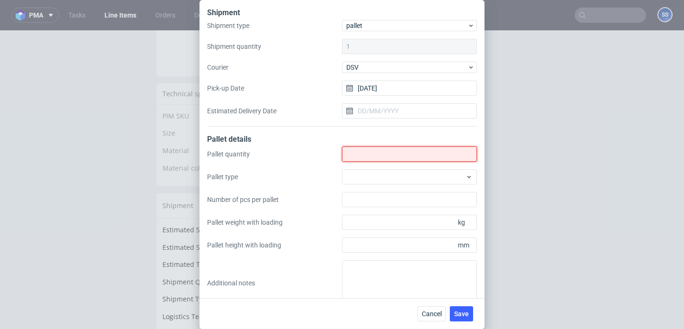
click at [374, 150] on input "Shipment type" at bounding box center [409, 154] width 135 height 15
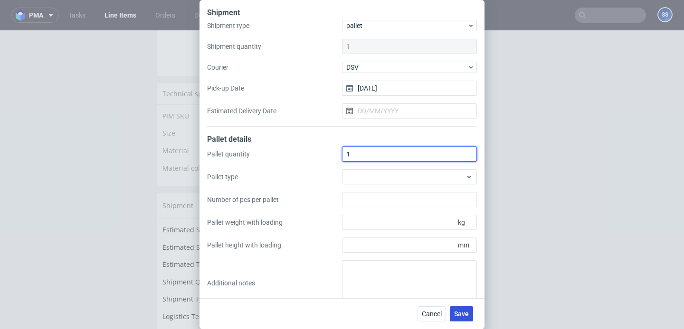
type input "1"
click at [461, 317] on span "Save" at bounding box center [461, 314] width 15 height 7
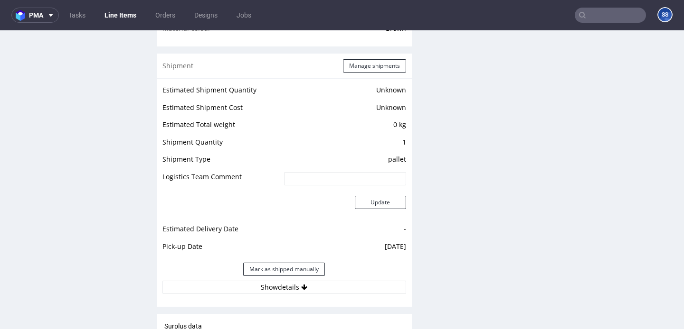
scroll to position [752, 0]
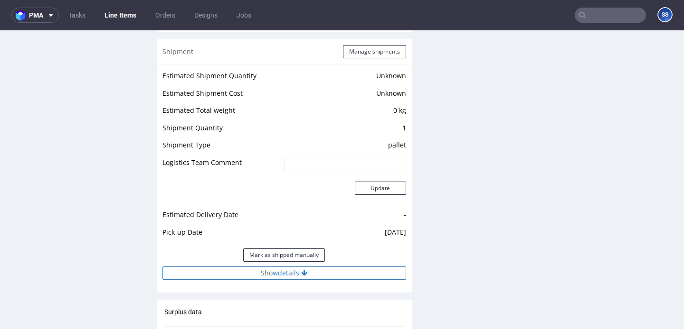
click at [286, 275] on button "Show details" at bounding box center [284, 273] width 244 height 13
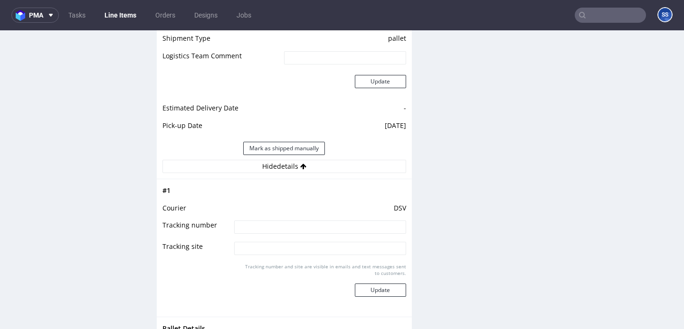
scroll to position [871, 0]
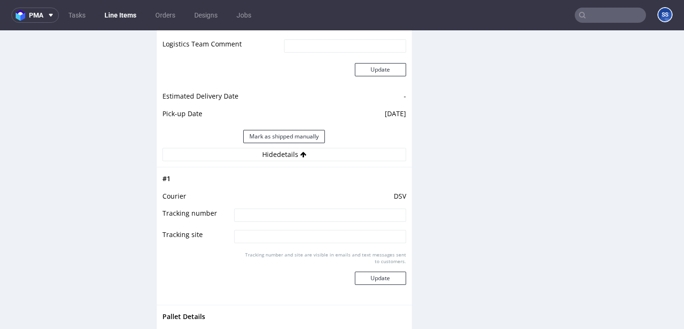
click at [253, 218] on input at bounding box center [319, 215] width 171 height 13
paste input "40257145950406205263"
type input "40257145950406205263"
click at [387, 285] on button "Update" at bounding box center [380, 278] width 51 height 13
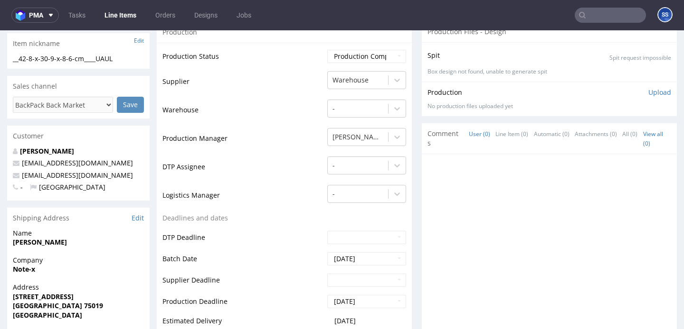
scroll to position [25, 0]
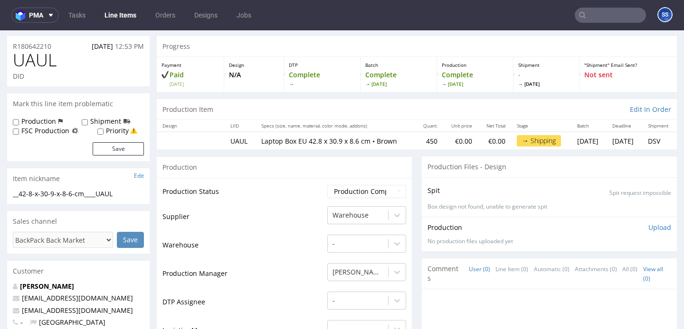
click at [119, 15] on link "Line Items" at bounding box center [120, 15] width 43 height 15
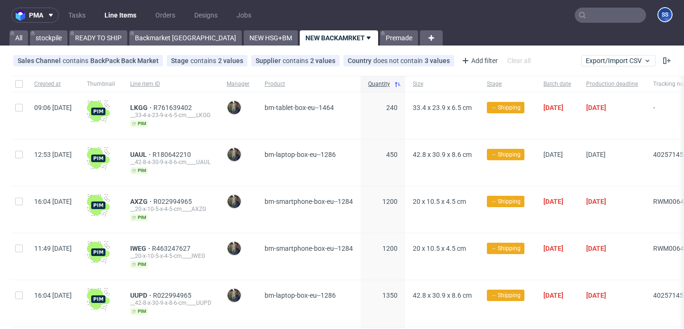
click at [583, 21] on input "text" at bounding box center [609, 15] width 71 height 15
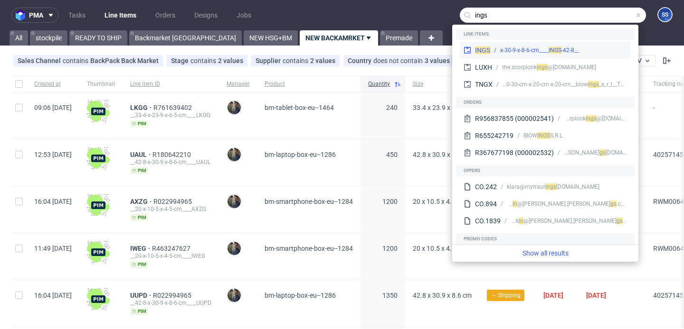
type input "ings"
click at [599, 42] on div "INGS __42-8-x-30-9-x-8-6-cm____ INGS" at bounding box center [545, 50] width 171 height 17
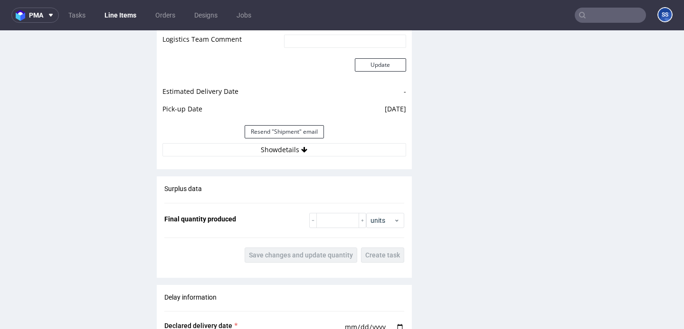
scroll to position [876, 0]
click at [373, 140] on div "Resend "Shipment" email" at bounding box center [284, 131] width 244 height 23
click at [364, 151] on button "Show details" at bounding box center [284, 149] width 244 height 13
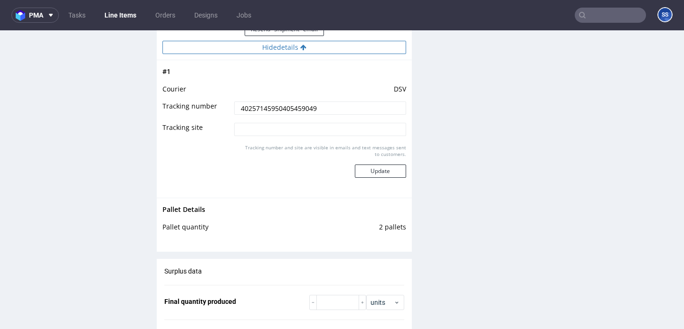
scroll to position [978, 0]
click at [301, 114] on input "40257145950405459049" at bounding box center [319, 109] width 171 height 13
click at [118, 10] on link "Line Items" at bounding box center [120, 15] width 43 height 15
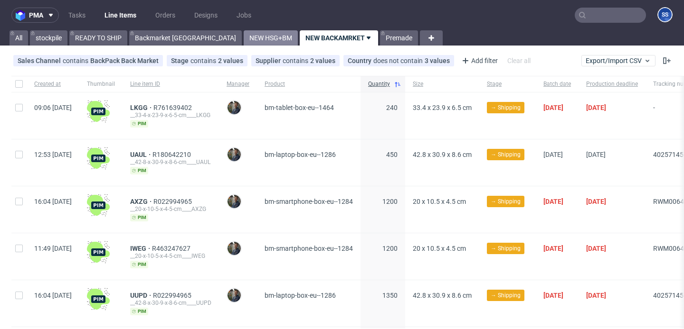
click at [244, 34] on link "NEW HSG+BM" at bounding box center [271, 37] width 54 height 15
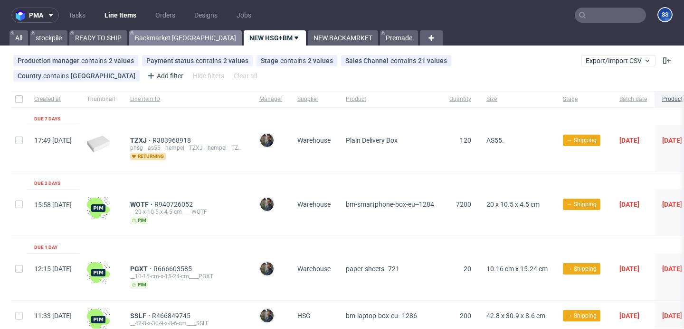
click at [165, 37] on link "Backmarket [GEOGRAPHIC_DATA]" at bounding box center [185, 37] width 113 height 15
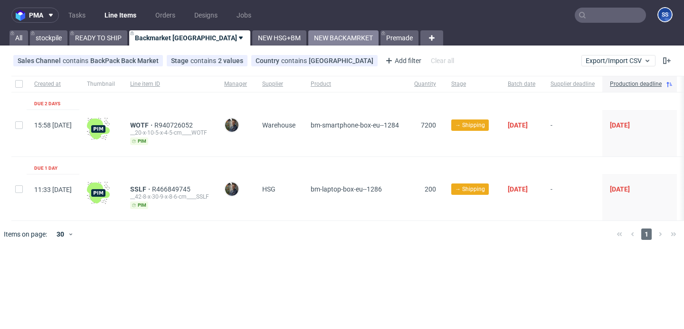
click at [308, 41] on link "NEW BACKAMRKET" at bounding box center [343, 37] width 70 height 15
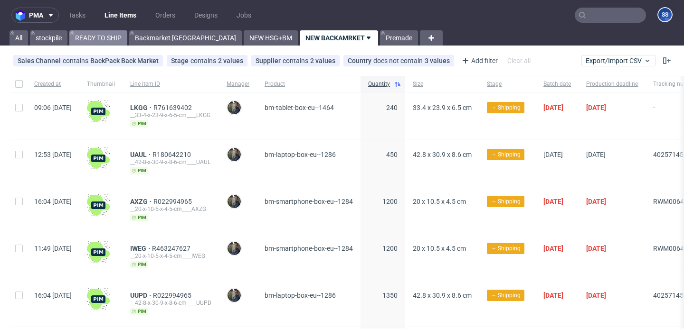
click at [95, 33] on link "READY TO SHIP" at bounding box center [98, 37] width 58 height 15
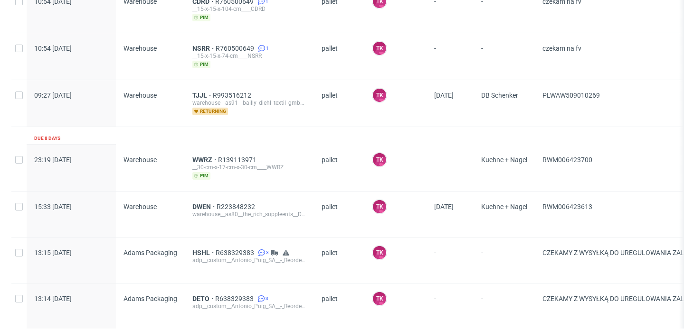
scroll to position [809, 0]
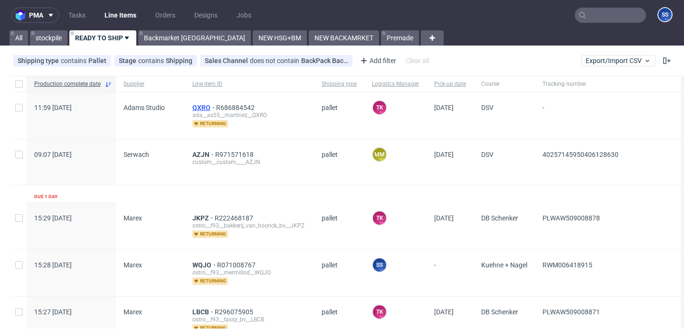
click at [201, 105] on span "QXRO" at bounding box center [204, 108] width 24 height 8
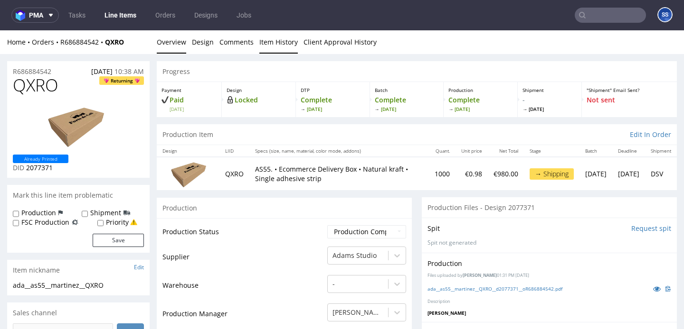
click at [262, 47] on link "Item History" at bounding box center [278, 41] width 38 height 23
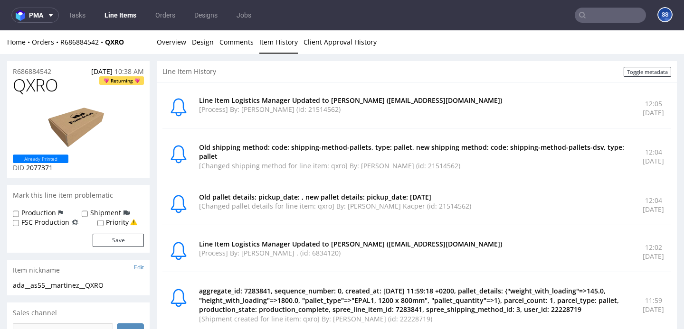
click at [123, 20] on link "Line Items" at bounding box center [120, 15] width 43 height 15
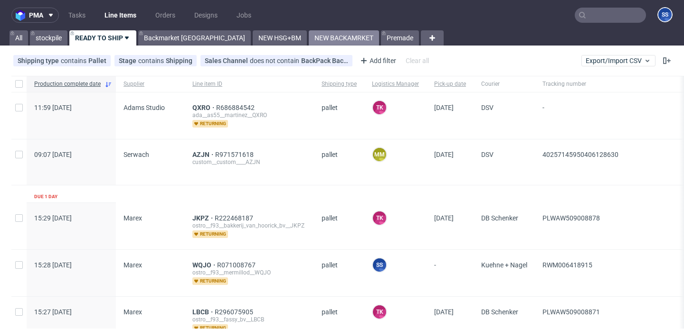
click at [309, 35] on link "NEW BACKAMRKET" at bounding box center [344, 37] width 70 height 15
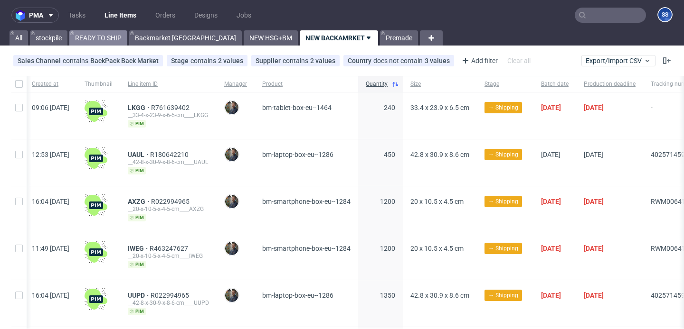
click at [113, 40] on link "READY TO SHIP" at bounding box center [98, 37] width 58 height 15
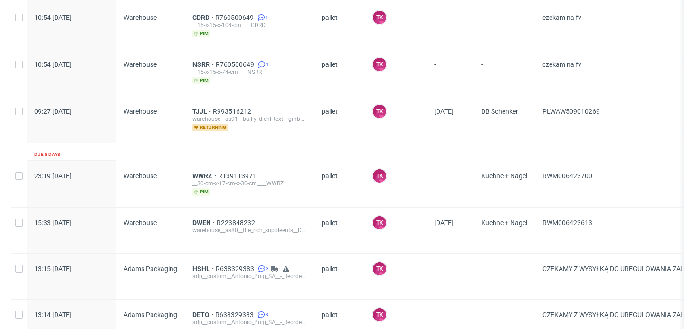
scroll to position [809, 0]
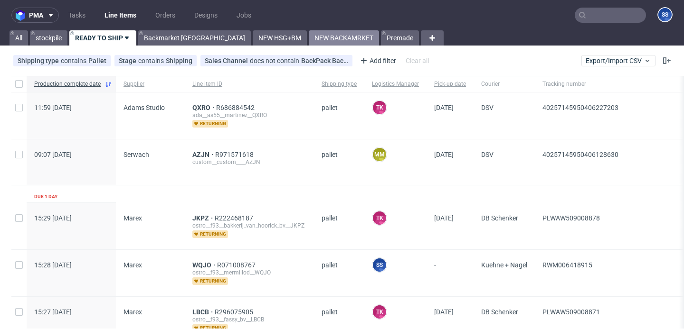
click at [309, 39] on link "NEW BACKAMRKET" at bounding box center [344, 37] width 70 height 15
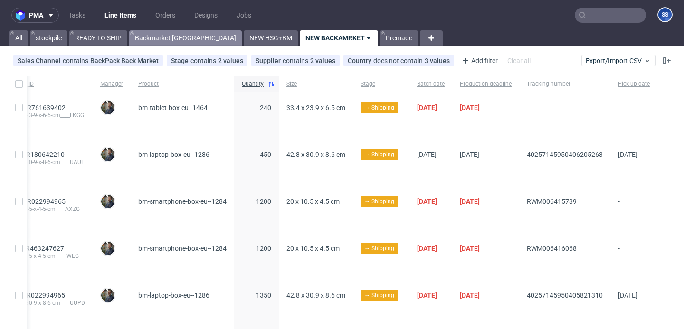
click at [169, 37] on link "Backmarket [GEOGRAPHIC_DATA]" at bounding box center [185, 37] width 113 height 15
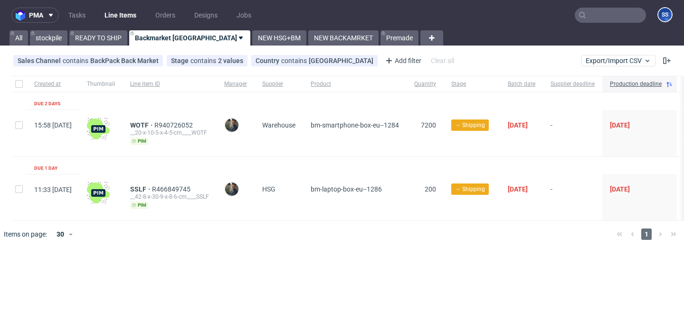
click at [120, 19] on link "Line Items" at bounding box center [120, 15] width 43 height 15
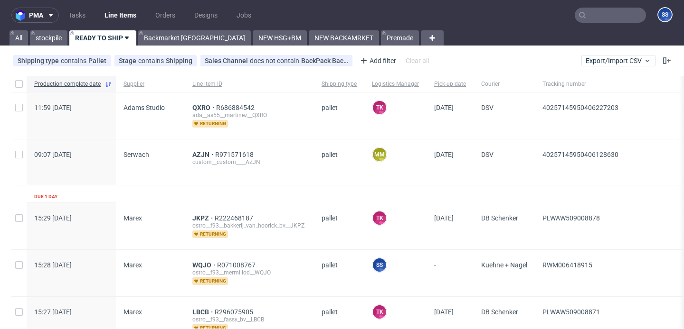
click at [188, 47] on div "pma Tasks Line Items Orders Designs Jobs SS All stockpile READY TO SHIP Backmar…" at bounding box center [342, 164] width 684 height 329
click at [186, 37] on link "Backmarket [GEOGRAPHIC_DATA]" at bounding box center [194, 37] width 113 height 15
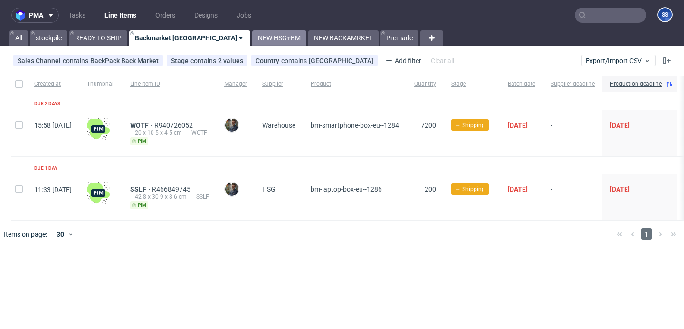
click at [252, 41] on link "NEW HSG+BM" at bounding box center [279, 37] width 54 height 15
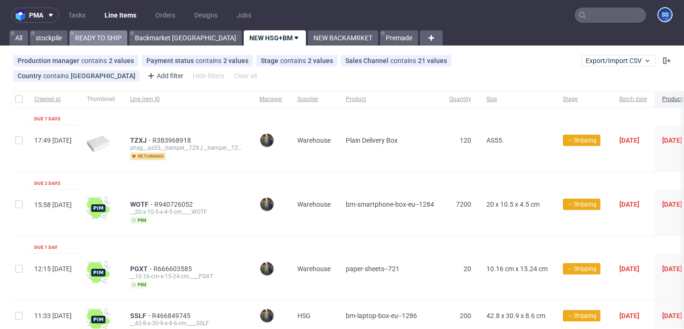
click at [113, 41] on link "READY TO SHIP" at bounding box center [98, 37] width 58 height 15
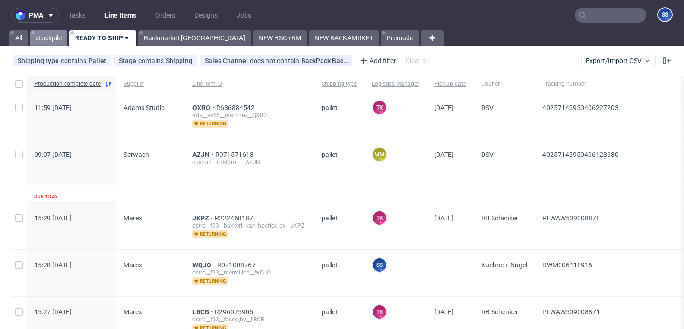
click at [60, 38] on link "stockpile" at bounding box center [49, 37] width 38 height 15
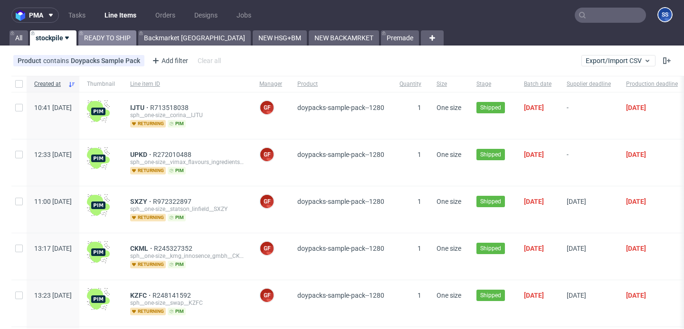
click at [100, 35] on link "READY TO SHIP" at bounding box center [107, 37] width 58 height 15
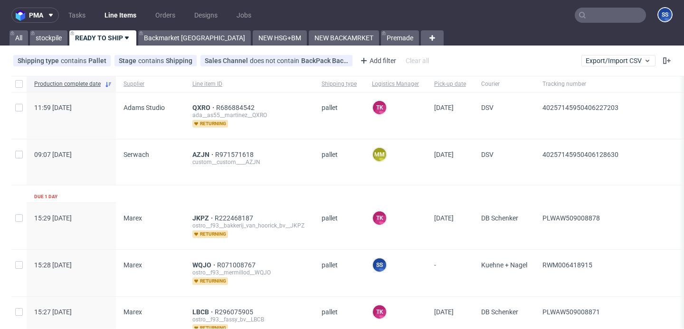
click at [579, 12] on use at bounding box center [582, 15] width 7 height 7
click at [581, 16] on input "text" at bounding box center [609, 15] width 71 height 15
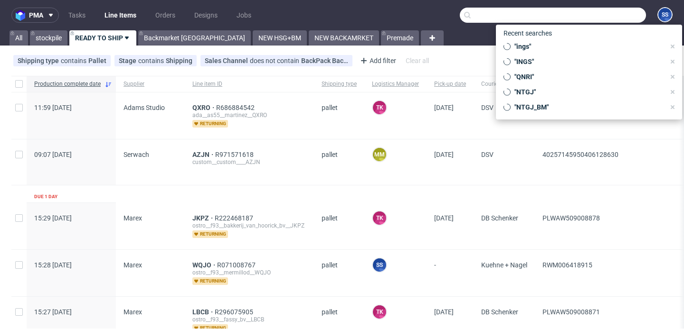
paste input "NSRR"
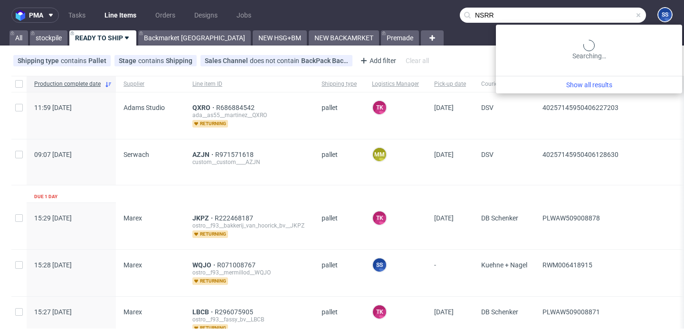
type input "NSRR"
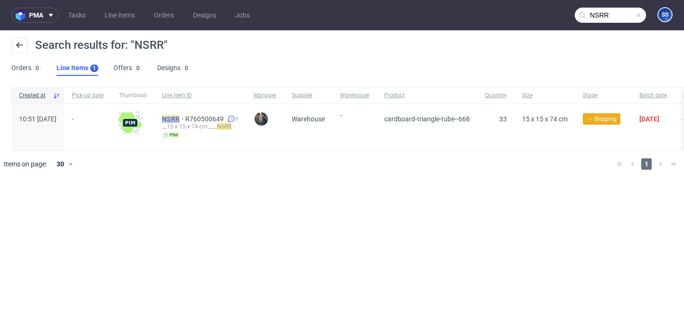
click at [179, 121] on mark "NSRR" at bounding box center [171, 119] width 18 height 8
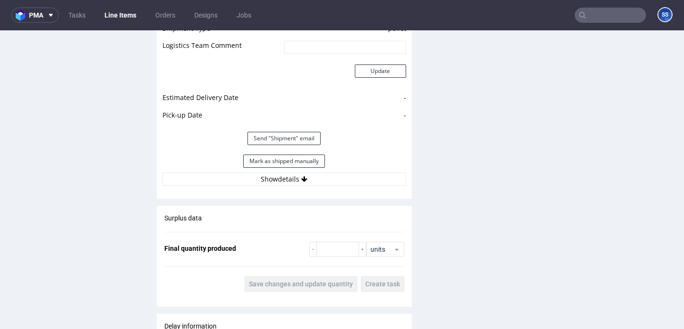
scroll to position [884, 0]
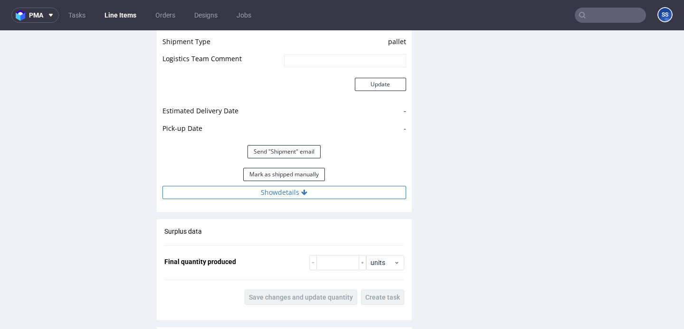
click at [283, 192] on button "Show details" at bounding box center [284, 192] width 244 height 13
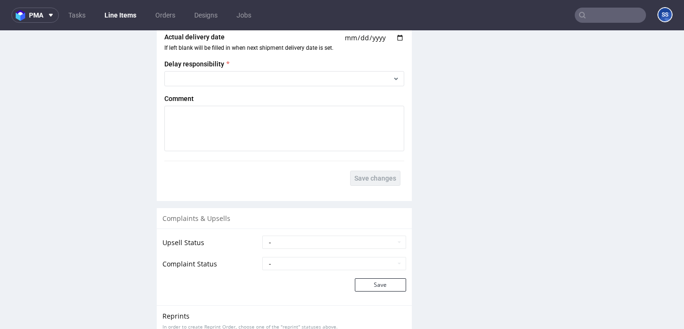
scroll to position [1553, 0]
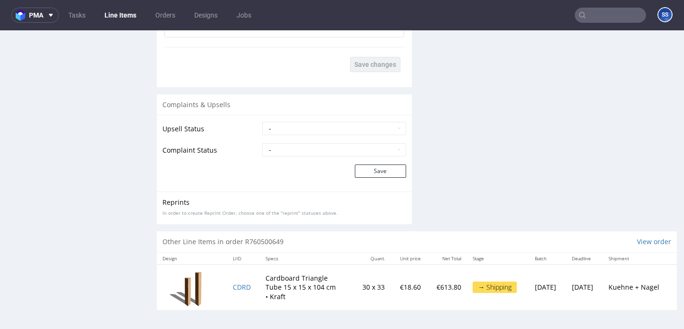
click at [241, 283] on td "CDRD" at bounding box center [243, 288] width 33 height 46
click at [238, 289] on span "CDRD" at bounding box center [242, 287] width 18 height 9
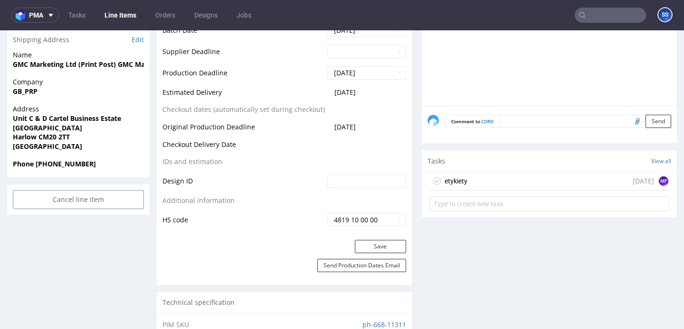
scroll to position [163, 0]
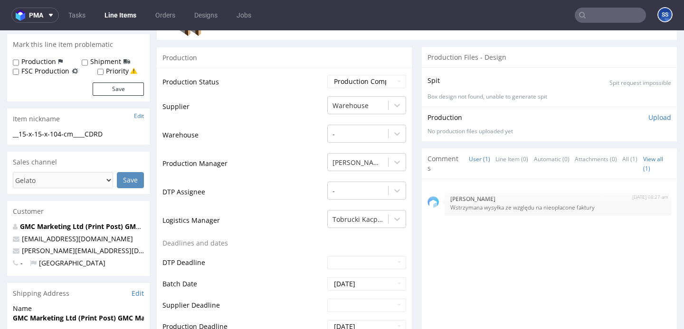
click at [574, 21] on input "text" at bounding box center [609, 15] width 71 height 15
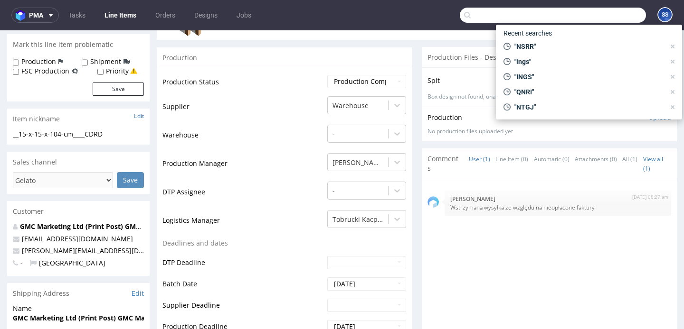
paste input "GSUS"
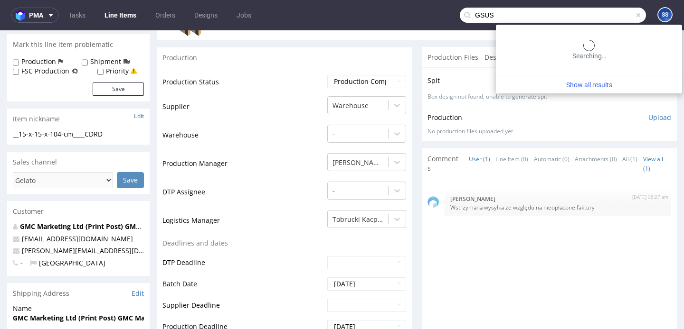
type input "GSUS"
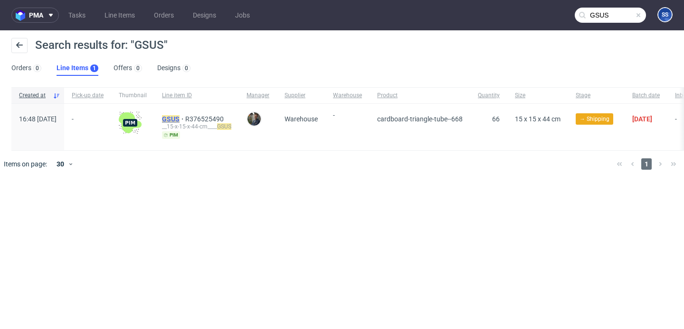
click at [179, 117] on mark "GSUS" at bounding box center [171, 119] width 18 height 8
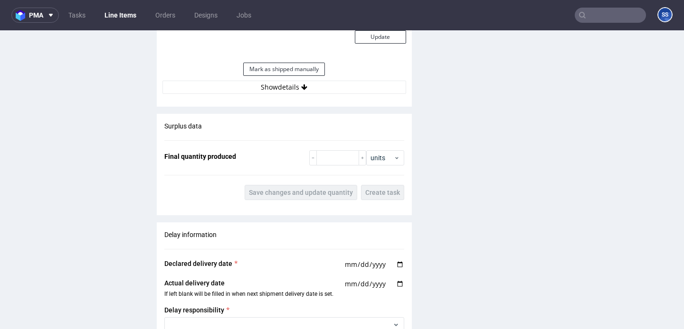
scroll to position [938, 0]
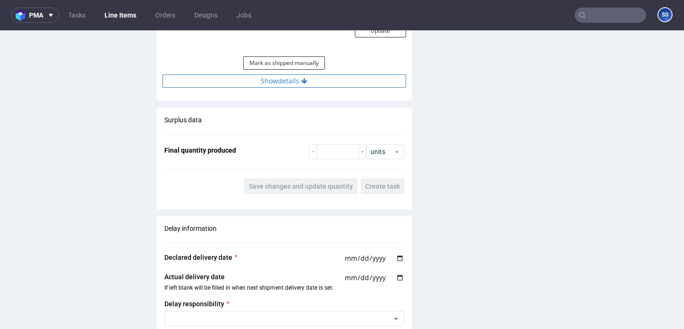
click at [298, 85] on button "Show details" at bounding box center [284, 81] width 244 height 13
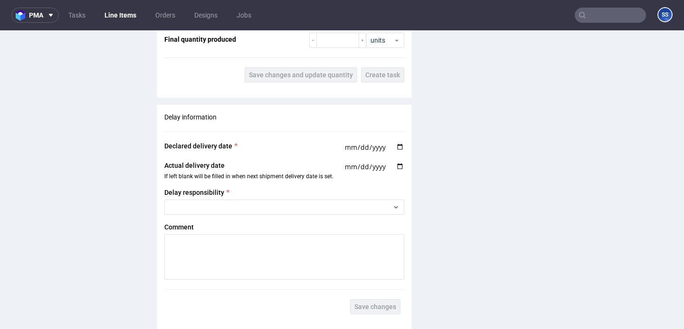
scroll to position [1439, 0]
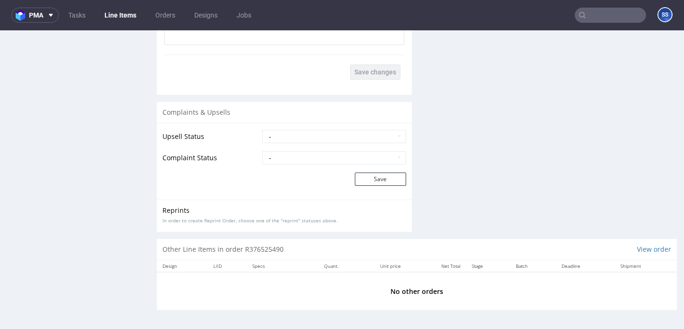
click at [595, 16] on input "text" at bounding box center [609, 15] width 71 height 15
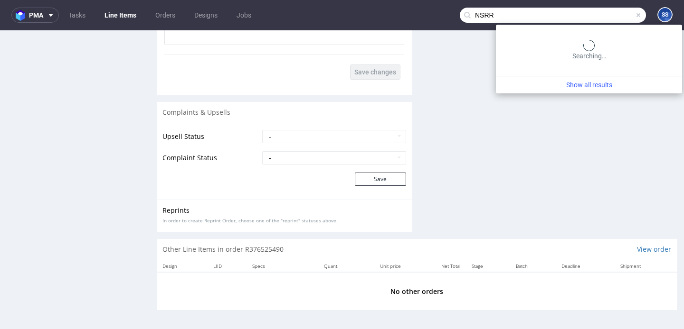
type input "NSRR"
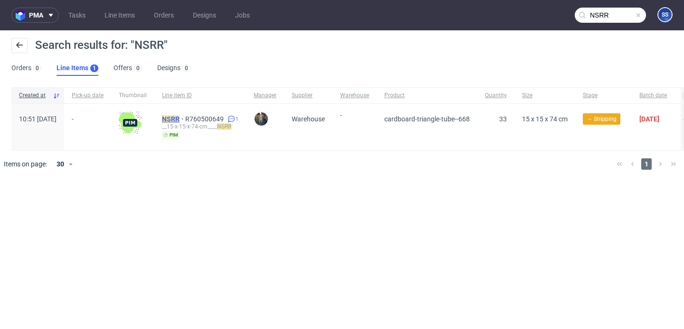
click at [179, 117] on mark "NSRR" at bounding box center [171, 119] width 18 height 8
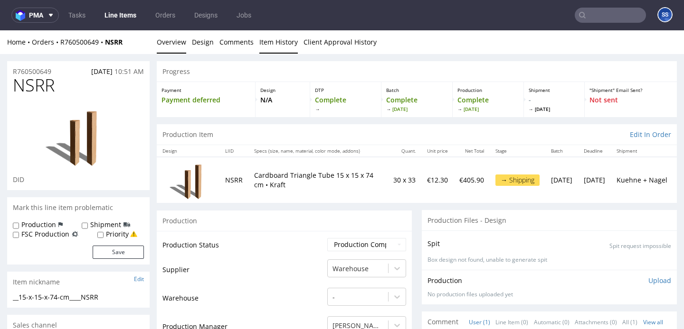
click at [268, 36] on link "Item History" at bounding box center [278, 41] width 38 height 23
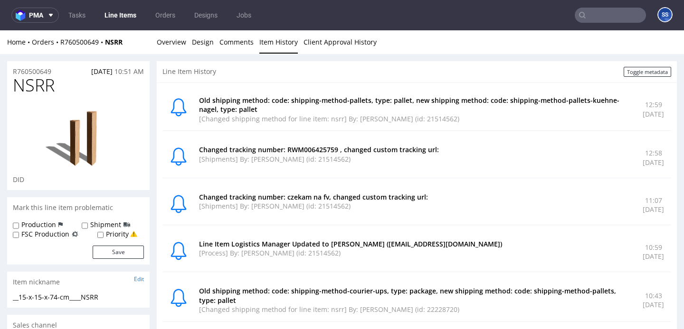
click at [115, 11] on link "Line Items" at bounding box center [120, 15] width 43 height 15
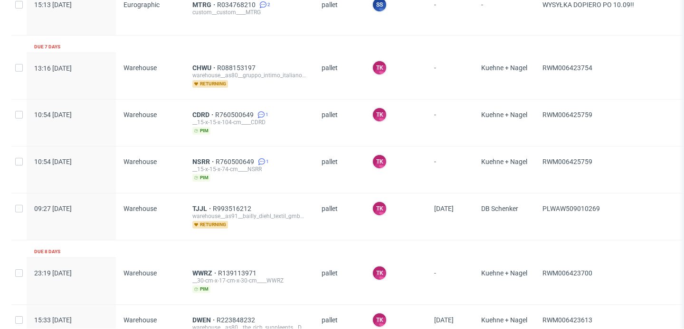
scroll to position [668, 0]
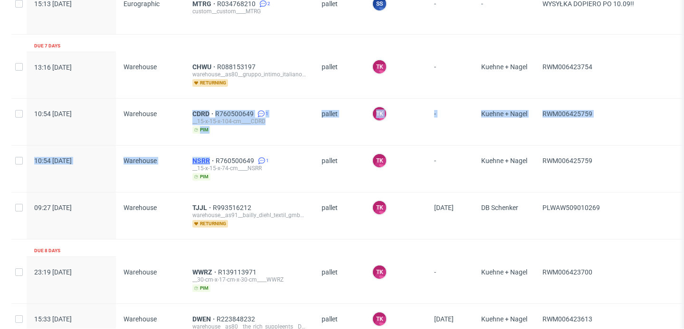
drag, startPoint x: 181, startPoint y: 109, endPoint x: 210, endPoint y: 158, distance: 56.4
click at [199, 113] on span "CDRD" at bounding box center [203, 114] width 23 height 8
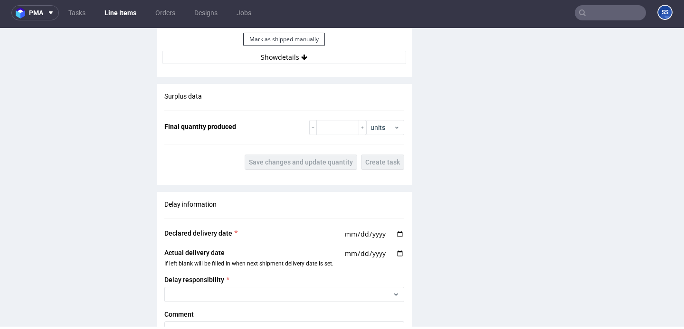
scroll to position [1351, 0]
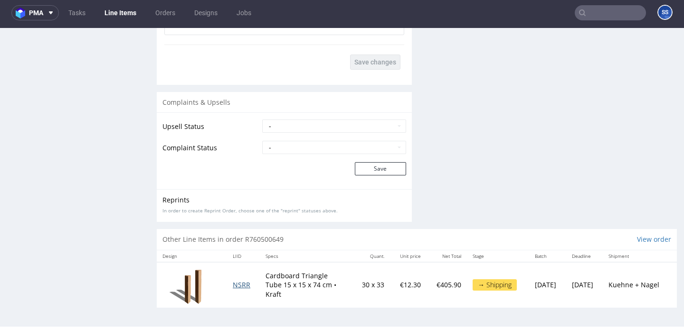
click at [237, 284] on span "NSRR" at bounding box center [242, 285] width 18 height 9
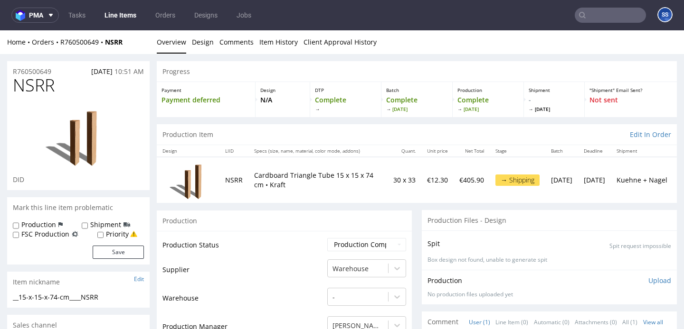
click at [581, 22] on input "text" at bounding box center [609, 15] width 71 height 15
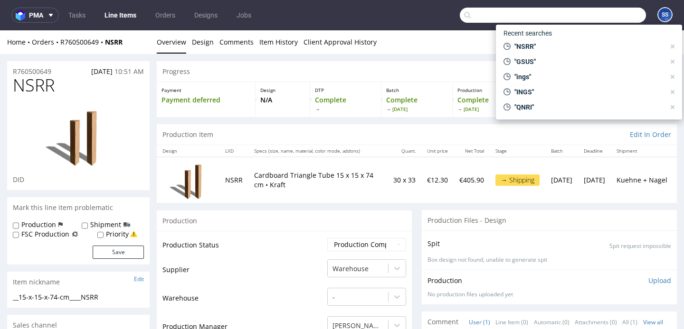
paste input "GSUS"
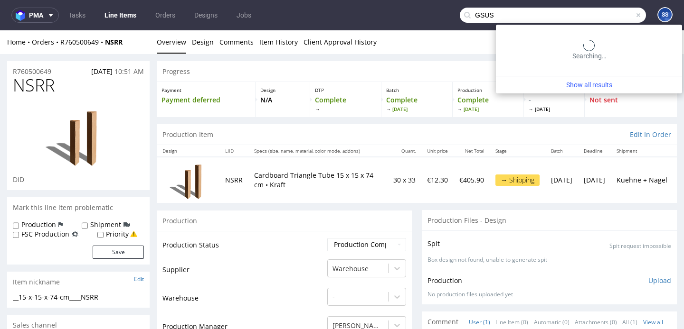
type input "GSUS"
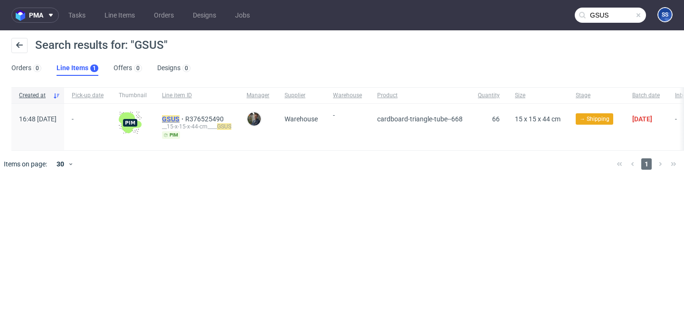
click at [179, 116] on mark "GSUS" at bounding box center [171, 119] width 18 height 8
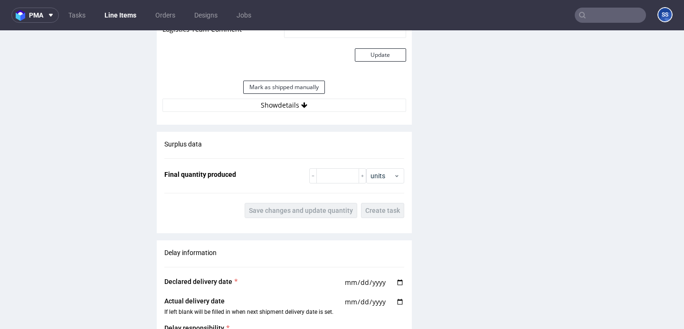
scroll to position [907, 0]
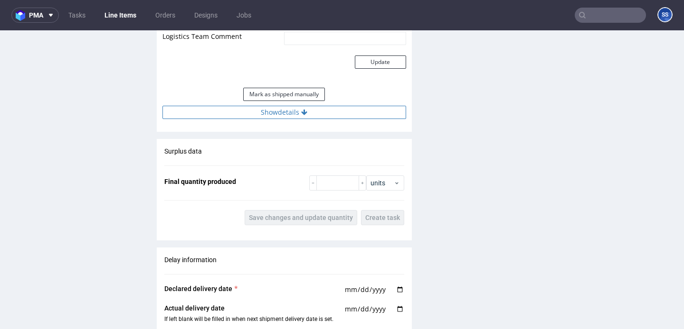
click at [308, 113] on button "Show details" at bounding box center [284, 112] width 244 height 13
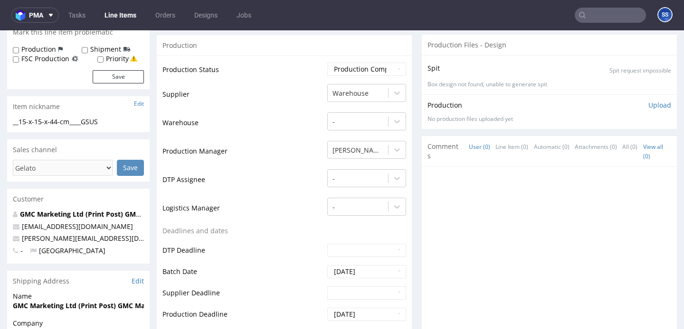
scroll to position [175, 0]
click at [122, 18] on link "Line Items" at bounding box center [120, 15] width 43 height 15
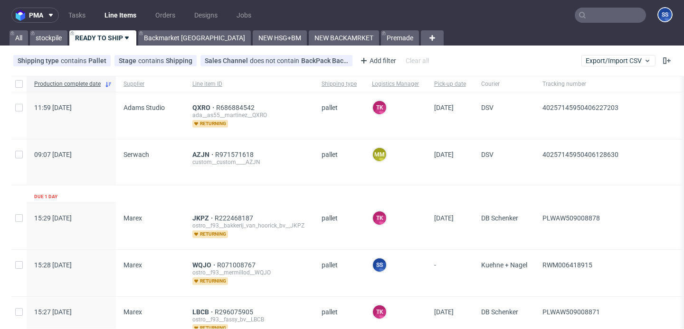
click at [112, 35] on link "READY TO SHIP" at bounding box center [102, 37] width 67 height 15
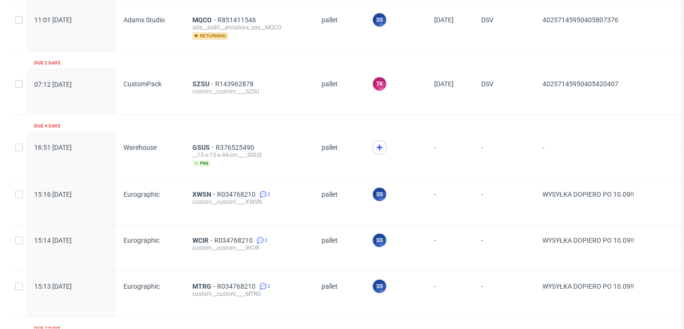
scroll to position [440, 0]
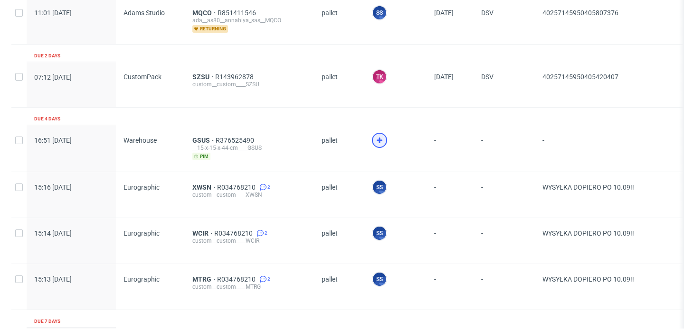
click at [381, 141] on icon at bounding box center [379, 140] width 11 height 11
click at [203, 137] on span "GSUS" at bounding box center [203, 141] width 23 height 8
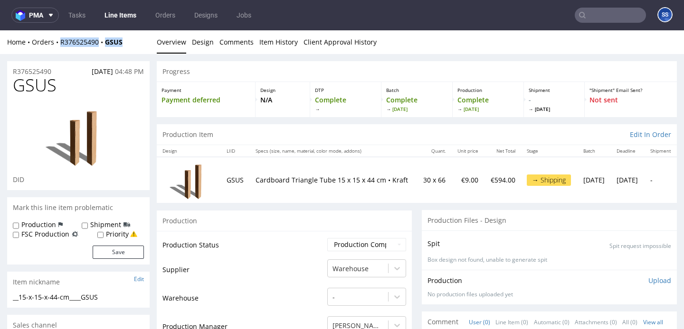
drag, startPoint x: 131, startPoint y: 43, endPoint x: 60, endPoint y: 46, distance: 71.3
click at [60, 46] on div "Home Orders R376525490 GSUS" at bounding box center [78, 42] width 142 height 9
copy div "R376525490 GSUS"
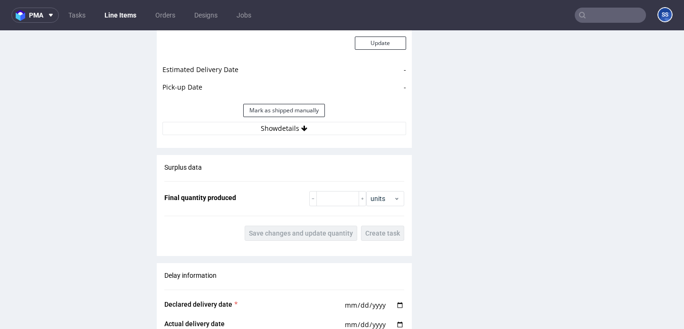
scroll to position [919, 0]
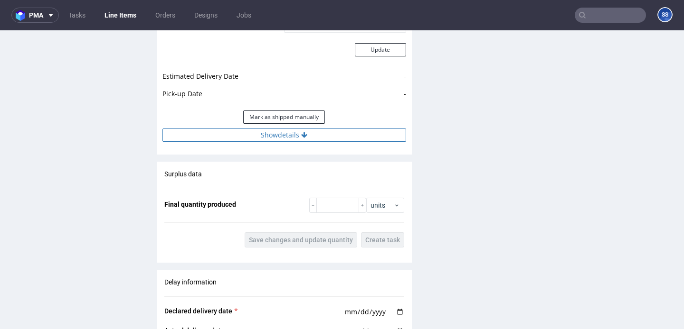
click at [242, 141] on button "Show details" at bounding box center [284, 135] width 244 height 13
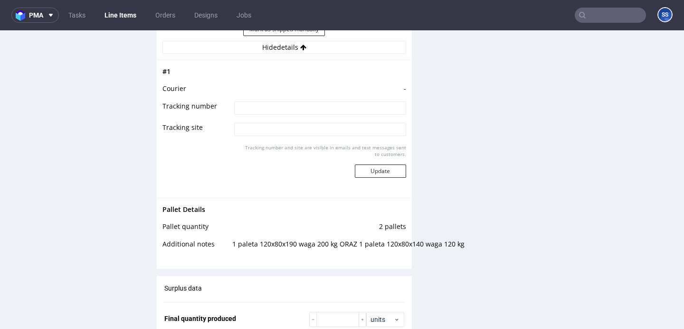
scroll to position [1045, 0]
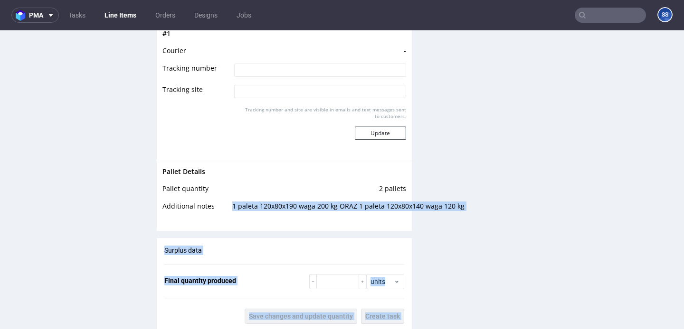
drag, startPoint x: 229, startPoint y: 208, endPoint x: 459, endPoint y: 210, distance: 229.8
drag, startPoint x: 456, startPoint y: 209, endPoint x: 228, endPoint y: 208, distance: 227.4
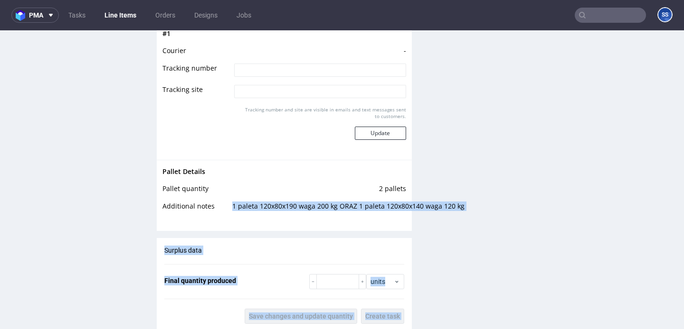
copy div "1 paleta 120x80x190 waga 200 kg ORAZ 1 paleta 120x80x140 waga 120 kg Surplus da…"
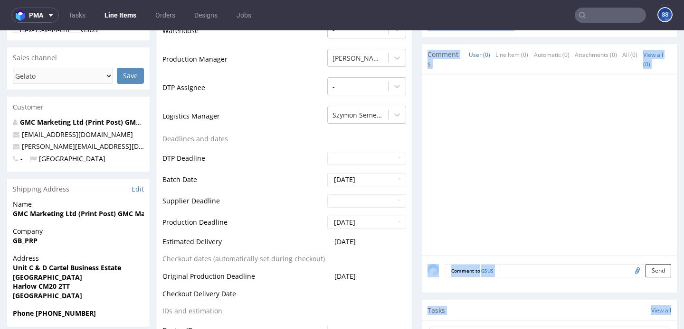
scroll to position [150, 0]
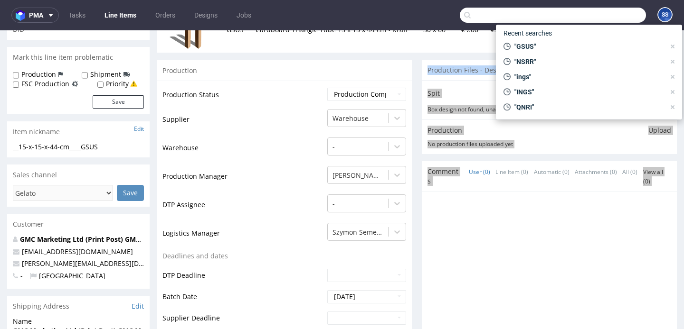
click at [607, 17] on input "text" at bounding box center [553, 15] width 186 height 15
paste input "RWM006335214"
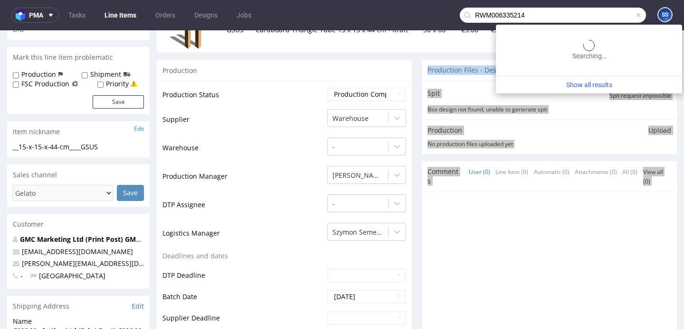
type input "RWM006335214"
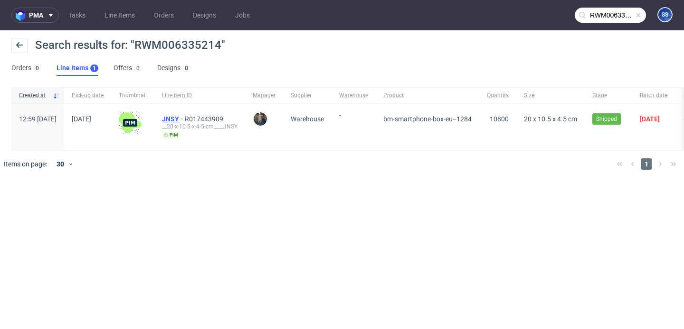
click at [185, 119] on span "JNSY" at bounding box center [173, 119] width 23 height 8
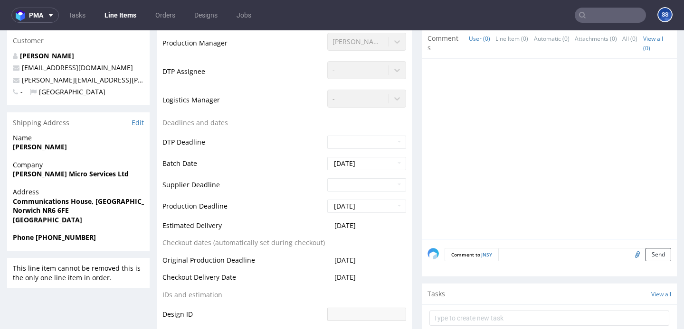
scroll to position [258, 0]
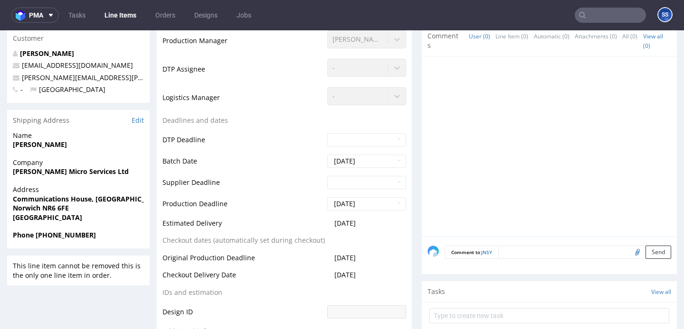
click at [616, 30] on nav "pma Tasks Line Items Orders Designs Jobs SS" at bounding box center [342, 15] width 684 height 30
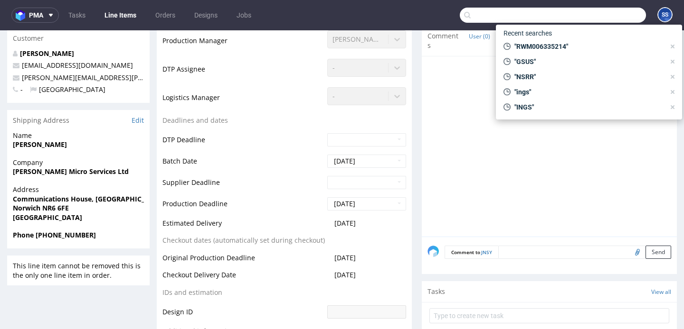
click at [606, 19] on input "text" at bounding box center [553, 15] width 186 height 15
paste input "RWM006281661"
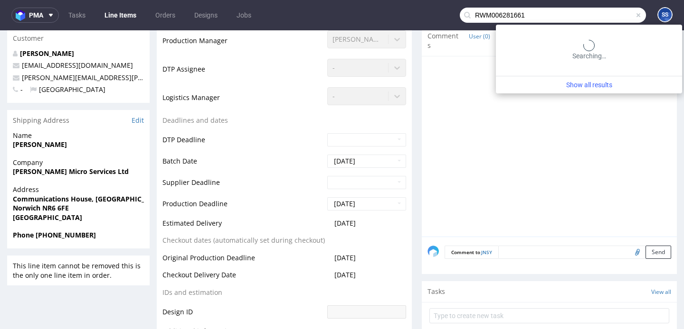
type input "RWM006281661"
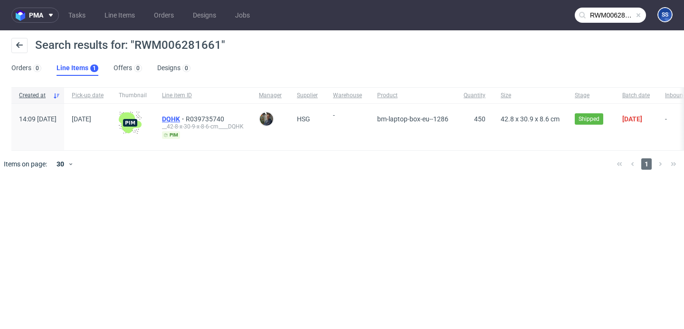
click at [186, 116] on span "DQHK" at bounding box center [174, 119] width 24 height 8
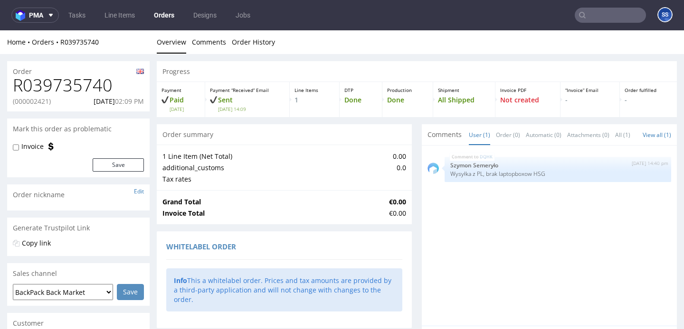
click at [34, 100] on p "(000002421)" at bounding box center [32, 101] width 38 height 9
copy p "000002421"
click at [576, 9] on input "text" at bounding box center [609, 15] width 71 height 15
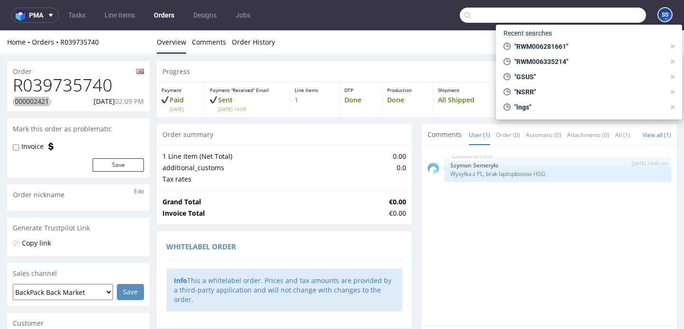
paste input "RWM006286811"
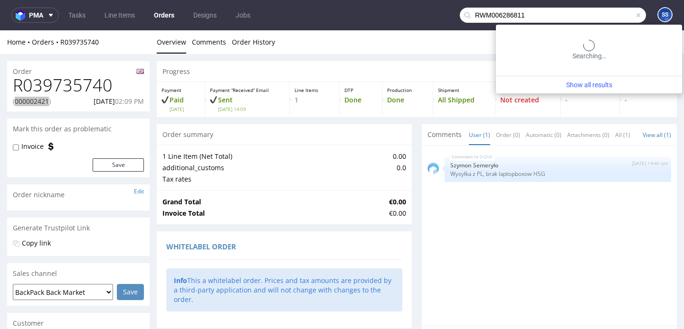
type input "RWM006286811"
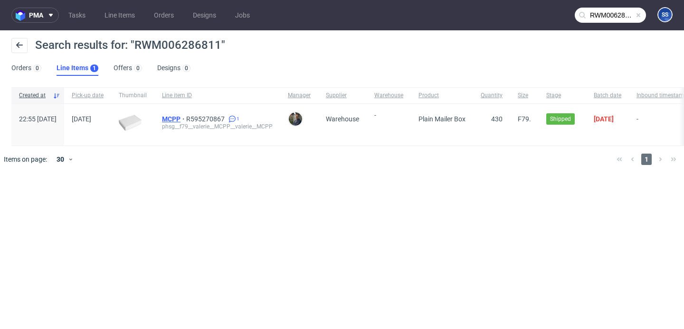
click at [186, 120] on span "MCPP" at bounding box center [174, 119] width 24 height 8
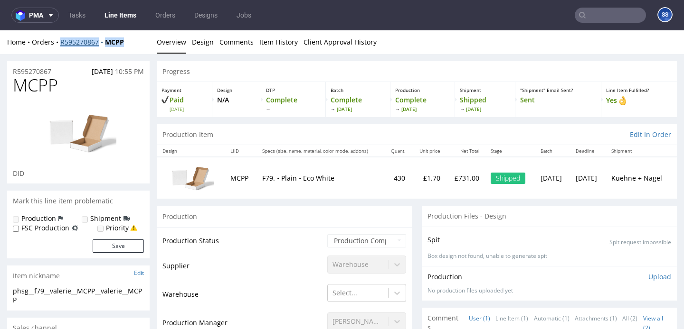
drag, startPoint x: 98, startPoint y: 44, endPoint x: 60, endPoint y: 44, distance: 38.0
click at [60, 44] on div "Home Orders R595270867 MCPP" at bounding box center [78, 42] width 142 height 9
copy div "R595270867 MCPP"
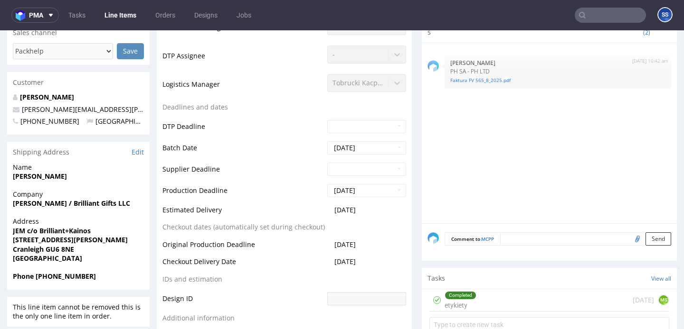
scroll to position [300, 0]
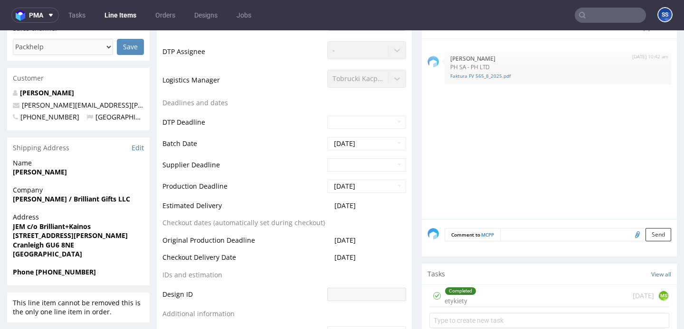
click at [606, 19] on input "text" at bounding box center [609, 15] width 71 height 15
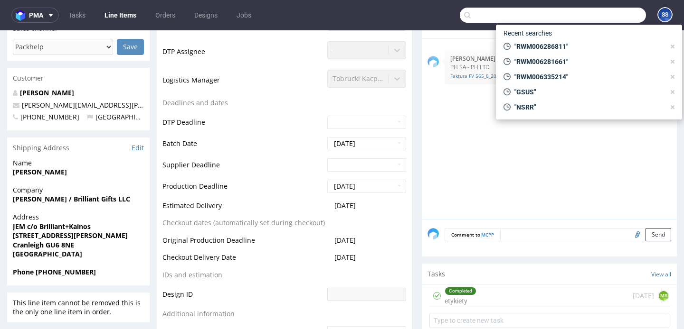
paste input "RWM006335214"
type input "RWM006335214"
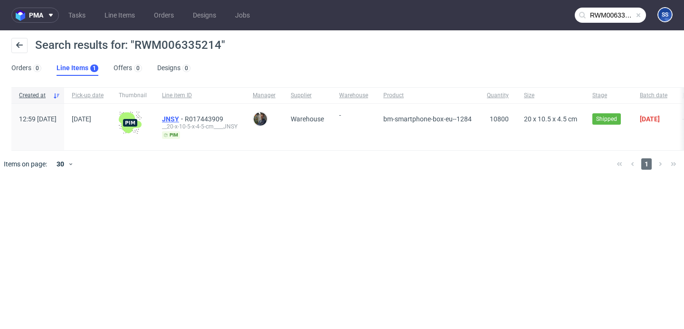
click at [185, 121] on span "JNSY" at bounding box center [173, 119] width 23 height 8
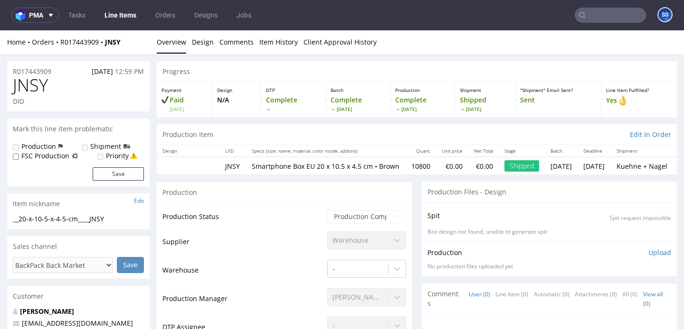
click at [84, 47] on div "Home Orders R017443909 JNSY Overview Design Comments Item History Client Approv…" at bounding box center [342, 42] width 684 height 24
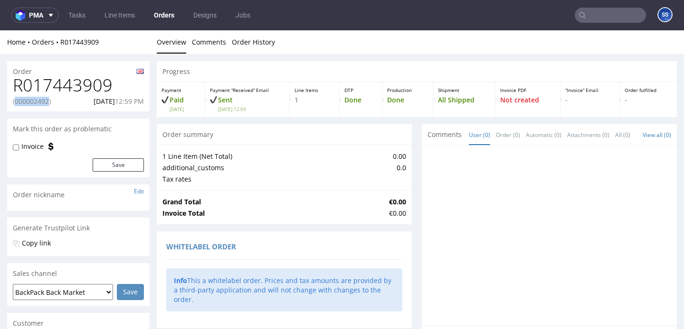
drag, startPoint x: 52, startPoint y: 101, endPoint x: 17, endPoint y: 101, distance: 35.1
click at [17, 101] on p "(000002492)" at bounding box center [32, 101] width 38 height 9
copy p "000002492"
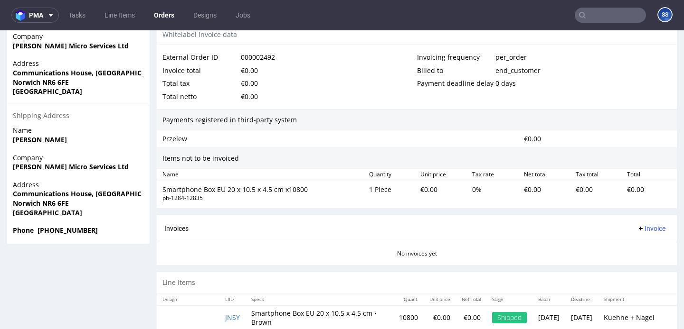
scroll to position [480, 0]
drag, startPoint x: 85, startPoint y: 231, endPoint x: 38, endPoint y: 232, distance: 47.5
click at [38, 232] on span "Phone [PHONE_NUMBER]" at bounding box center [78, 229] width 131 height 9
copy strong "+44 07395798347"
click at [565, 16] on nav "pma Tasks Line Items Orders Designs Jobs SS" at bounding box center [342, 15] width 684 height 30
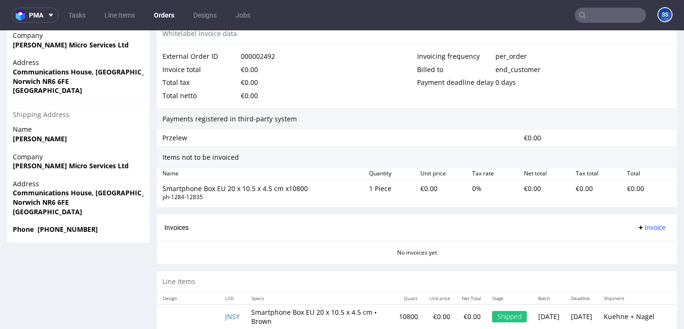
click at [578, 16] on input "text" at bounding box center [609, 15] width 71 height 15
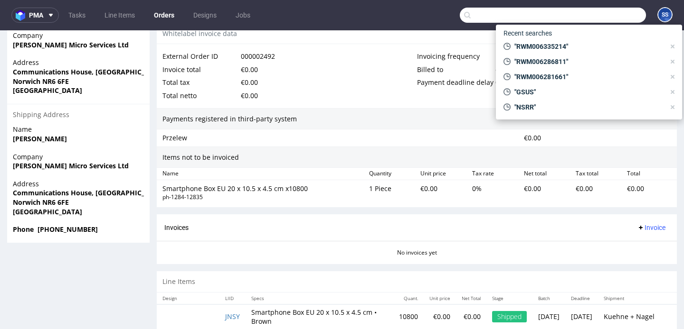
paste input "MXUZ"
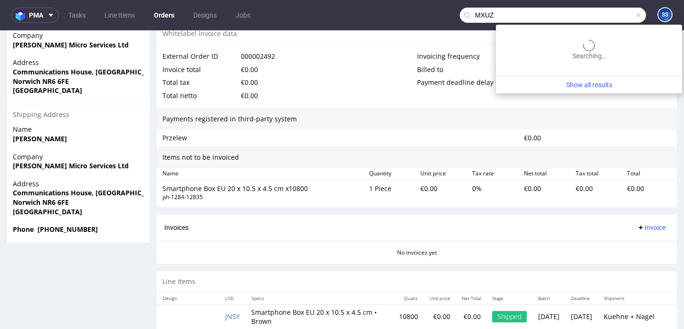
type input "MXUZ"
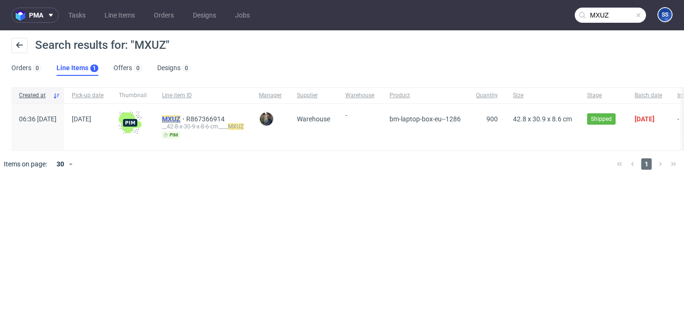
click at [180, 118] on mark "MXUZ" at bounding box center [171, 119] width 19 height 8
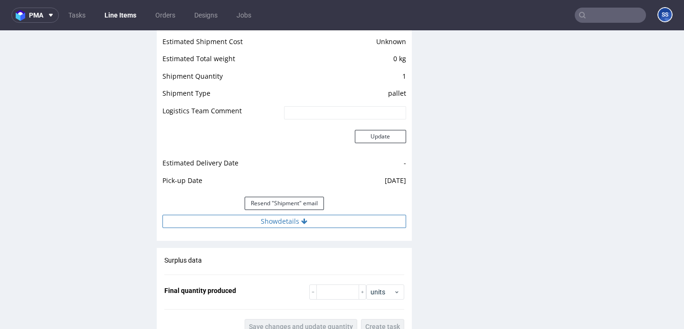
click at [297, 222] on button "Show details" at bounding box center [284, 221] width 244 height 13
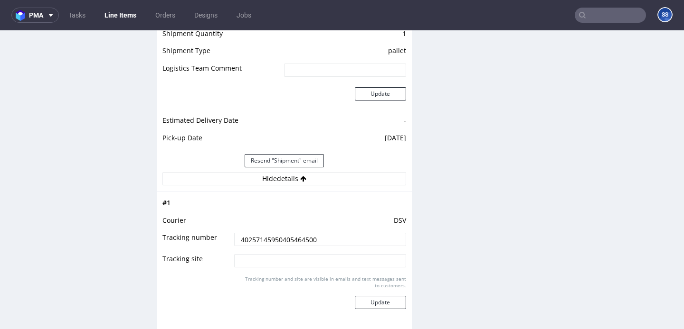
click at [284, 249] on td "40257145950405464500" at bounding box center [319, 242] width 174 height 21
click at [283, 244] on input "40257145950405464500" at bounding box center [319, 237] width 171 height 13
click at [283, 244] on input "40257145950405464500" at bounding box center [319, 239] width 171 height 13
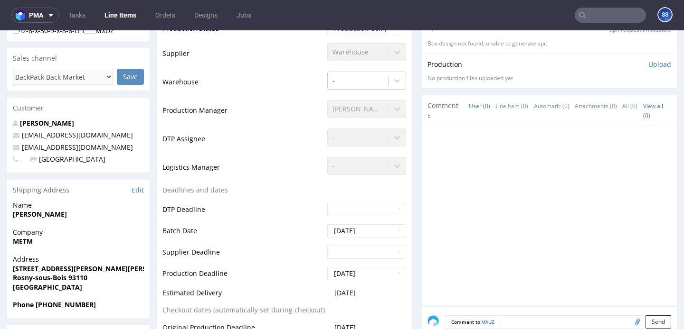
scroll to position [189, 0]
click at [120, 18] on link "Line Items" at bounding box center [120, 15] width 43 height 15
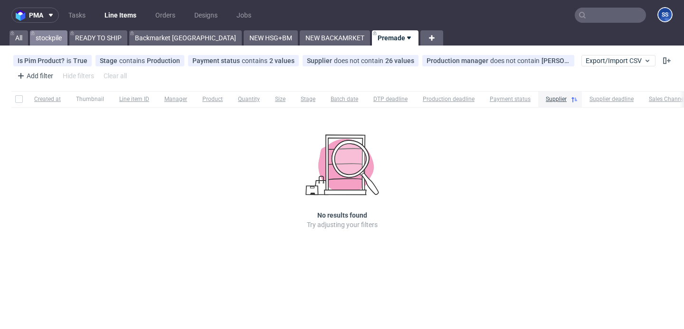
click at [53, 40] on link "stockpile" at bounding box center [49, 37] width 38 height 15
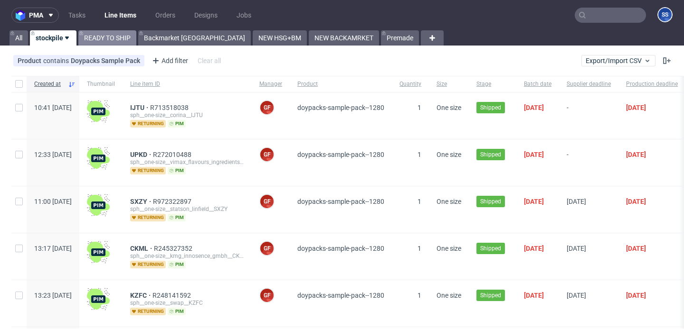
click at [118, 40] on link "READY TO SHIP" at bounding box center [107, 37] width 58 height 15
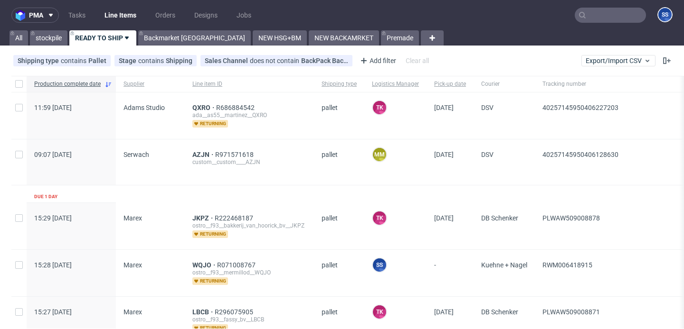
click at [581, 19] on input "text" at bounding box center [609, 15] width 71 height 15
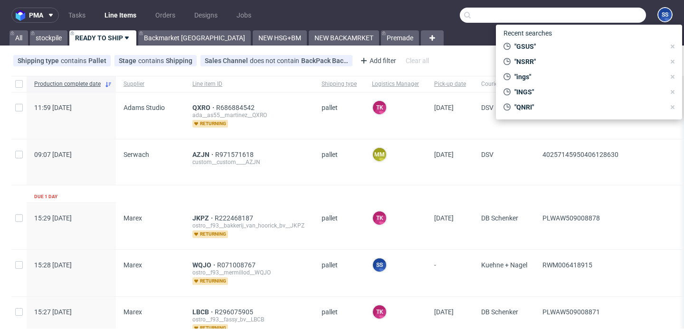
paste input "SSLF_BM"
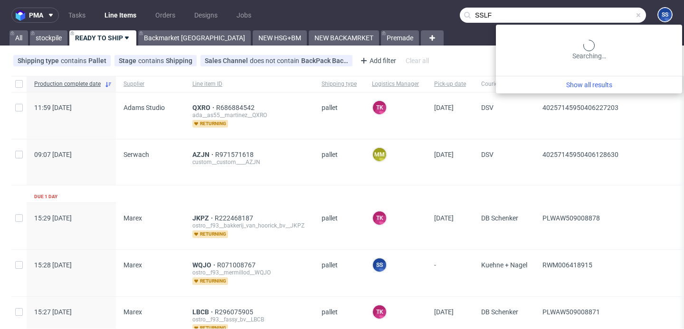
type input "SSLF"
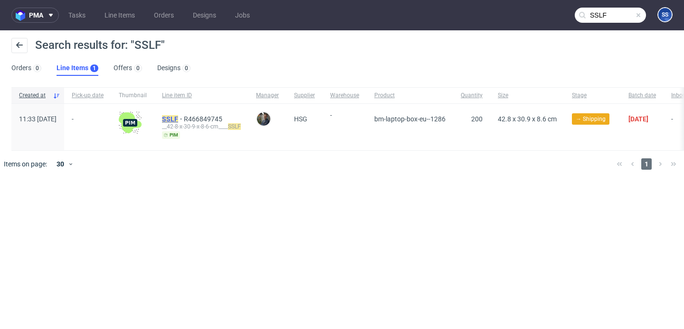
click at [178, 118] on mark "SSLF" at bounding box center [170, 119] width 16 height 8
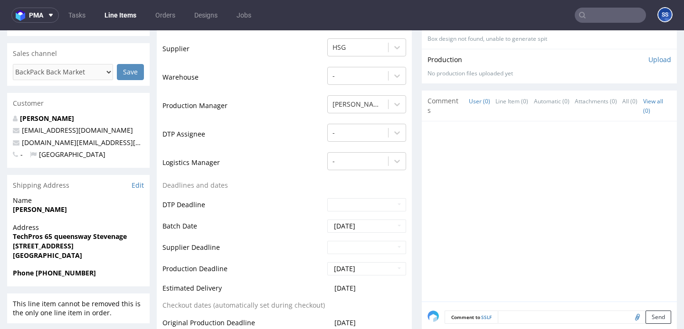
scroll to position [220, 0]
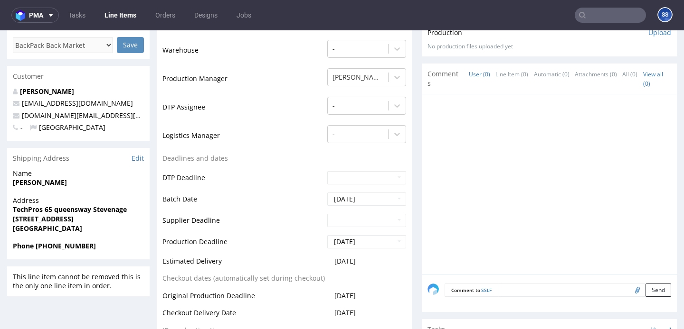
drag, startPoint x: 99, startPoint y: 220, endPoint x: 129, endPoint y: 221, distance: 29.9
click at [129, 221] on span "[STREET_ADDRESS]" at bounding box center [78, 219] width 131 height 9
copy strong "SG1 1DN"
click at [16, 182] on strong "[PERSON_NAME]" at bounding box center [40, 182] width 54 height 9
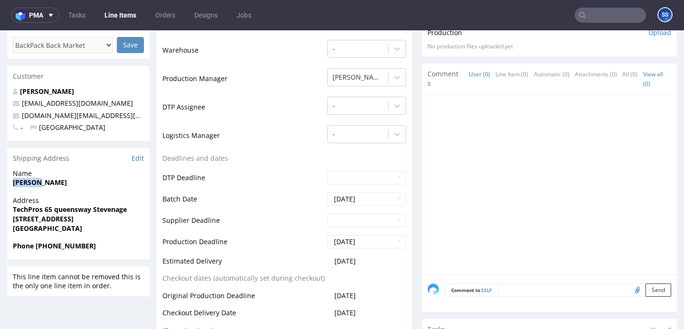
click at [16, 182] on strong "[PERSON_NAME]" at bounding box center [40, 182] width 54 height 9
copy strong "[PERSON_NAME]"
click at [56, 205] on span "TechPros 65 queensway Stevenage" at bounding box center [78, 209] width 131 height 9
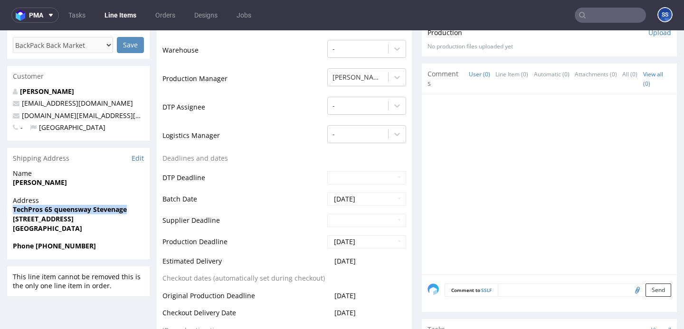
copy strong "TechPros 65 queensway Stevenage"
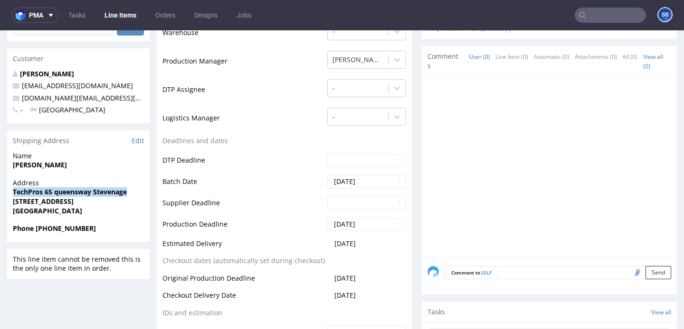
scroll to position [261, 0]
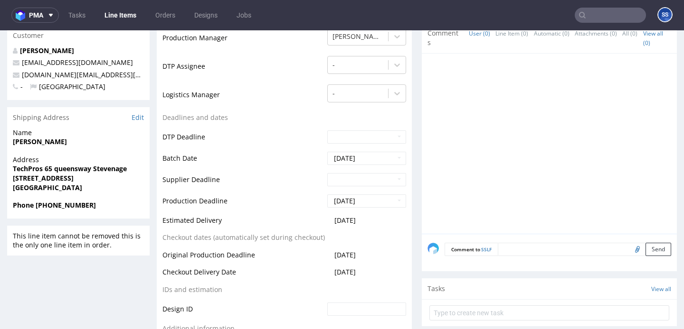
click at [39, 141] on strong "[PERSON_NAME]" at bounding box center [40, 141] width 54 height 9
click at [33, 142] on strong "[PERSON_NAME]" at bounding box center [40, 141] width 54 height 9
drag, startPoint x: 101, startPoint y: 180, endPoint x: 144, endPoint y: 184, distance: 43.8
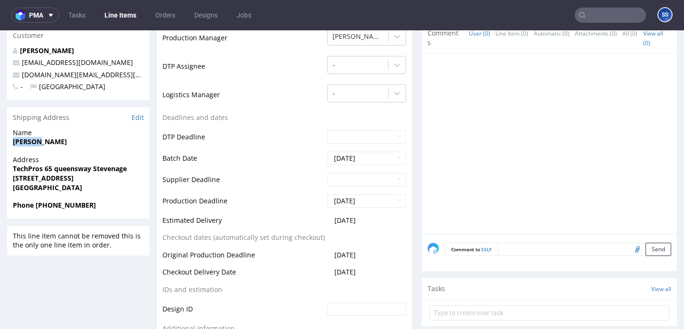
click at [144, 184] on div "Address TechPros [STREET_ADDRESS]" at bounding box center [78, 178] width 142 height 46
click at [74, 179] on strong "[STREET_ADDRESS]" at bounding box center [43, 179] width 61 height 9
drag, startPoint x: 115, startPoint y: 180, endPoint x: 105, endPoint y: 179, distance: 10.1
click at [74, 181] on strong "[STREET_ADDRESS]" at bounding box center [43, 179] width 61 height 9
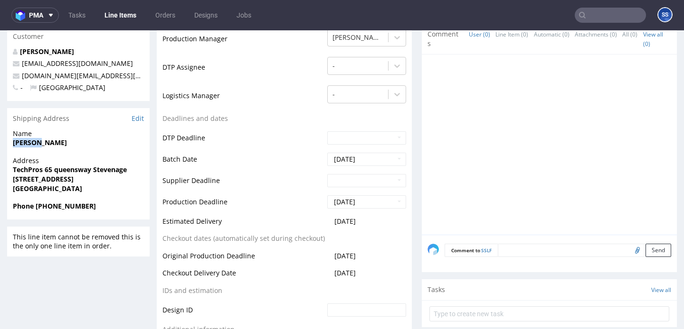
copy strong "SG1 1DN"
click at [35, 144] on strong "[PERSON_NAME]" at bounding box center [40, 142] width 54 height 9
copy strong "[PERSON_NAME]"
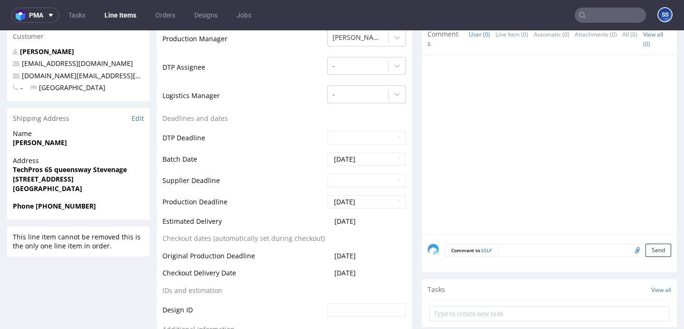
click at [43, 167] on strong "TechPros 65 queensway Stevenage" at bounding box center [70, 169] width 114 height 9
copy strong "TechPros 65 queensway Stevenage"
click at [25, 180] on strong "Stvenage United Kingdom SG1 1DN" at bounding box center [43, 179] width 61 height 9
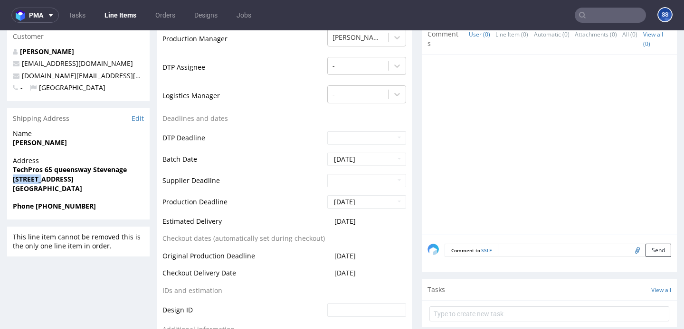
click at [25, 180] on strong "Stvenage United Kingdom SG1 1DN" at bounding box center [43, 179] width 61 height 9
copy strong "Stvenage"
drag, startPoint x: 66, startPoint y: 142, endPoint x: 5, endPoint y: 143, distance: 61.2
copy strong "Shabbir Ahmed"
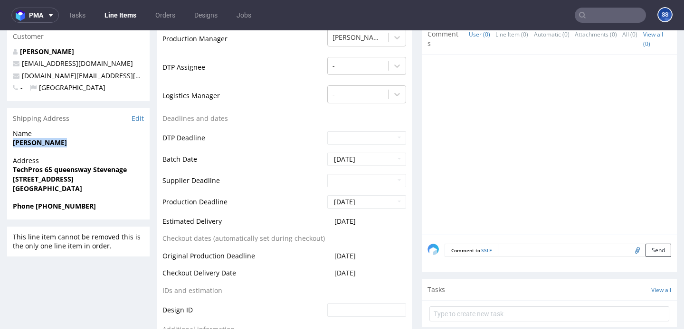
drag, startPoint x: 38, startPoint y: 207, endPoint x: 110, endPoint y: 208, distance: 72.2
click at [110, 208] on span "Phone +44 07548222263" at bounding box center [78, 206] width 131 height 9
copy strong "44 07548222263"
drag, startPoint x: 118, startPoint y: 78, endPoint x: 21, endPoint y: 76, distance: 96.4
click at [22, 77] on p "techpros.co.uk@gmail.com" at bounding box center [78, 75] width 131 height 9
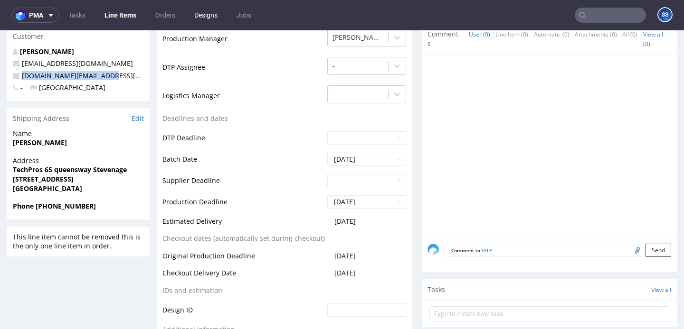
copy link "techpros.co.uk@gmail.com"
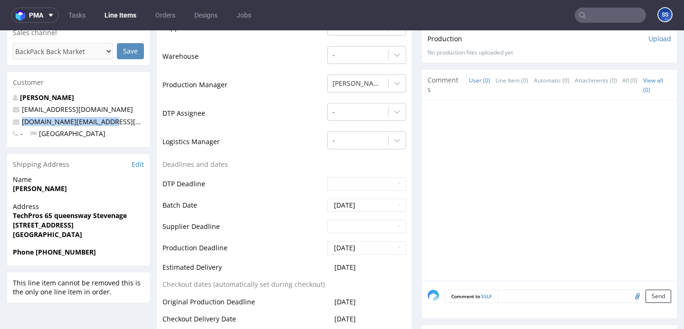
scroll to position [215, 0]
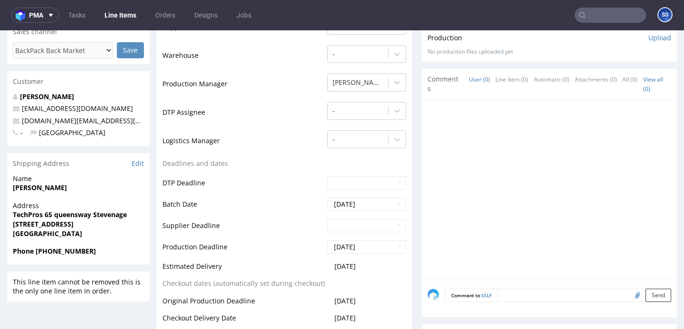
click at [70, 213] on strong "TechPros 65 queensway Stevenage" at bounding box center [70, 214] width 114 height 9
click at [76, 207] on span "Address" at bounding box center [78, 205] width 131 height 9
drag, startPoint x: 12, startPoint y: 216, endPoint x: 90, endPoint y: 216, distance: 78.3
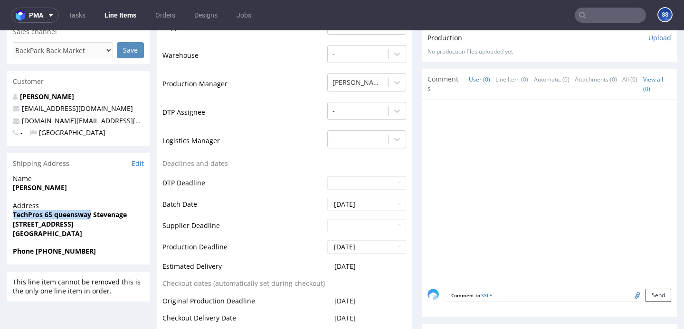
click at [90, 216] on div "Address TechPros 65 queensway Stevenage Stvenage United Kingdom SG1 1DN United …" at bounding box center [78, 224] width 142 height 46
click at [52, 188] on strong "Shabbir Ahmed" at bounding box center [40, 187] width 54 height 9
drag, startPoint x: 132, startPoint y: 224, endPoint x: 100, endPoint y: 226, distance: 31.8
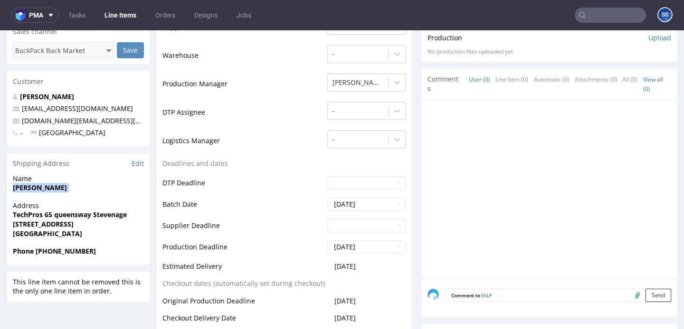
click at [100, 226] on span "Stvenage United Kingdom SG1 1DN" at bounding box center [78, 224] width 131 height 9
click at [33, 188] on strong "Shabbir Ahmed" at bounding box center [40, 187] width 54 height 9
click at [36, 218] on strong "TechPros 65 queensway Stevenage" at bounding box center [70, 214] width 114 height 9
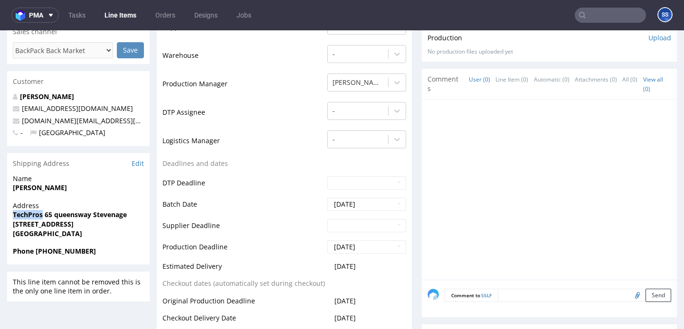
click at [36, 218] on strong "TechPros 65 queensway Stevenage" at bounding box center [70, 214] width 114 height 9
click at [13, 217] on strong "TechPros 65 queensway Stevenage" at bounding box center [70, 214] width 114 height 9
drag, startPoint x: 10, startPoint y: 216, endPoint x: 92, endPoint y: 216, distance: 81.2
click at [92, 216] on div "Address TechPros 65 queensway Stevenage Stvenage United Kingdom SG1 1DN United …" at bounding box center [78, 224] width 142 height 46
click at [21, 228] on strong "Stvenage United Kingdom SG1 1DN" at bounding box center [43, 224] width 61 height 9
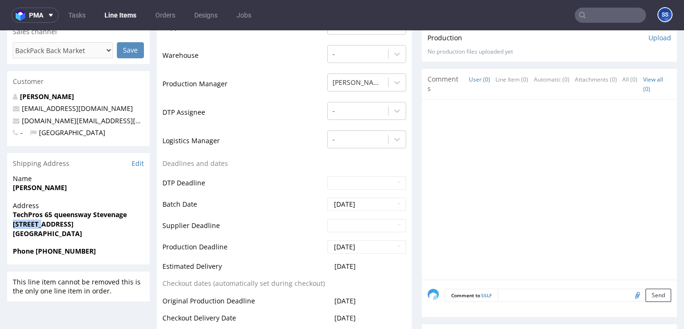
click at [21, 228] on strong "Stvenage United Kingdom SG1 1DN" at bounding box center [43, 224] width 61 height 9
drag, startPoint x: 45, startPoint y: 188, endPoint x: 57, endPoint y: 177, distance: 16.8
click at [51, 187] on strong "Shabbir Ahmed" at bounding box center [40, 187] width 54 height 9
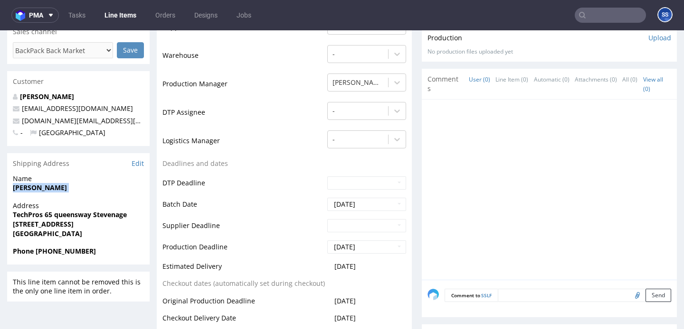
click at [51, 187] on strong "Shabbir Ahmed" at bounding box center [40, 187] width 54 height 9
drag, startPoint x: 108, startPoint y: 249, endPoint x: 38, endPoint y: 251, distance: 70.8
click at [38, 251] on span "Phone +44 07548222263" at bounding box center [78, 251] width 131 height 9
drag, startPoint x: 109, startPoint y: 121, endPoint x: 22, endPoint y: 122, distance: 86.9
click at [22, 122] on p "techpros.co.uk@gmail.com" at bounding box center [78, 120] width 131 height 9
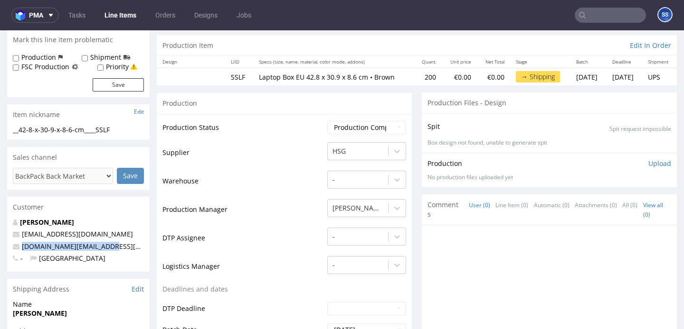
scroll to position [0, 0]
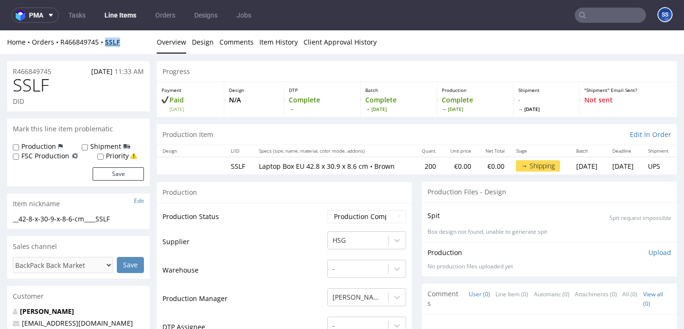
drag, startPoint x: 127, startPoint y: 46, endPoint x: 108, endPoint y: 46, distance: 19.5
click at [108, 46] on div "Home Orders R466849745 SSLF" at bounding box center [78, 42] width 142 height 9
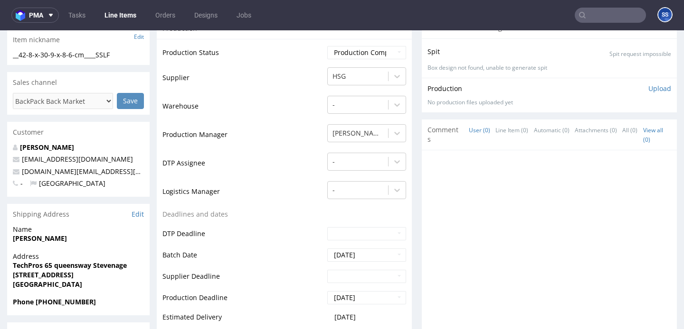
scroll to position [200, 0]
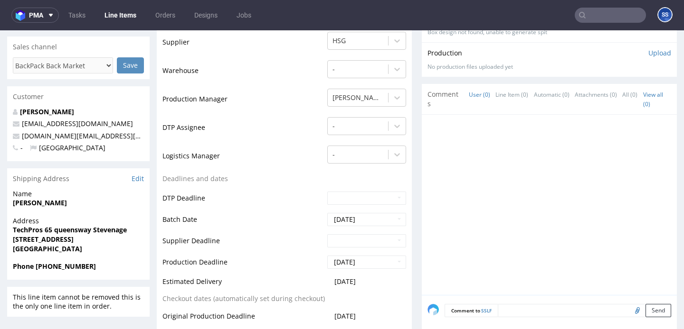
click at [30, 240] on strong "Stvenage United Kingdom SG1 1DN" at bounding box center [43, 239] width 61 height 9
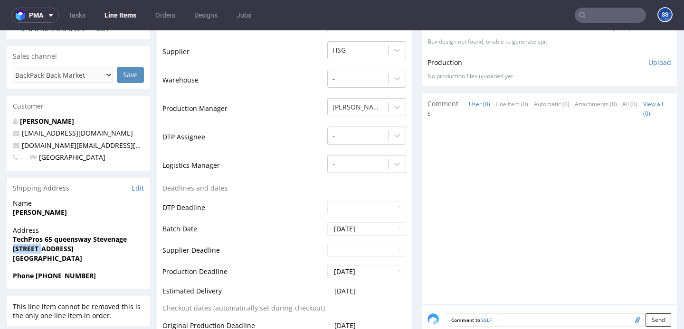
scroll to position [0, 0]
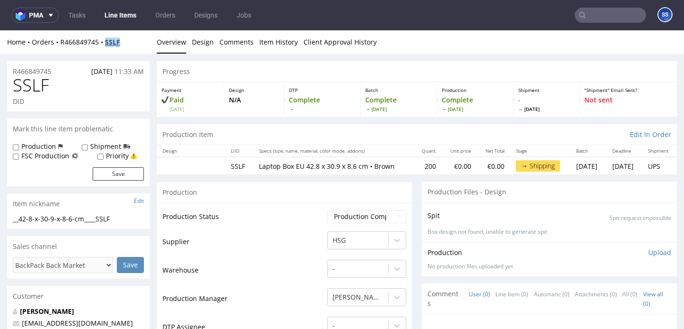
drag, startPoint x: 121, startPoint y: 44, endPoint x: 109, endPoint y: 44, distance: 11.9
click at [109, 44] on div "Home Orders R466849745 SSLF" at bounding box center [78, 42] width 142 height 9
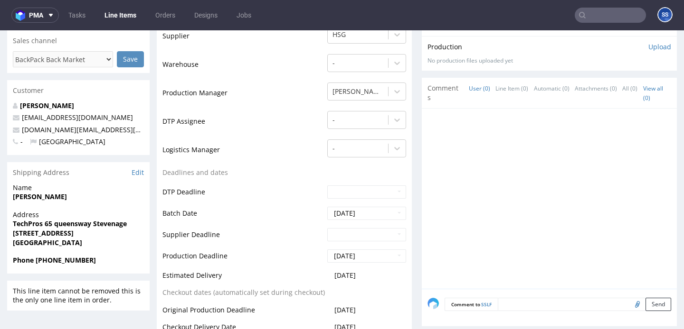
scroll to position [207, 0]
drag, startPoint x: 86, startPoint y: 235, endPoint x: 11, endPoint y: 235, distance: 75.0
click at [11, 235] on div "Address TechPros 65 queensway Stevenage Stvenage United Kingdom SG1 1DN United …" at bounding box center [78, 232] width 142 height 46
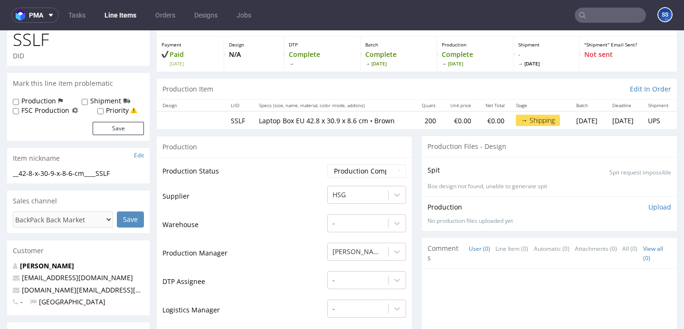
scroll to position [0, 0]
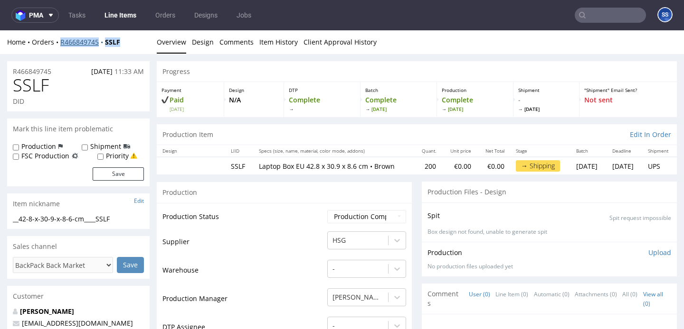
drag, startPoint x: 129, startPoint y: 42, endPoint x: 61, endPoint y: 44, distance: 67.9
click at [61, 44] on div "Home Orders R466849745 SSLF" at bounding box center [78, 42] width 142 height 9
click at [134, 43] on div "Home Orders R466849745 SSLF" at bounding box center [78, 42] width 142 height 9
drag, startPoint x: 134, startPoint y: 43, endPoint x: 72, endPoint y: 44, distance: 62.7
click at [72, 44] on div "Home Orders R466849745 SSLF" at bounding box center [78, 42] width 142 height 9
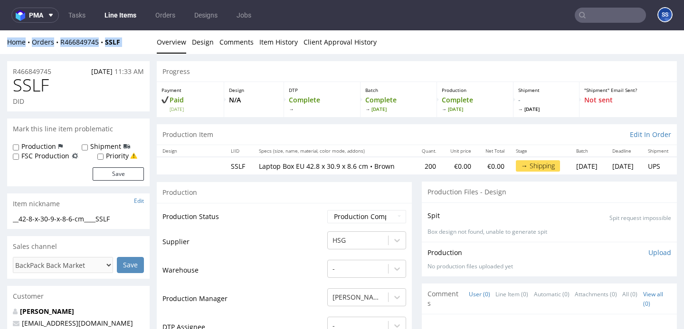
click at [139, 43] on div "Home Orders R466849745 SSLF" at bounding box center [78, 42] width 142 height 9
drag, startPoint x: 133, startPoint y: 43, endPoint x: 59, endPoint y: 44, distance: 73.6
click at [59, 44] on div "Home Orders R466849745 SSLF" at bounding box center [78, 42] width 142 height 9
click at [124, 15] on link "Line Items" at bounding box center [120, 15] width 43 height 15
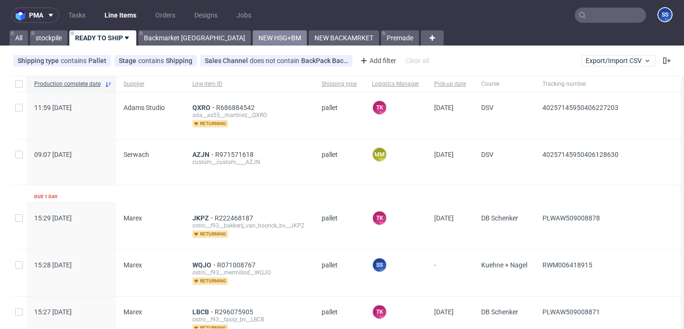
click at [253, 41] on link "NEW HSG+BM" at bounding box center [280, 37] width 54 height 15
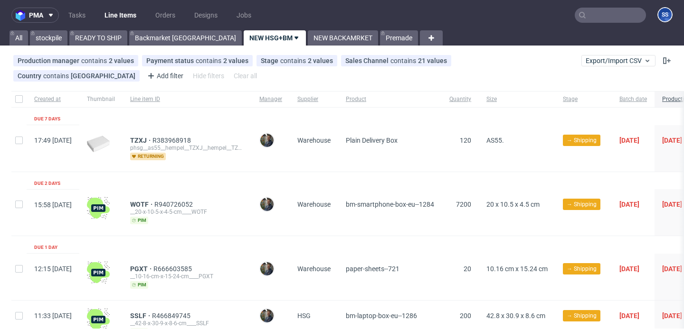
click at [584, 14] on input "text" at bounding box center [609, 15] width 71 height 15
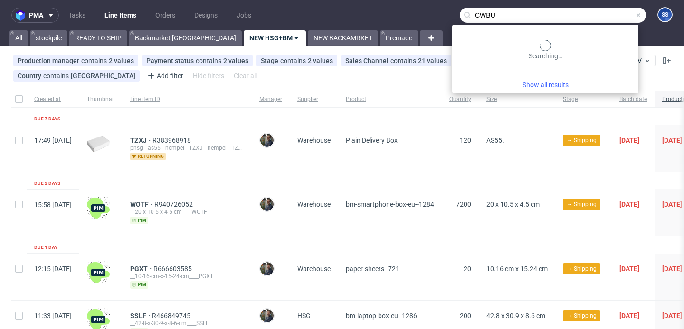
type input "CWBU"
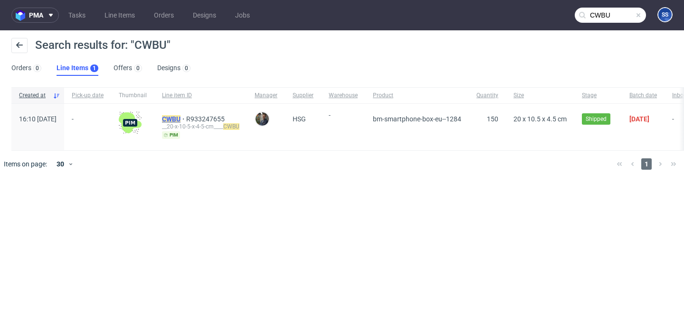
click at [180, 118] on mark "CWBU" at bounding box center [171, 119] width 19 height 8
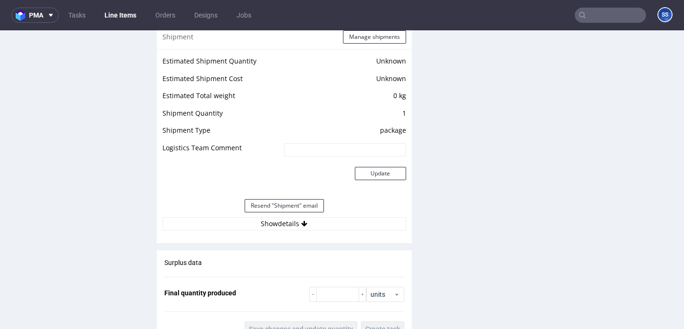
scroll to position [781, 0]
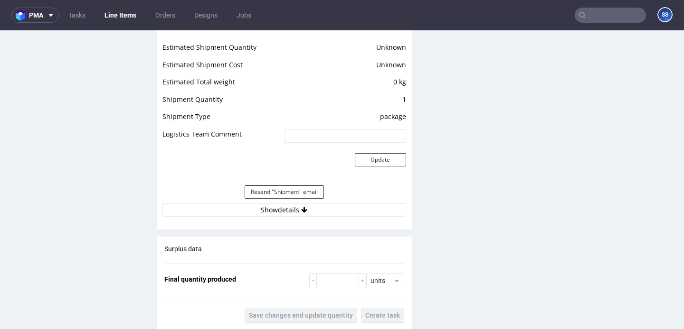
click at [263, 223] on div "Estimated Shipment Quantity Unknown Estimated Shipment Cost Unknown Estimated T…" at bounding box center [284, 129] width 255 height 187
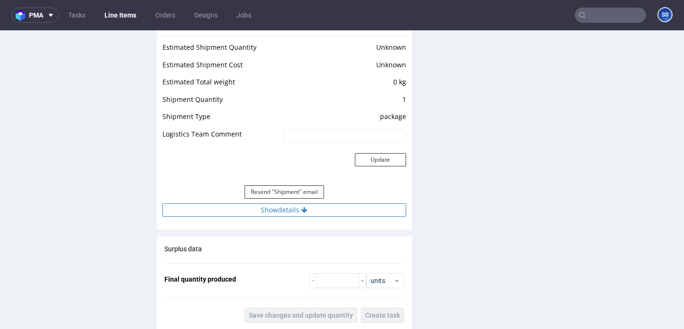
click at [266, 217] on button "Show details" at bounding box center [284, 210] width 244 height 13
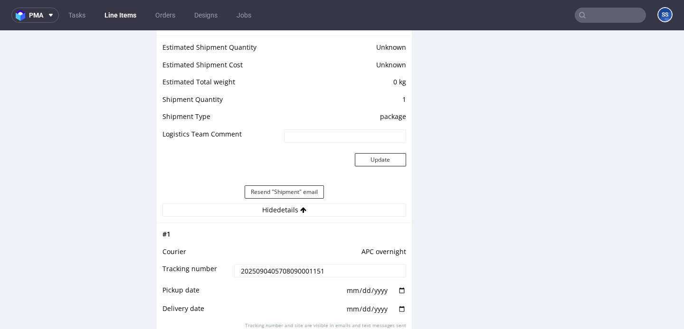
click at [276, 278] on input "2025090405708090001151" at bounding box center [319, 270] width 171 height 13
paste input "2025090805708090001155"
type input "20250904052025090805708090001155708090001151"
paste input "2025090805708090001155"
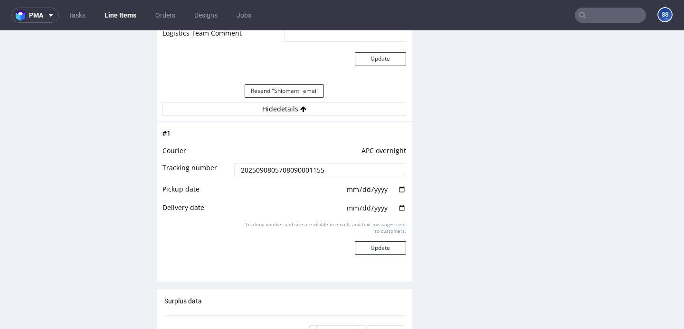
scroll to position [903, 0]
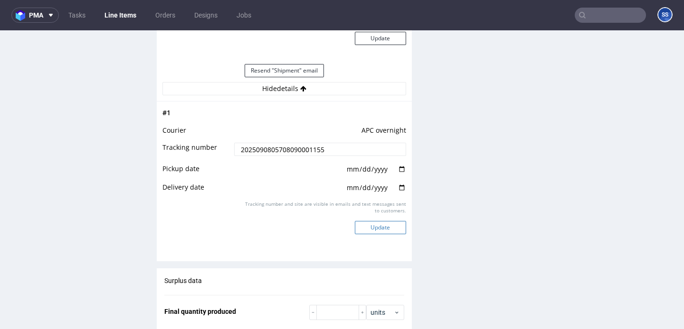
type input "2025090805708090001155"
click at [370, 235] on button "Update" at bounding box center [380, 227] width 51 height 13
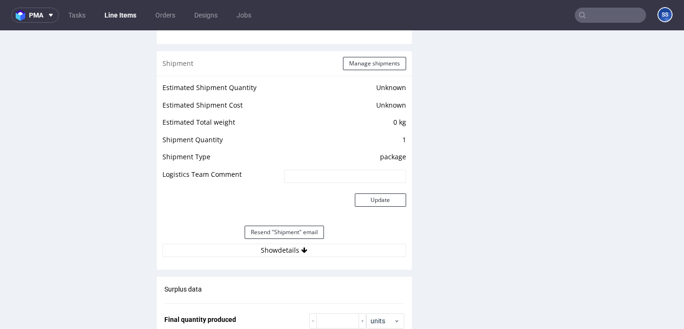
scroll to position [747, 0]
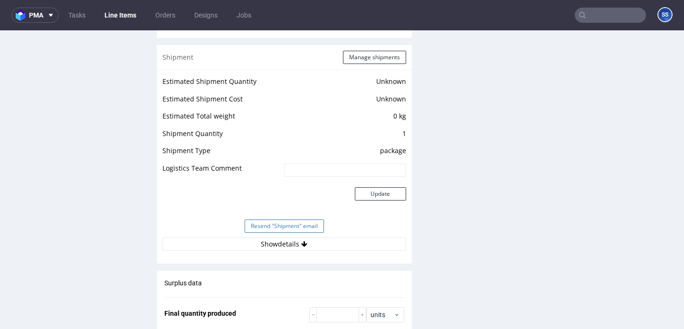
click at [304, 230] on button "Resend "Shipment" email" at bounding box center [283, 226] width 79 height 13
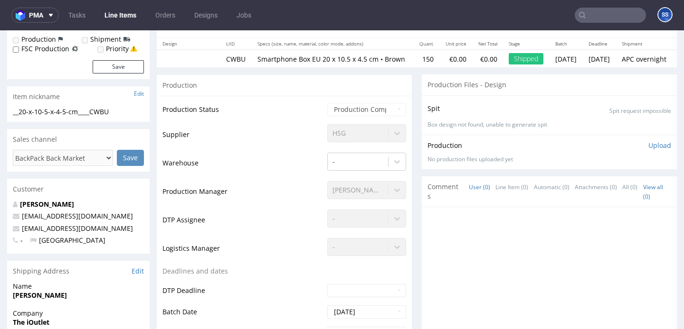
scroll to position [0, 0]
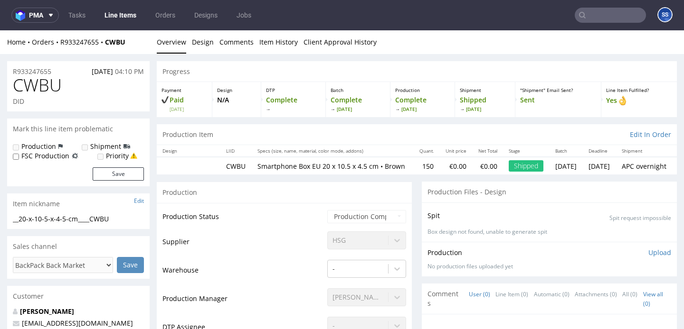
click at [583, 15] on input "text" at bounding box center [609, 15] width 71 height 15
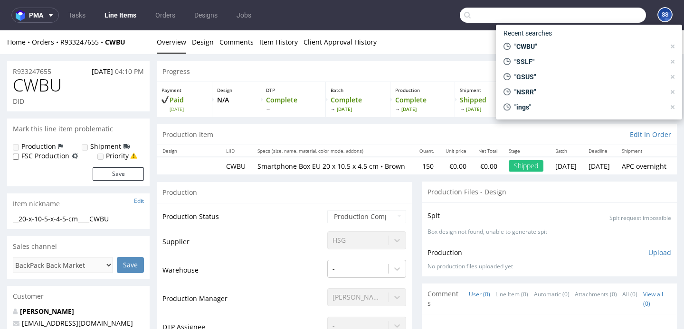
paste input "000002492"
type input "000002492"
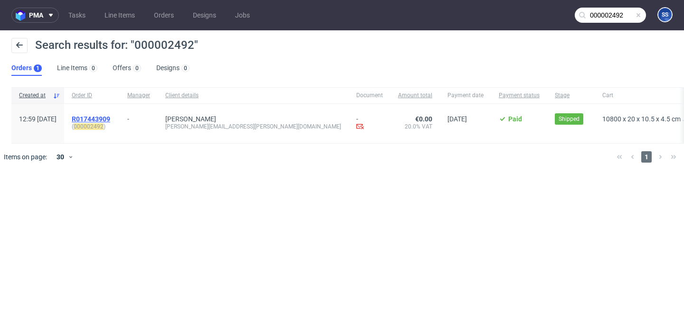
click at [110, 117] on span "R017443909" at bounding box center [91, 119] width 38 height 8
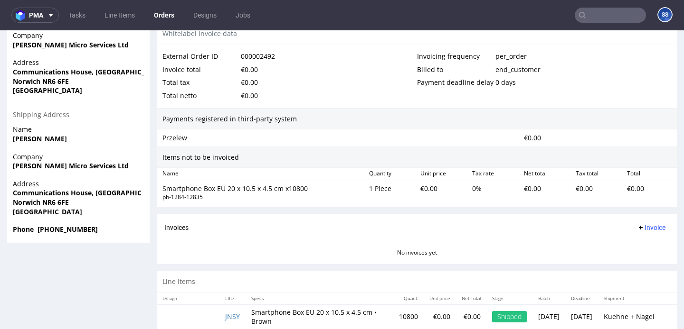
scroll to position [489, 0]
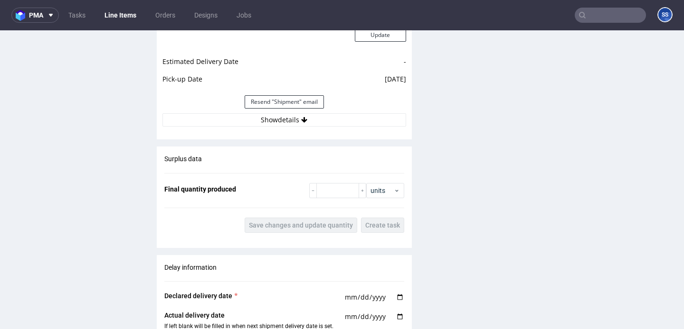
scroll to position [901, 0]
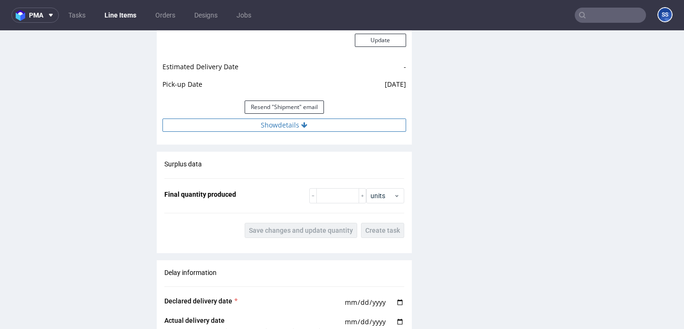
click at [279, 132] on button "Show details" at bounding box center [284, 125] width 244 height 13
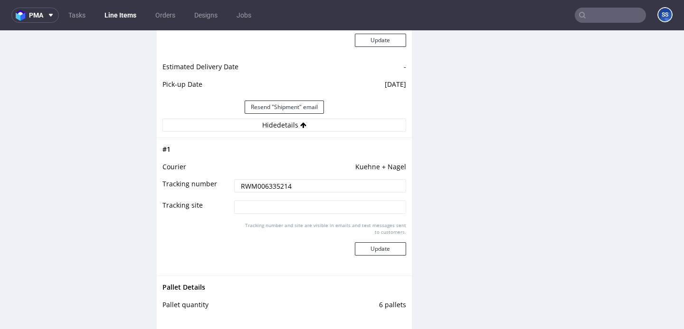
click at [268, 191] on input "RWM006335214" at bounding box center [319, 185] width 171 height 13
click at [131, 14] on link "Line Items" at bounding box center [120, 15] width 43 height 15
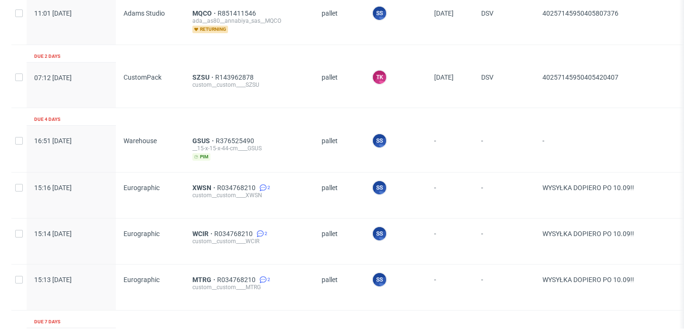
scroll to position [437, 0]
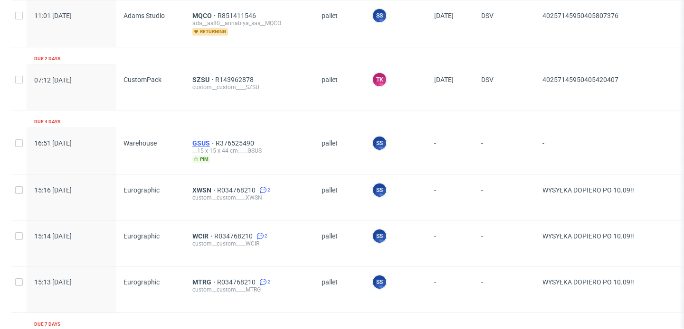
click at [202, 141] on span "GSUS" at bounding box center [203, 144] width 23 height 8
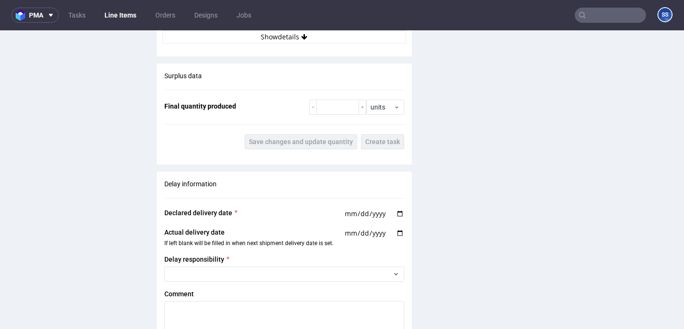
scroll to position [1010, 0]
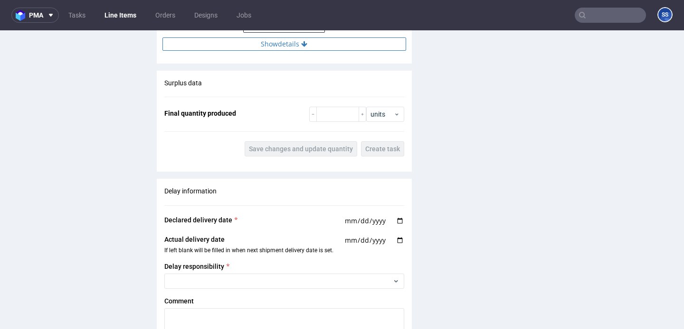
click at [301, 46] on icon at bounding box center [304, 44] width 6 height 7
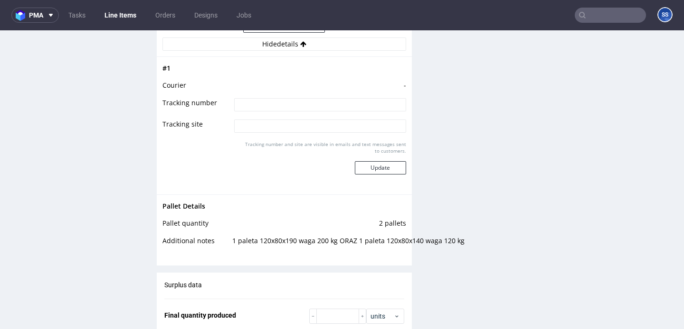
click at [280, 111] on input at bounding box center [319, 104] width 171 height 13
type input "czekamy na fakture"
click at [387, 172] on button "Update" at bounding box center [380, 167] width 51 height 13
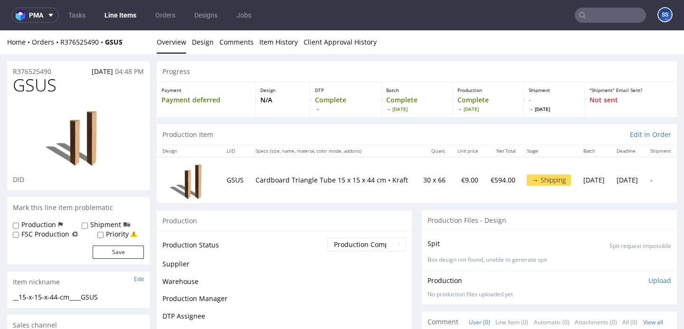
scroll to position [747, 0]
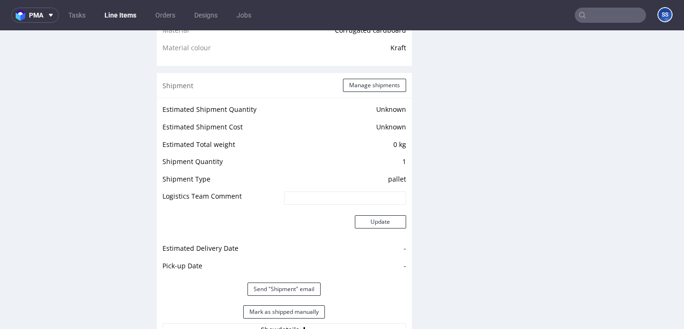
click at [117, 13] on link "Line Items" at bounding box center [120, 15] width 43 height 15
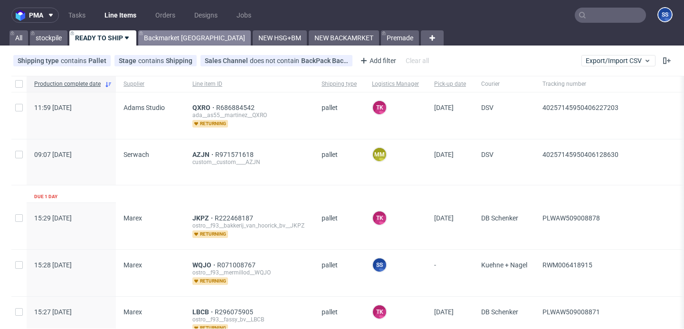
click at [170, 38] on link "Backmarket [GEOGRAPHIC_DATA]" at bounding box center [194, 37] width 113 height 15
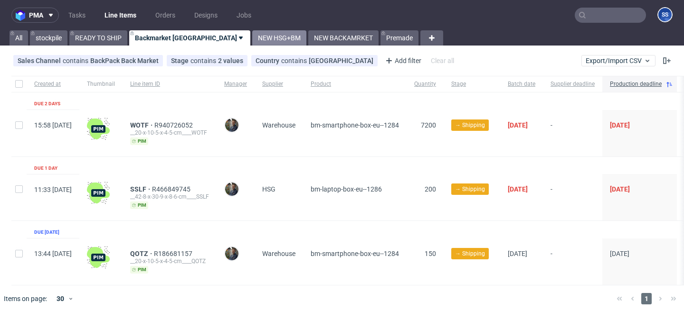
click at [252, 35] on link "NEW HSG+BM" at bounding box center [279, 37] width 54 height 15
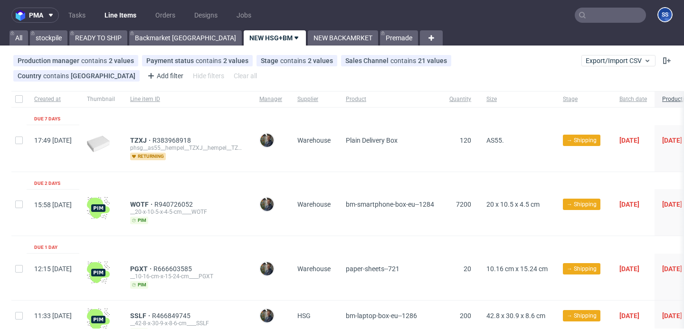
click at [110, 17] on link "Line Items" at bounding box center [120, 15] width 43 height 15
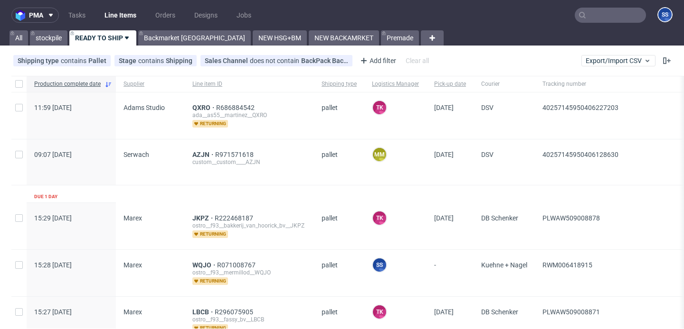
click at [619, 13] on input "text" at bounding box center [609, 15] width 71 height 15
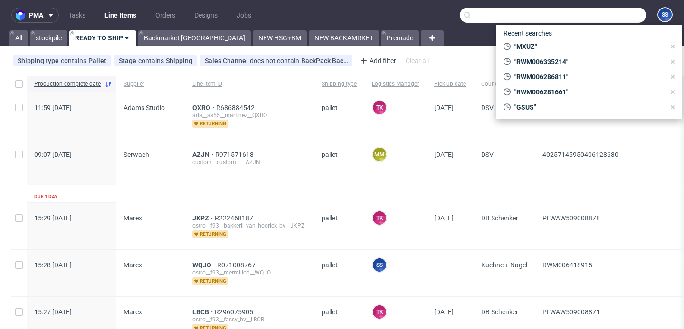
paste input "000002492"
type input "000002492"
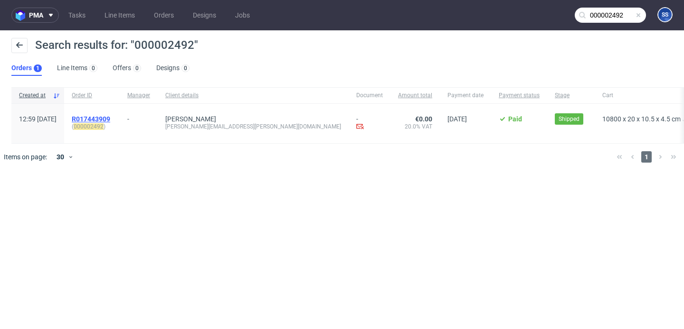
click at [110, 117] on span "R017443909" at bounding box center [91, 119] width 38 height 8
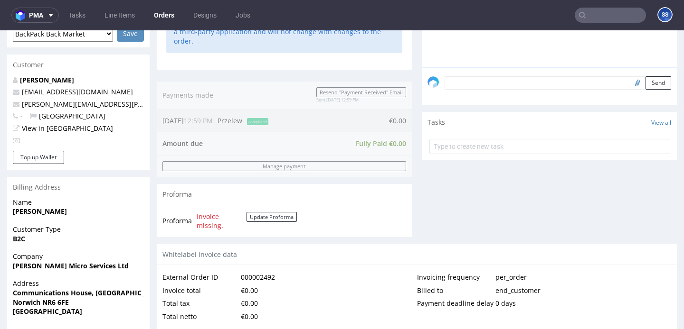
scroll to position [258, 0]
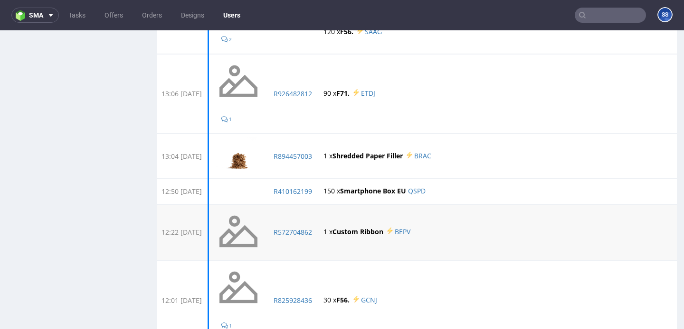
scroll to position [388, 0]
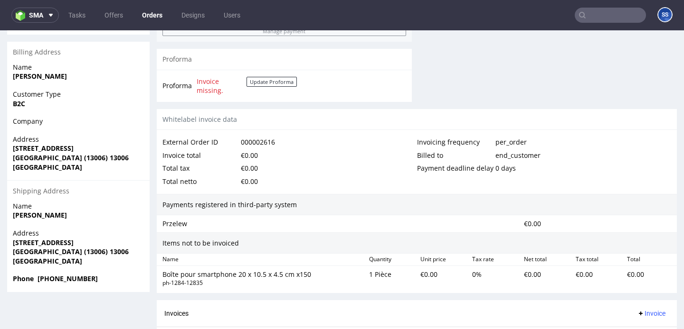
scroll to position [395, 0]
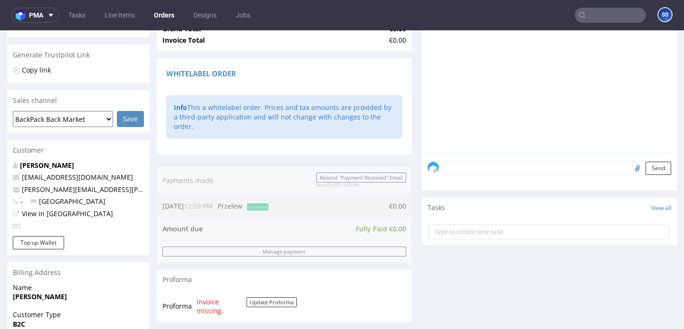
scroll to position [174, 0]
click at [88, 187] on link "[PERSON_NAME][EMAIL_ADDRESS][PERSON_NAME][DOMAIN_NAME]" at bounding box center [130, 189] width 217 height 9
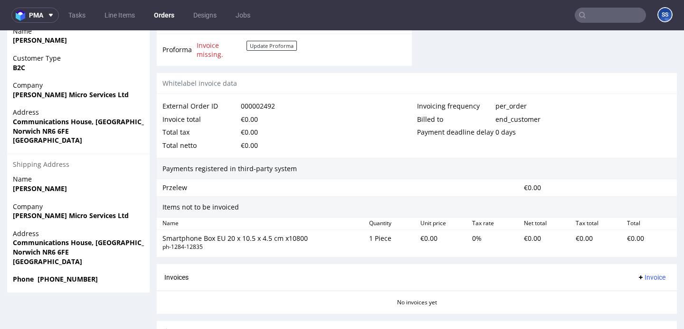
scroll to position [423, 0]
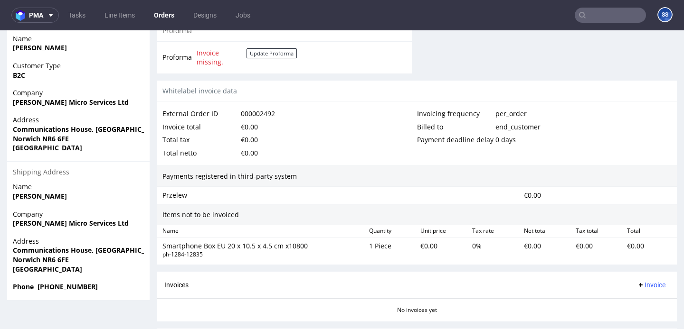
click at [31, 199] on strong "[PERSON_NAME]" at bounding box center [40, 196] width 54 height 9
copy strong "[PERSON_NAME]"
click at [589, 21] on input "text" at bounding box center [609, 15] width 71 height 15
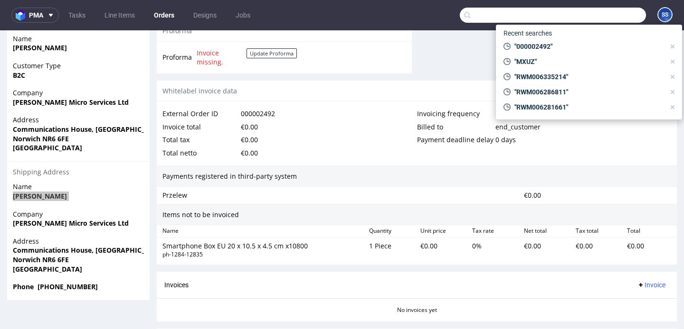
paste input "[PERSON_NAME]"
type input "[PERSON_NAME]"
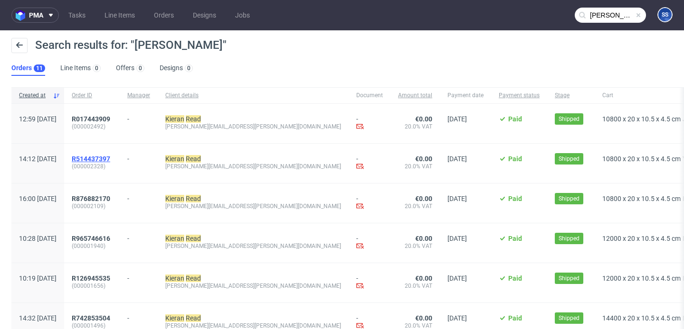
click at [110, 155] on span "R514437397" at bounding box center [91, 159] width 38 height 8
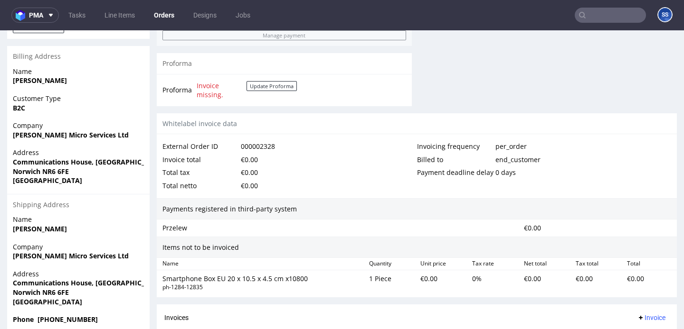
scroll to position [437, 0]
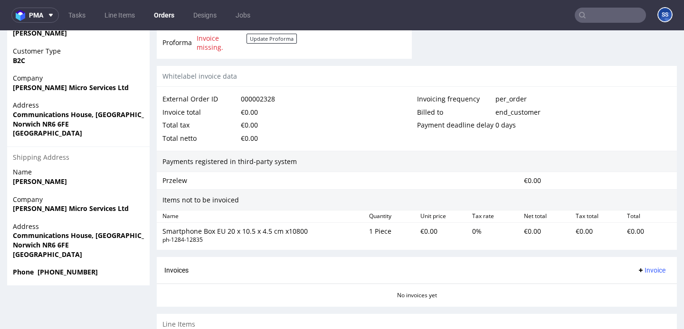
click at [80, 270] on strong "Phone [PHONE_NUMBER]" at bounding box center [55, 272] width 85 height 9
click at [36, 272] on strong "Phone [PHONE_NUMBER]" at bounding box center [55, 272] width 85 height 9
drag, startPoint x: 39, startPoint y: 273, endPoint x: 105, endPoint y: 275, distance: 66.0
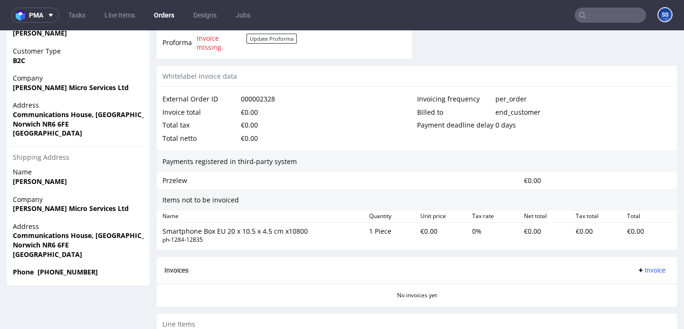
click at [105, 275] on span "Phone [PHONE_NUMBER]" at bounding box center [78, 272] width 131 height 9
copy strong "44 07395798347"
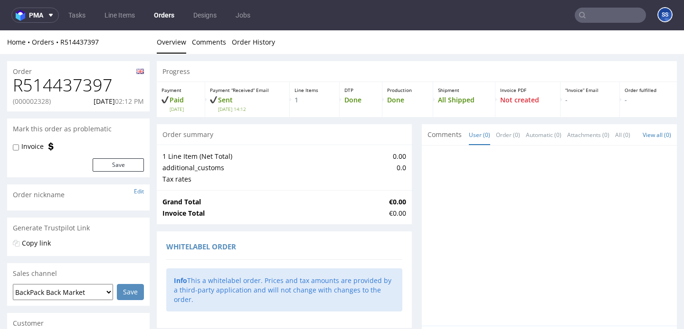
scroll to position [499, 0]
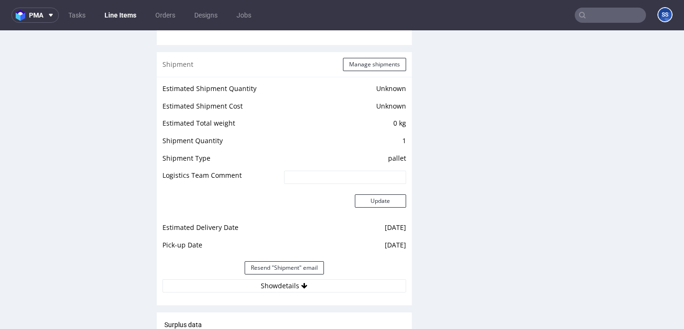
scroll to position [768, 0]
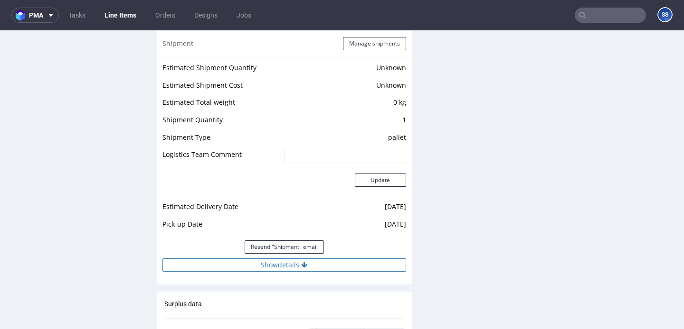
click at [255, 272] on button "Show details" at bounding box center [284, 265] width 244 height 13
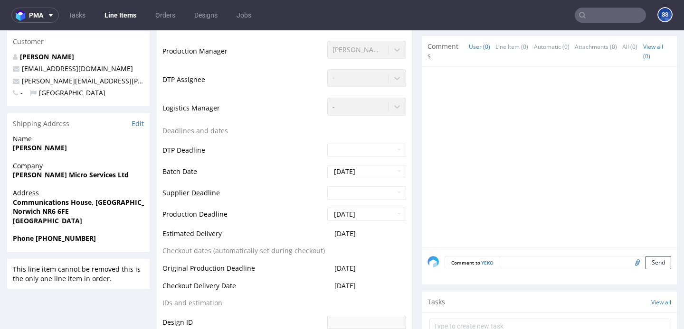
scroll to position [0, 0]
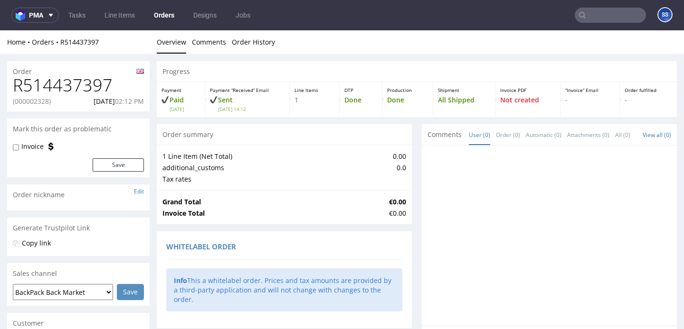
type input "[PERSON_NAME]"
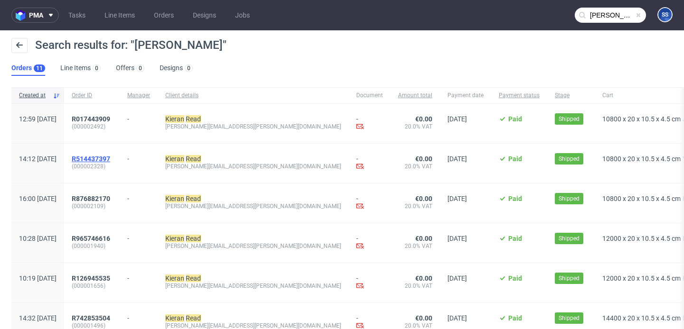
click at [110, 157] on span "R514437397" at bounding box center [91, 159] width 38 height 8
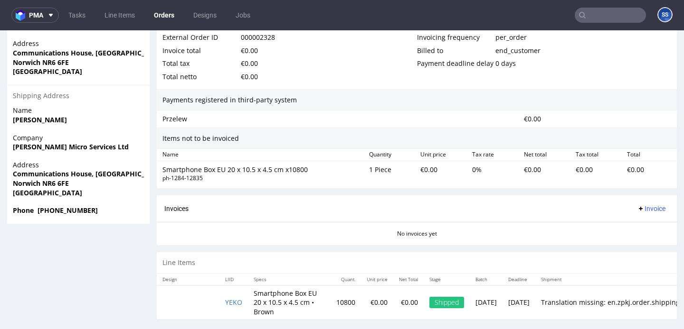
scroll to position [2, 0]
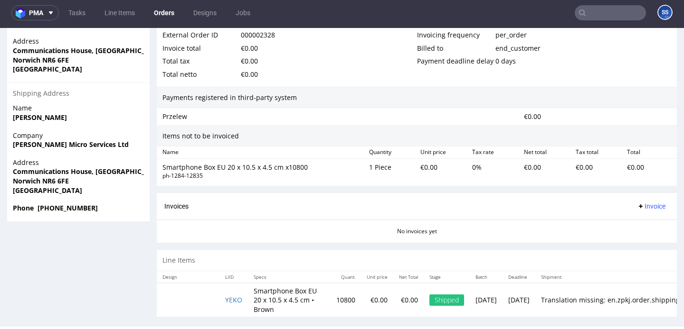
type input "[PERSON_NAME]"
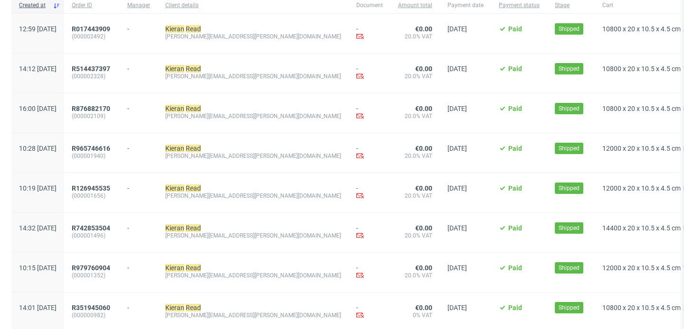
scroll to position [104, 0]
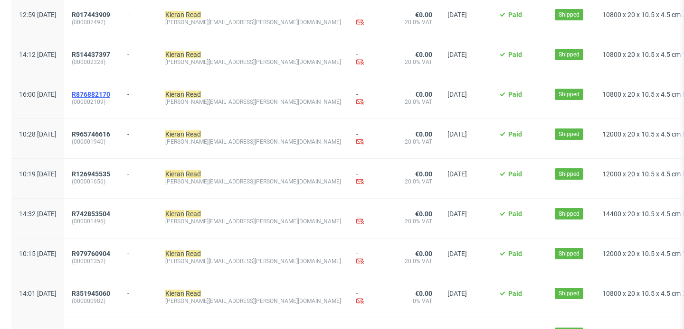
click at [112, 94] on link "R876882170" at bounding box center [92, 95] width 40 height 8
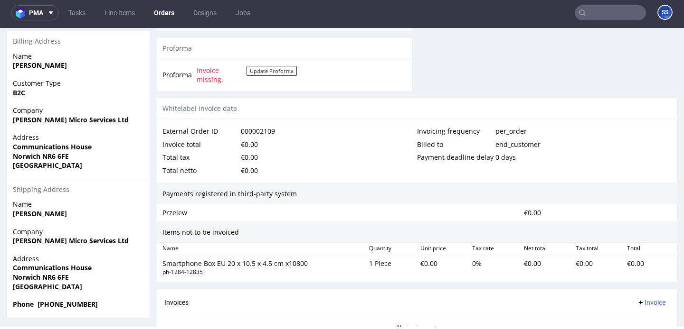
scroll to position [402, 0]
drag, startPoint x: 103, startPoint y: 310, endPoint x: 37, endPoint y: 310, distance: 66.5
click at [37, 310] on span "Phone [PHONE_NUMBER]" at bounding box center [78, 305] width 131 height 9
copy strong "[PHONE_NUMBER]"
click at [130, 15] on link "Line Items" at bounding box center [120, 12] width 42 height 15
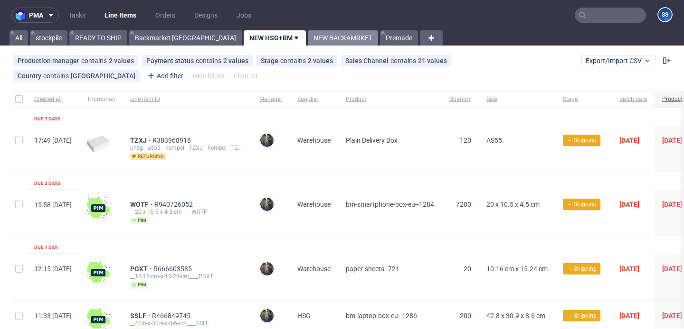
click at [308, 39] on link "NEW BACKAMRKET" at bounding box center [343, 37] width 70 height 15
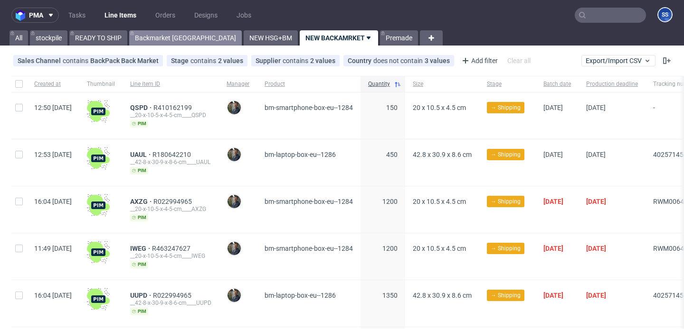
click at [152, 40] on link "Backmarket [GEOGRAPHIC_DATA]" at bounding box center [185, 37] width 113 height 15
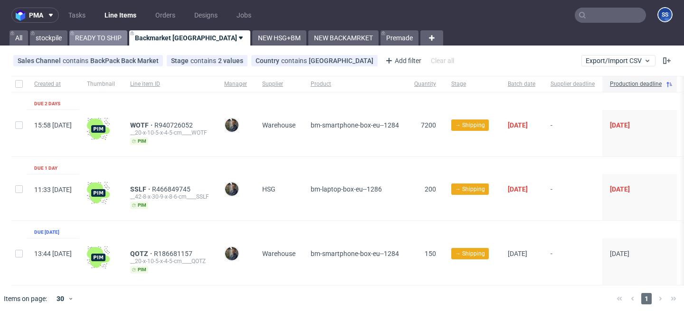
click at [113, 39] on link "READY TO SHIP" at bounding box center [98, 37] width 58 height 15
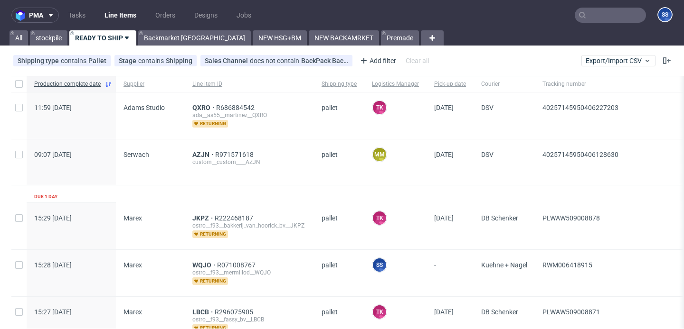
click at [180, 50] on div "Shipping type contains Pallet Stage contains Shipping Sales Channel does not co…" at bounding box center [342, 60] width 684 height 23
click at [179, 42] on link "Backmarket [GEOGRAPHIC_DATA]" at bounding box center [194, 37] width 113 height 15
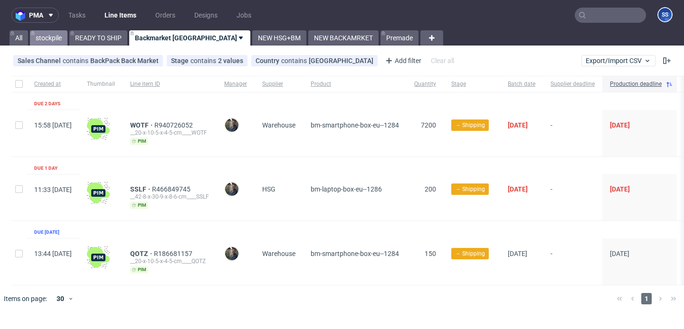
click at [49, 39] on link "stockpile" at bounding box center [49, 37] width 38 height 15
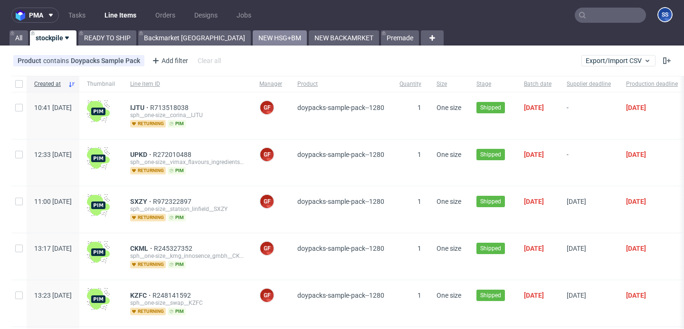
click at [253, 34] on link "NEW HSG+BM" at bounding box center [280, 37] width 54 height 15
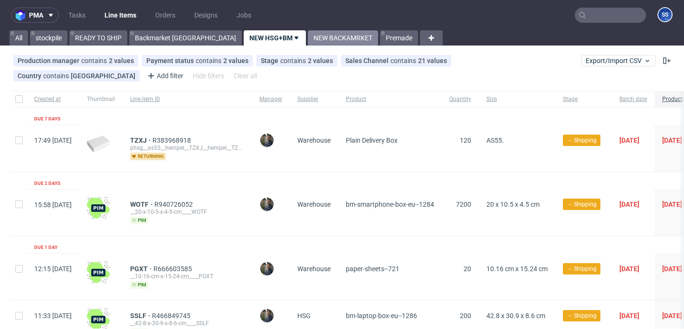
click at [308, 42] on link "NEW BACKAMRKET" at bounding box center [343, 37] width 70 height 15
